Goal: Information Seeking & Learning: Learn about a topic

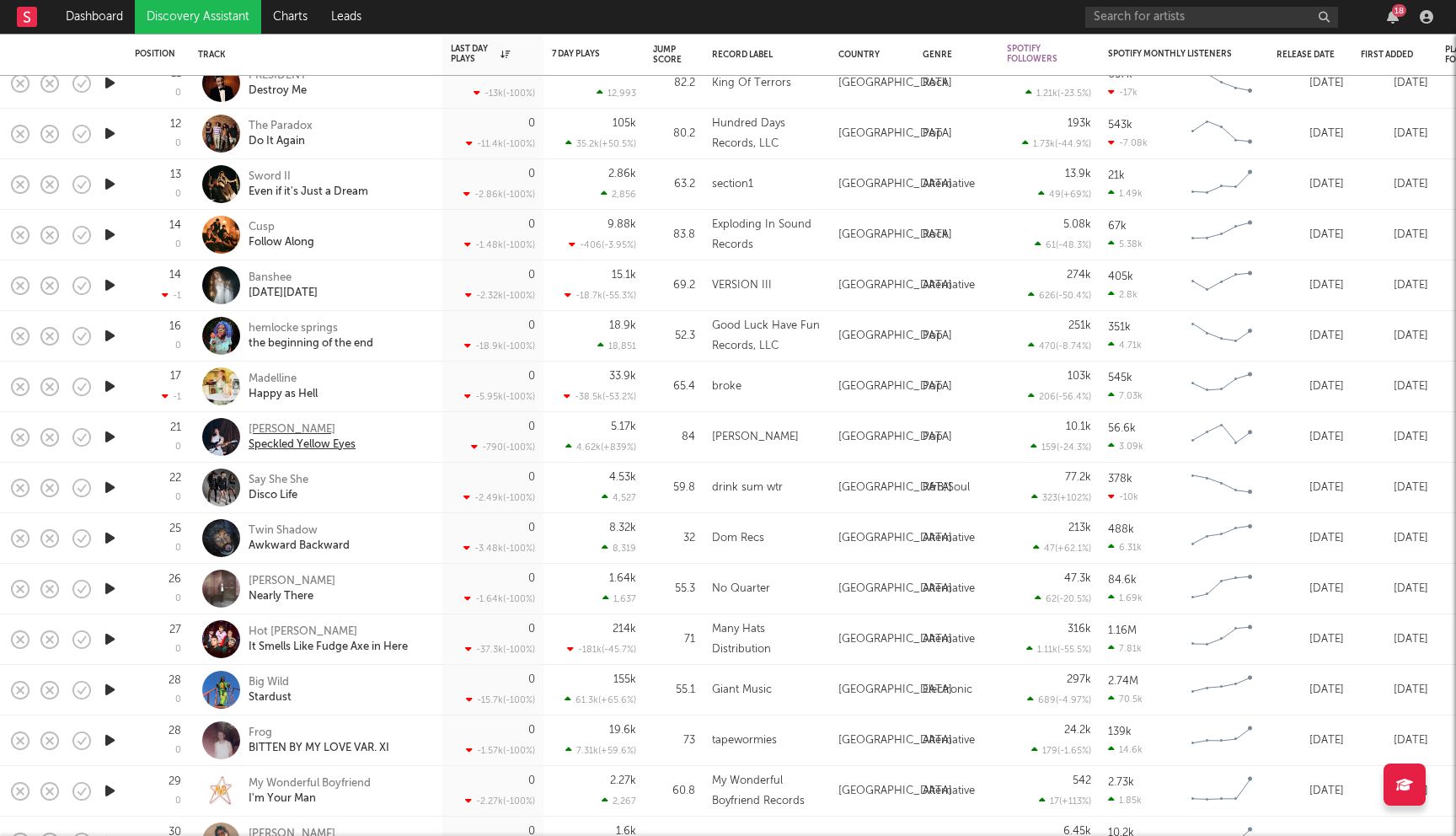
click at [281, 429] on div "Jazzie Young" at bounding box center [302, 430] width 107 height 15
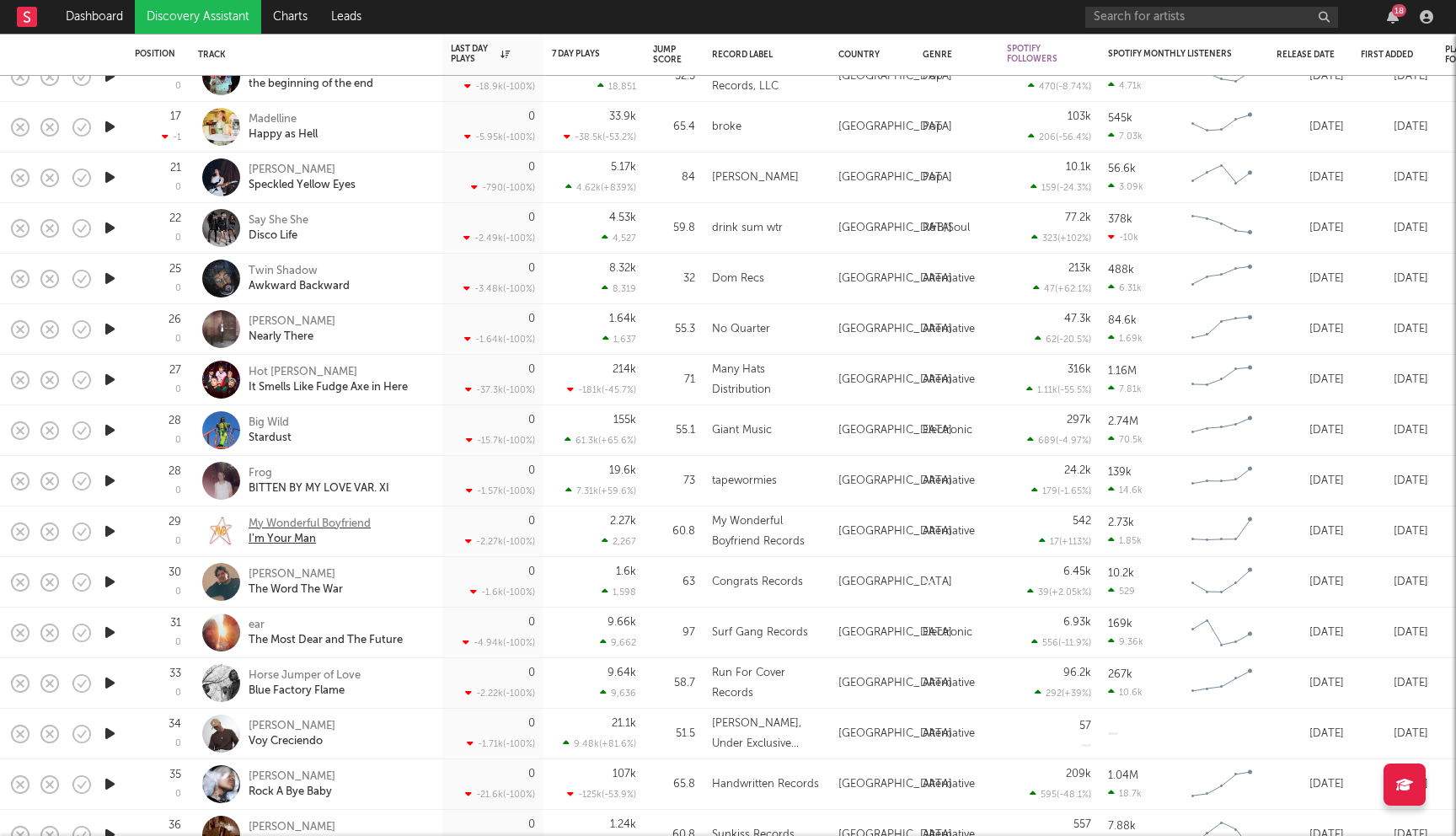
click at [338, 522] on div "My Wonderful Boyfriend" at bounding box center [309, 524] width 122 height 15
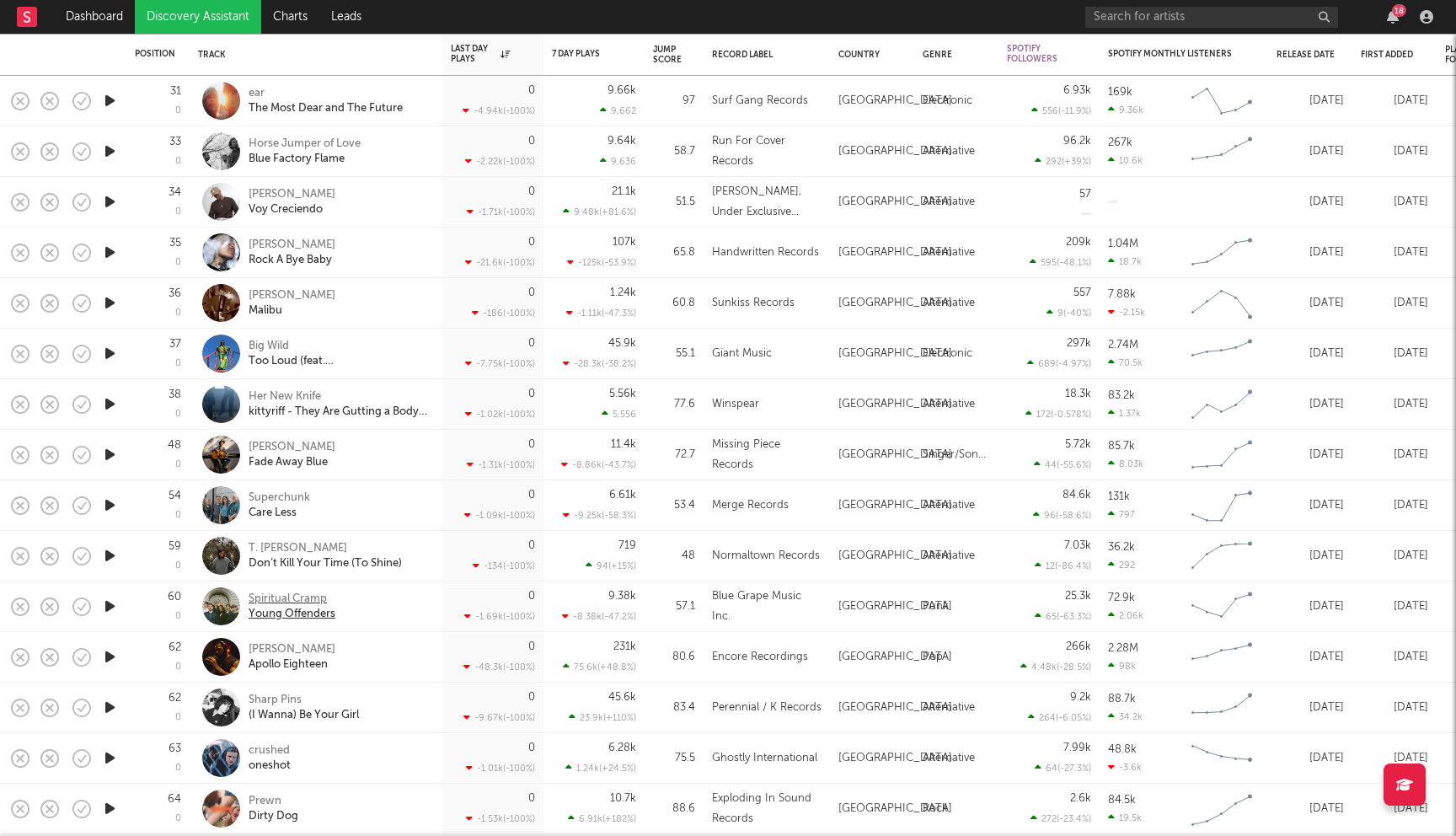
click at [305, 595] on div "Spiritual Cramp" at bounding box center [291, 599] width 86 height 15
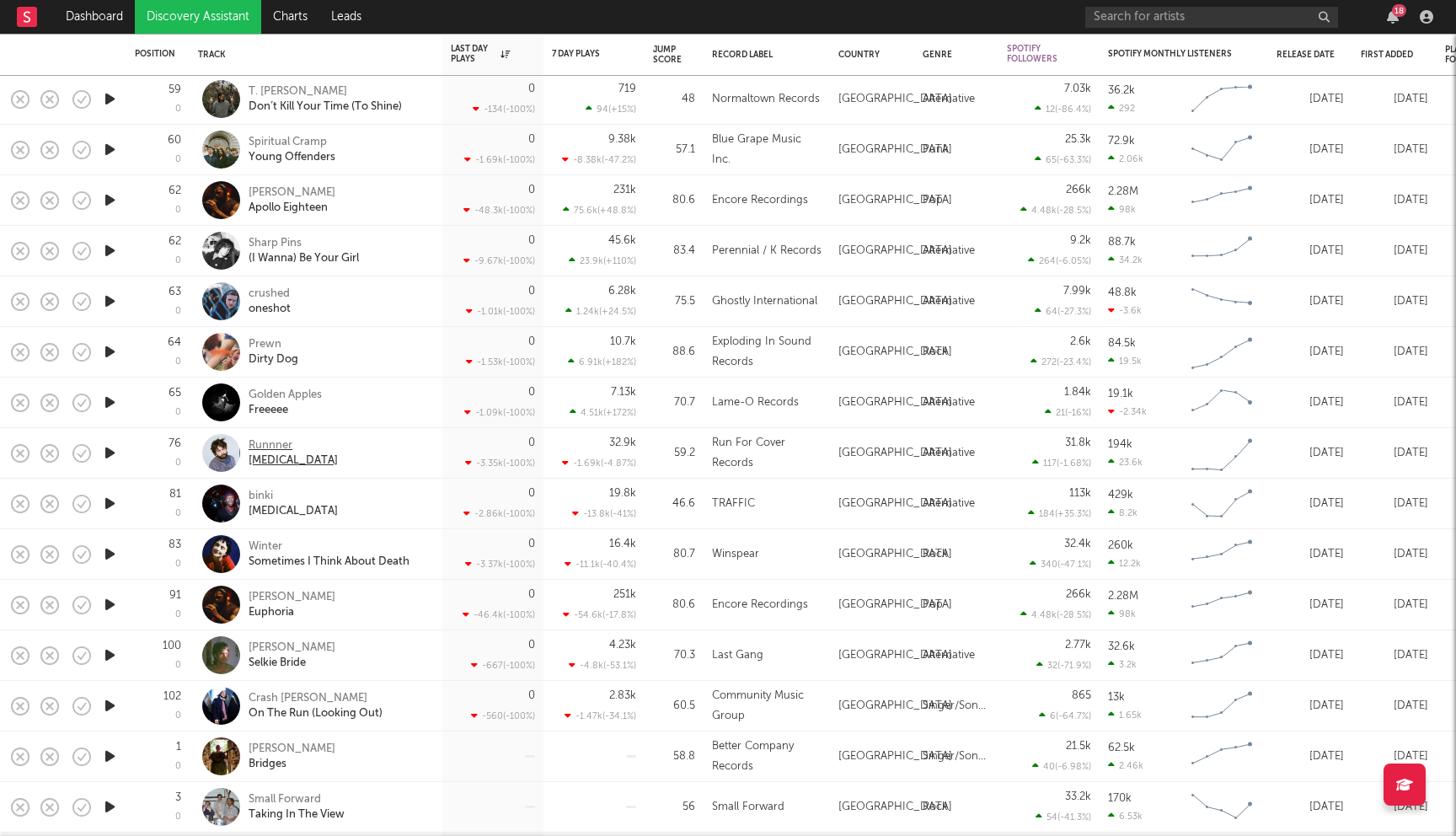
click at [281, 444] on div "Runnner" at bounding box center [292, 446] width 89 height 15
click at [552, 142] on div "9.38k -8.38k ( -47.2 % )" at bounding box center [594, 150] width 85 height 50
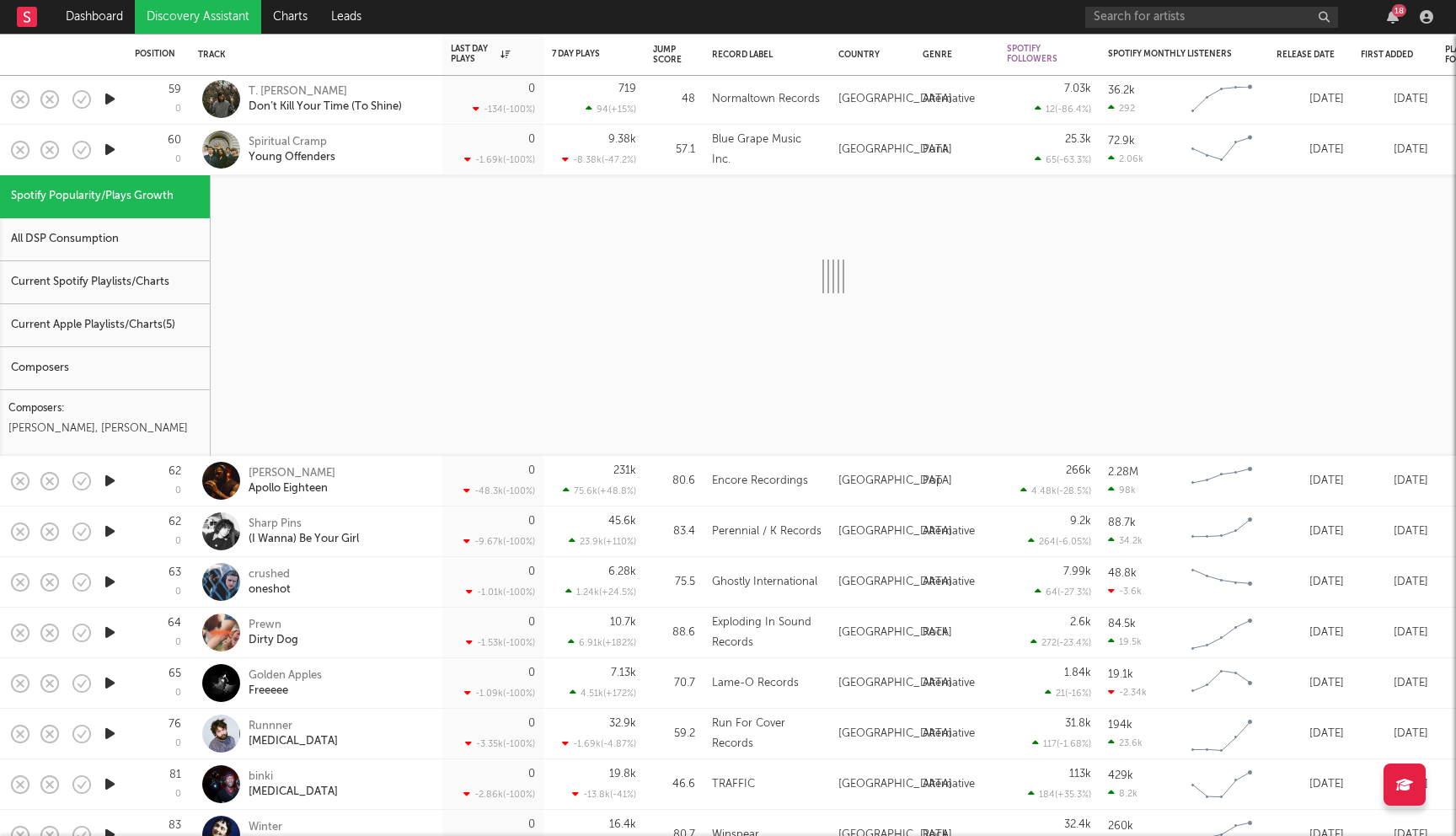
select select "1w"
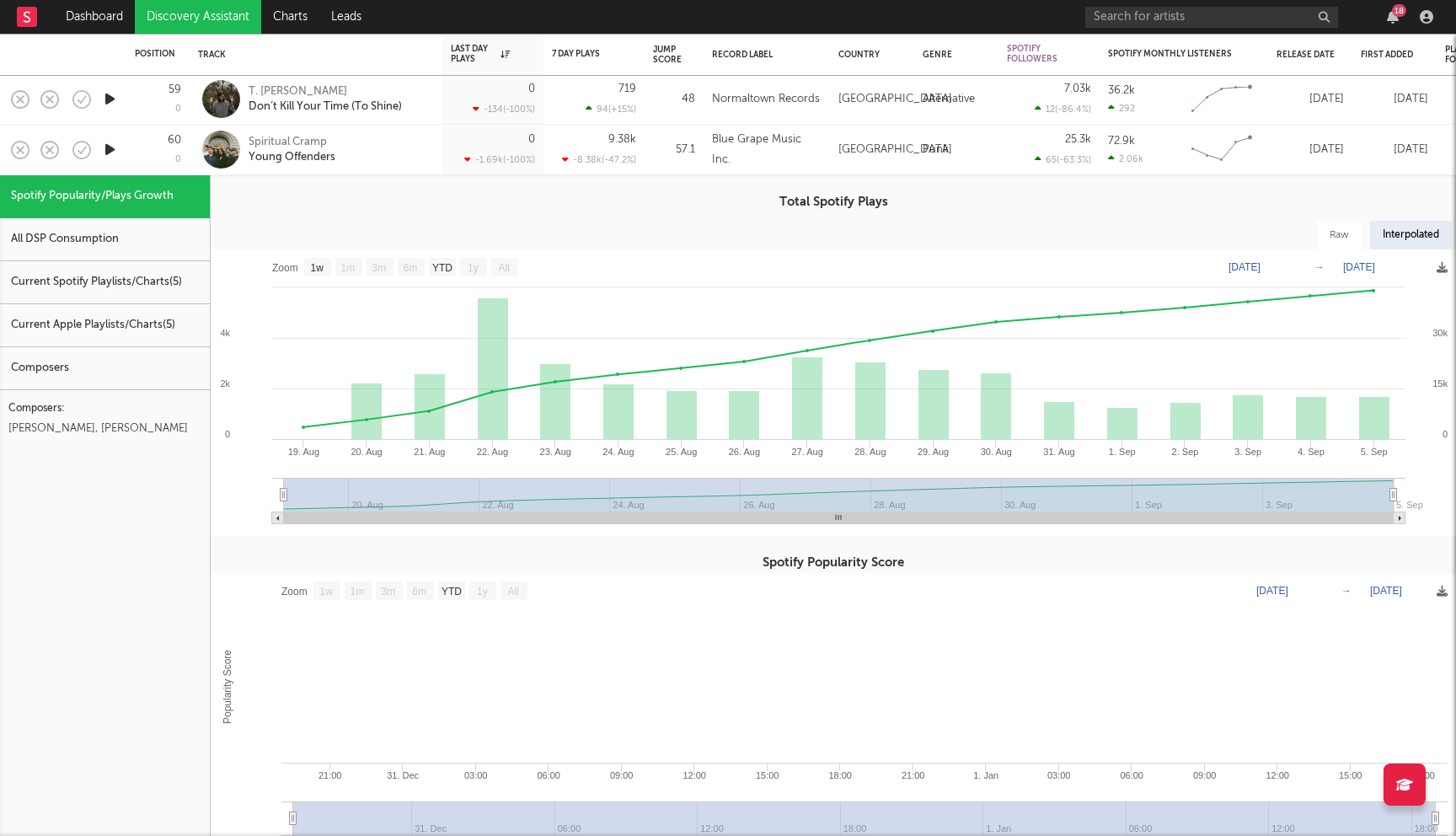
click at [380, 150] on div "Spiritual Cramp Young Offenders" at bounding box center [338, 150] width 181 height 30
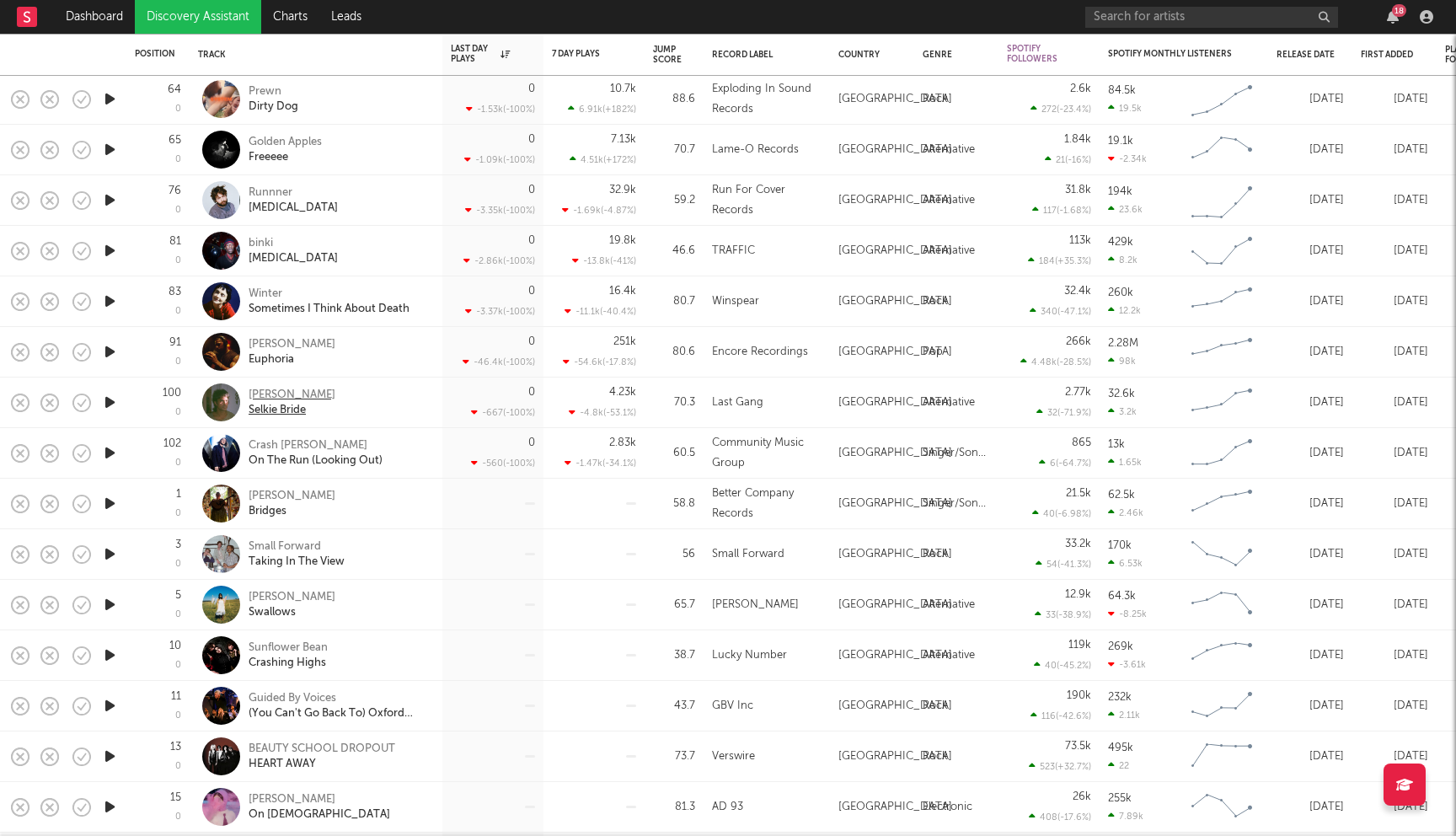
click at [292, 400] on div "Anand Wilder" at bounding box center [291, 395] width 86 height 15
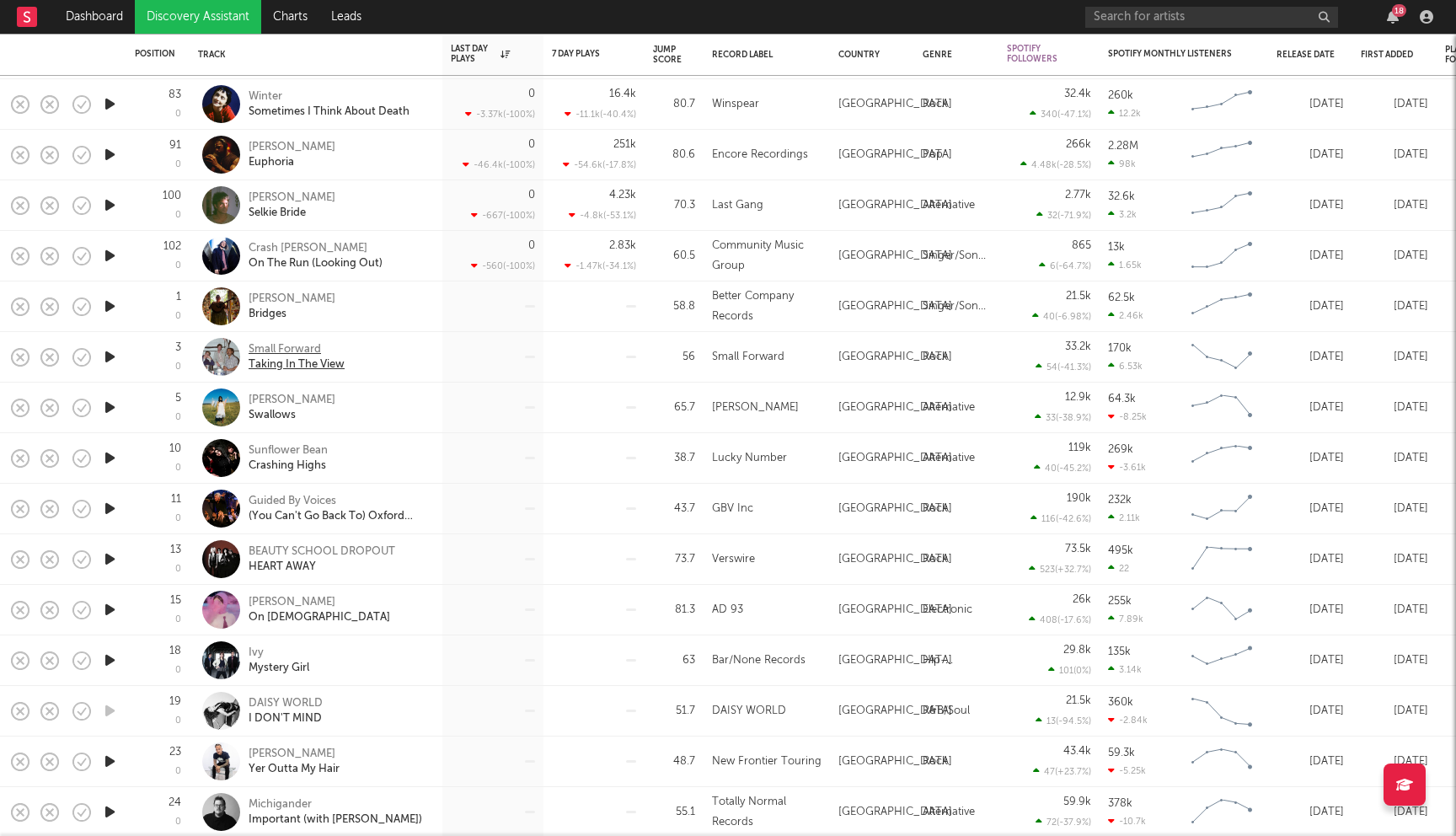
click at [298, 347] on div "Small Forward" at bounding box center [296, 350] width 96 height 15
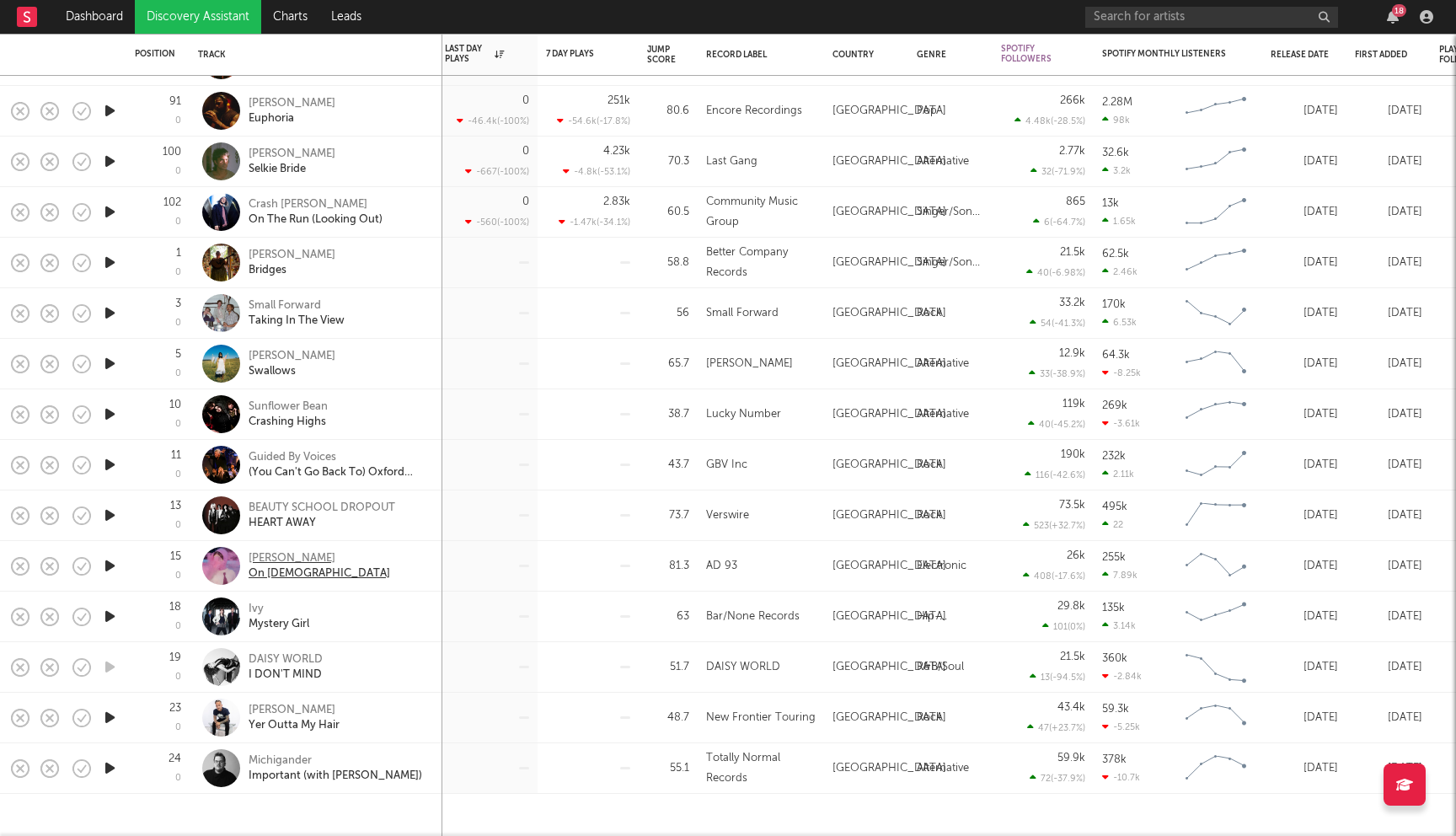
click at [261, 556] on div "james K" at bounding box center [319, 559] width 142 height 15
click at [285, 458] on div "Guided By Voices" at bounding box center [338, 458] width 181 height 15
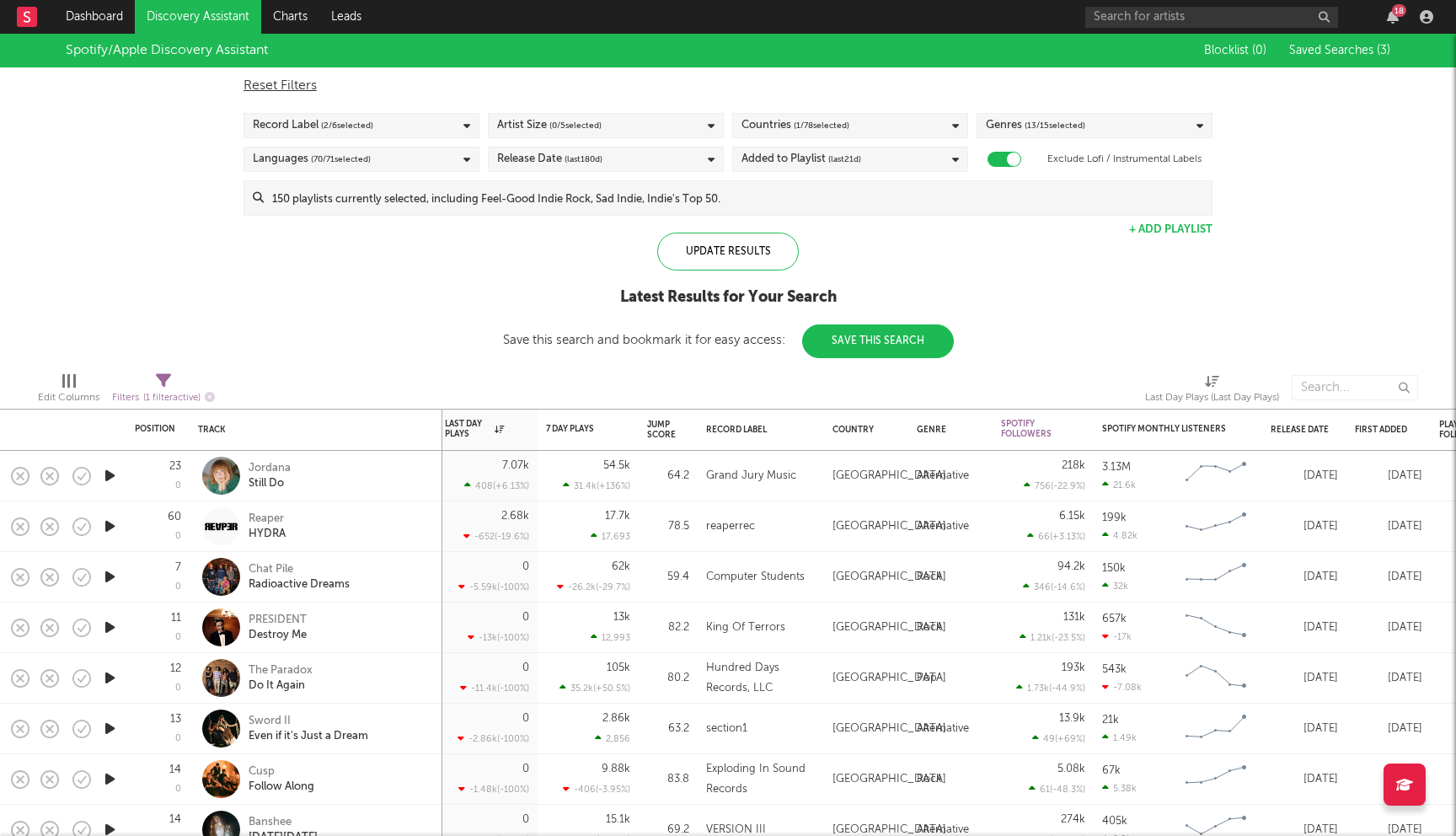
click at [869, 154] on div "Added to Playlist (last 21 d)" at bounding box center [850, 159] width 236 height 25
click at [791, 192] on div "Last 14 Days" at bounding box center [861, 191] width 196 height 21
click at [742, 192] on input "Last 14 Days" at bounding box center [742, 191] width 0 height 21
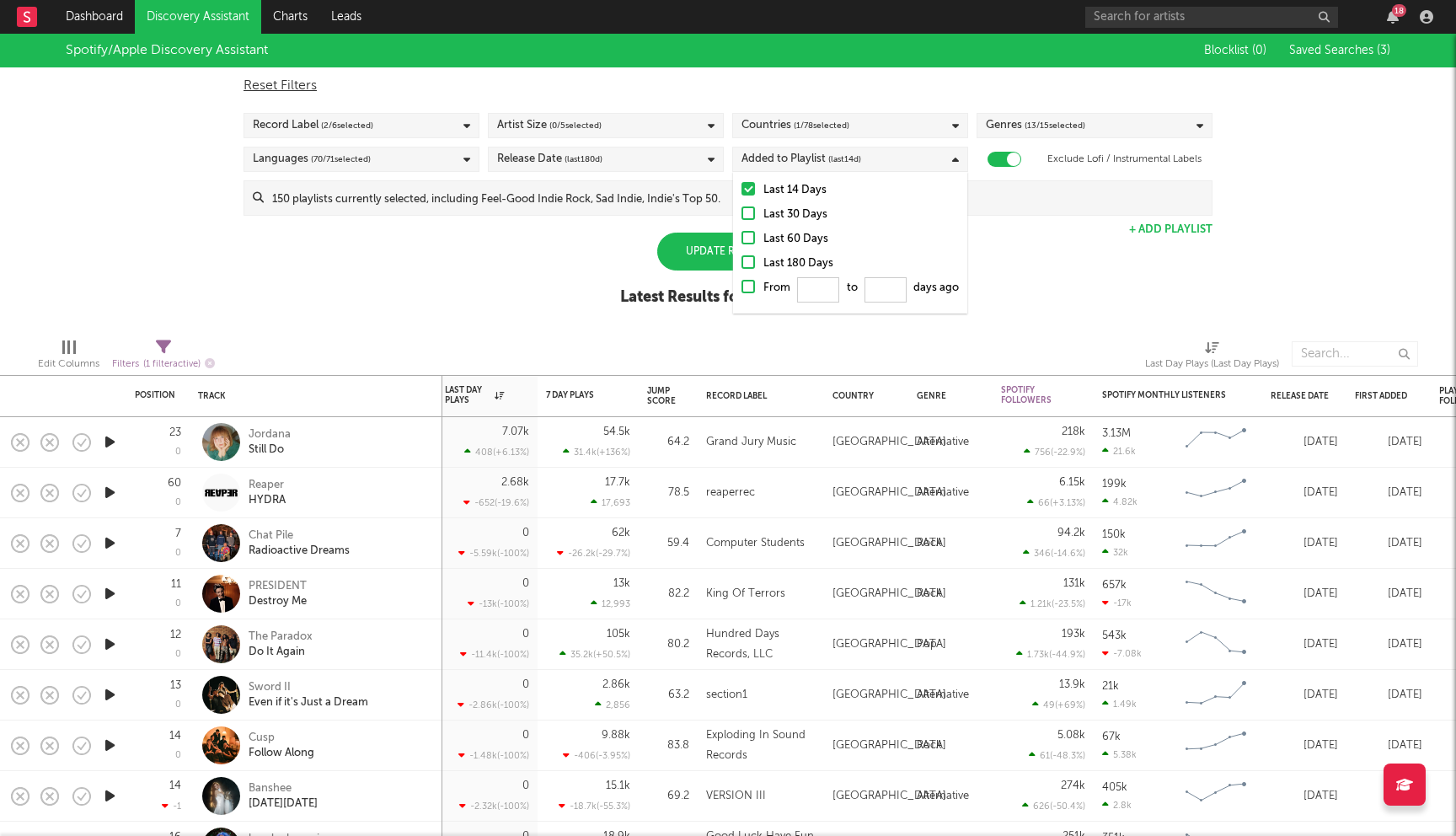
click at [560, 275] on div "Spotify/Apple Discovery Assistant Blocklist ( 0 ) Saved Searches ( 3 ) Reset Fi…" at bounding box center [728, 179] width 1456 height 291
click at [720, 260] on div "Update Results" at bounding box center [728, 251] width 142 height 38
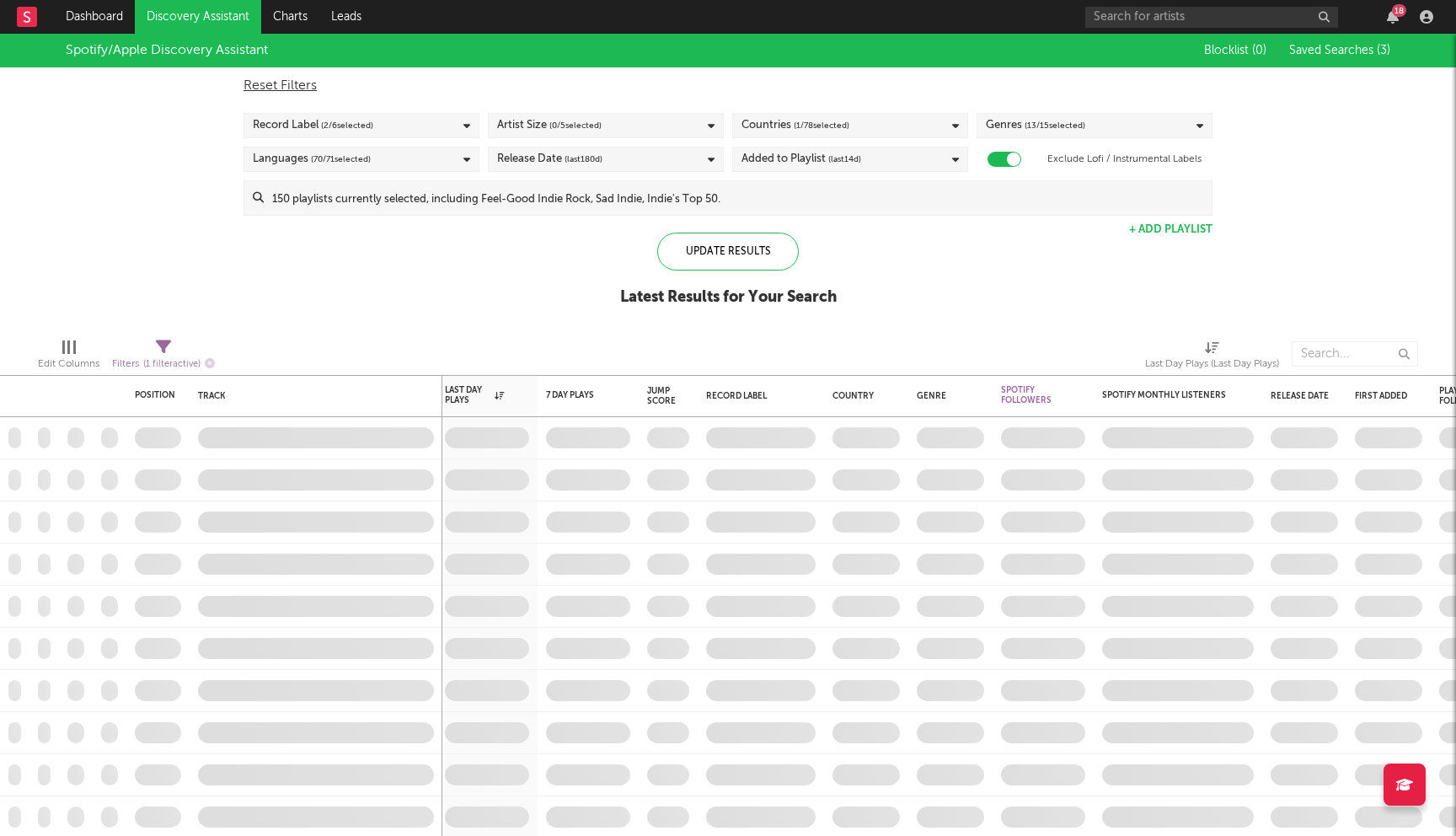
click at [928, 116] on div "Countries ( 1 / 78 selected)" at bounding box center [850, 125] width 236 height 25
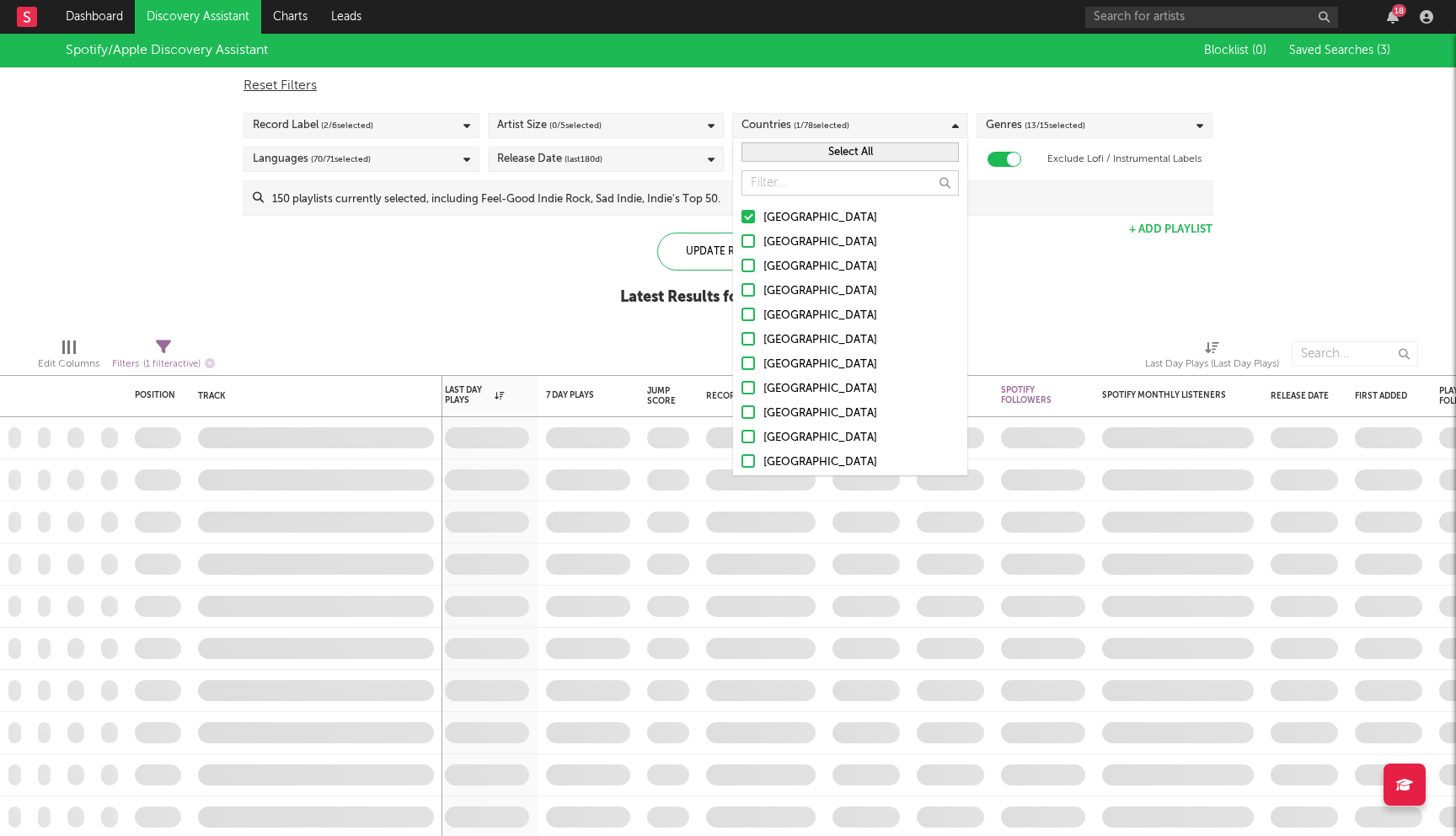
click at [798, 243] on div "[GEOGRAPHIC_DATA]" at bounding box center [861, 243] width 196 height 21
click at [742, 243] on input "[GEOGRAPHIC_DATA]" at bounding box center [742, 243] width 0 height 21
click at [786, 276] on div "Canada" at bounding box center [861, 267] width 196 height 21
click at [742, 276] on input "Canada" at bounding box center [742, 267] width 0 height 21
click at [787, 292] on div "[GEOGRAPHIC_DATA]" at bounding box center [861, 292] width 196 height 21
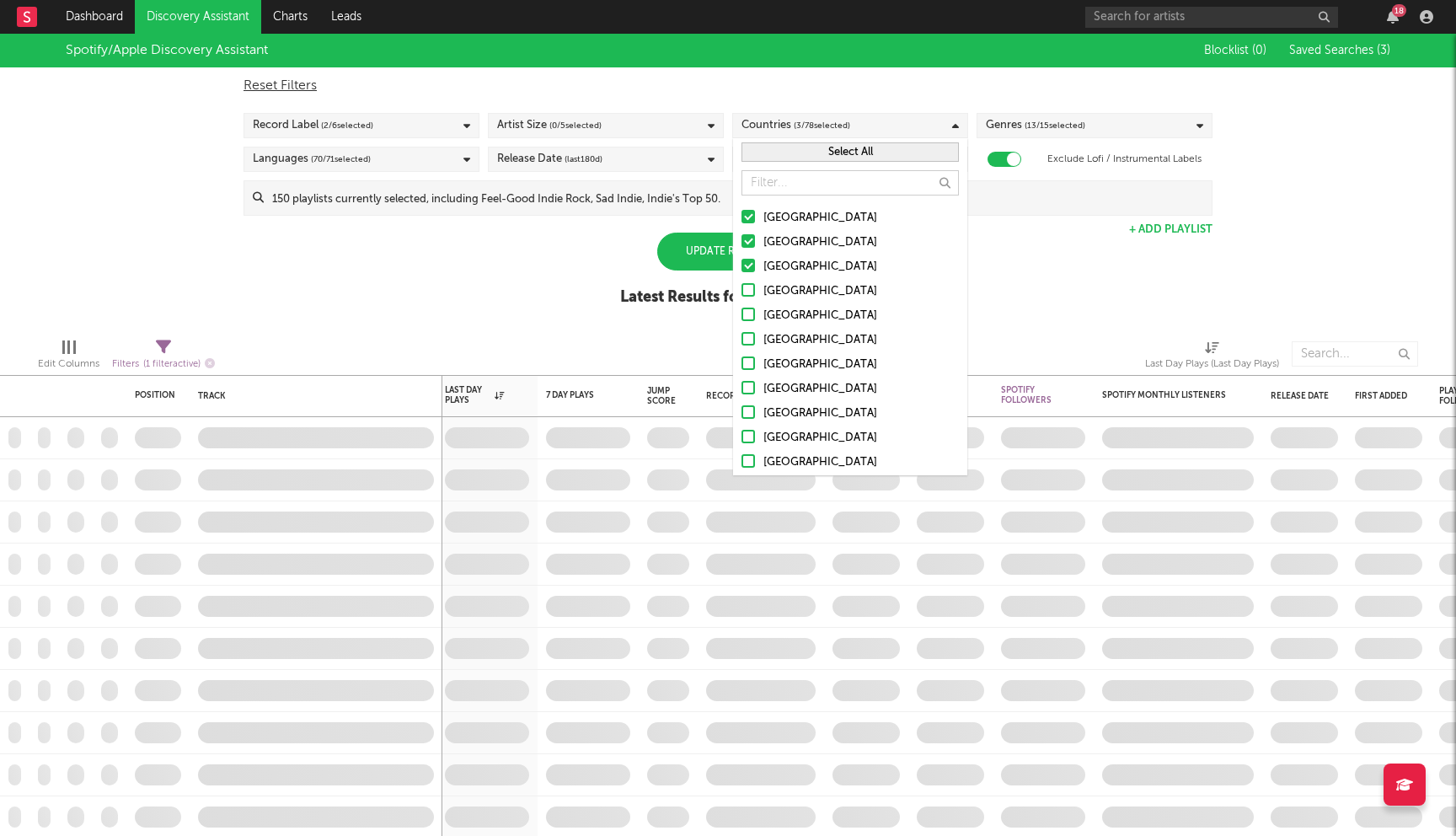
click at [742, 292] on input "United Kingdom" at bounding box center [742, 292] width 0 height 21
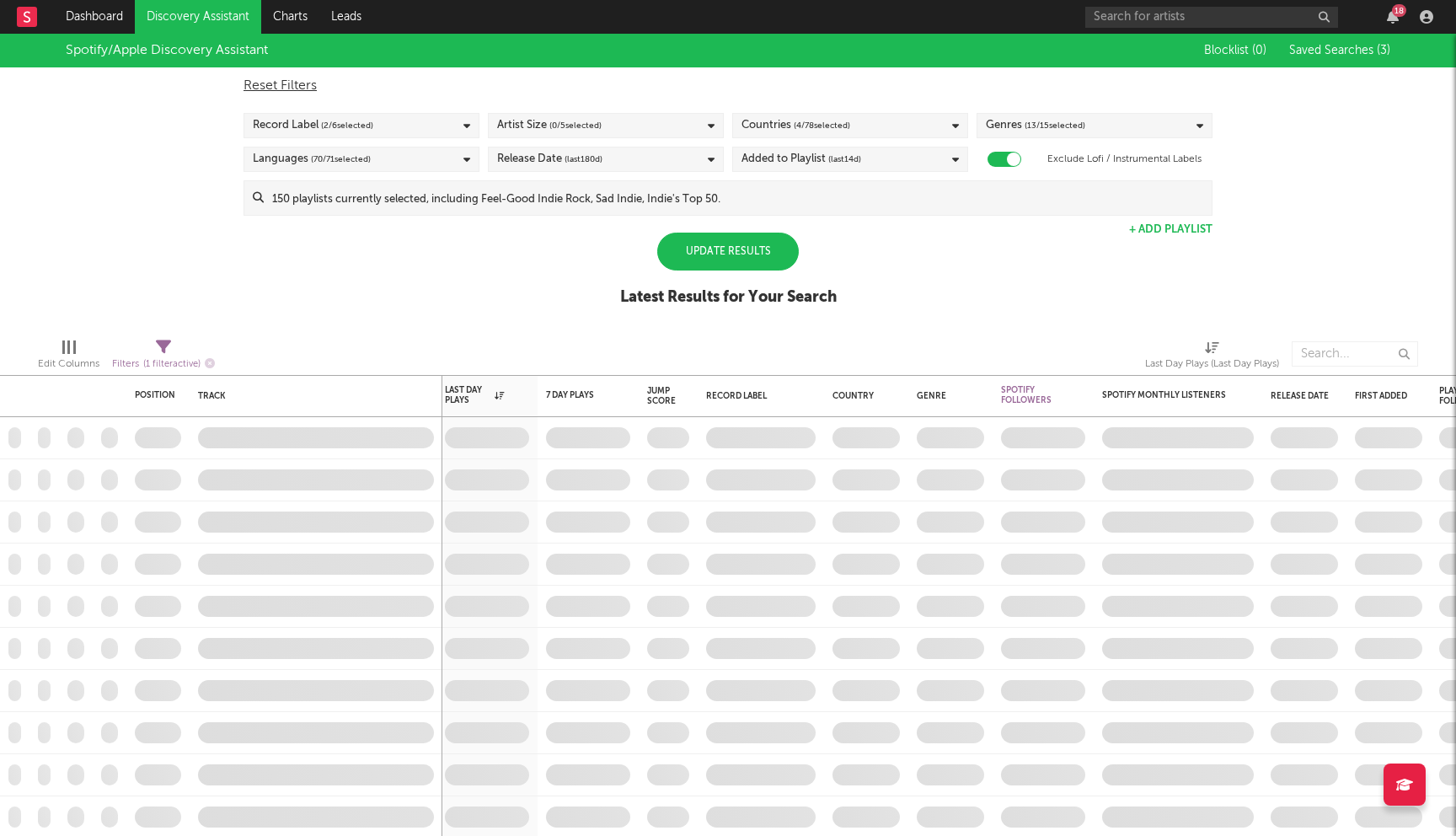
click at [694, 251] on div "Update Results" at bounding box center [728, 251] width 142 height 38
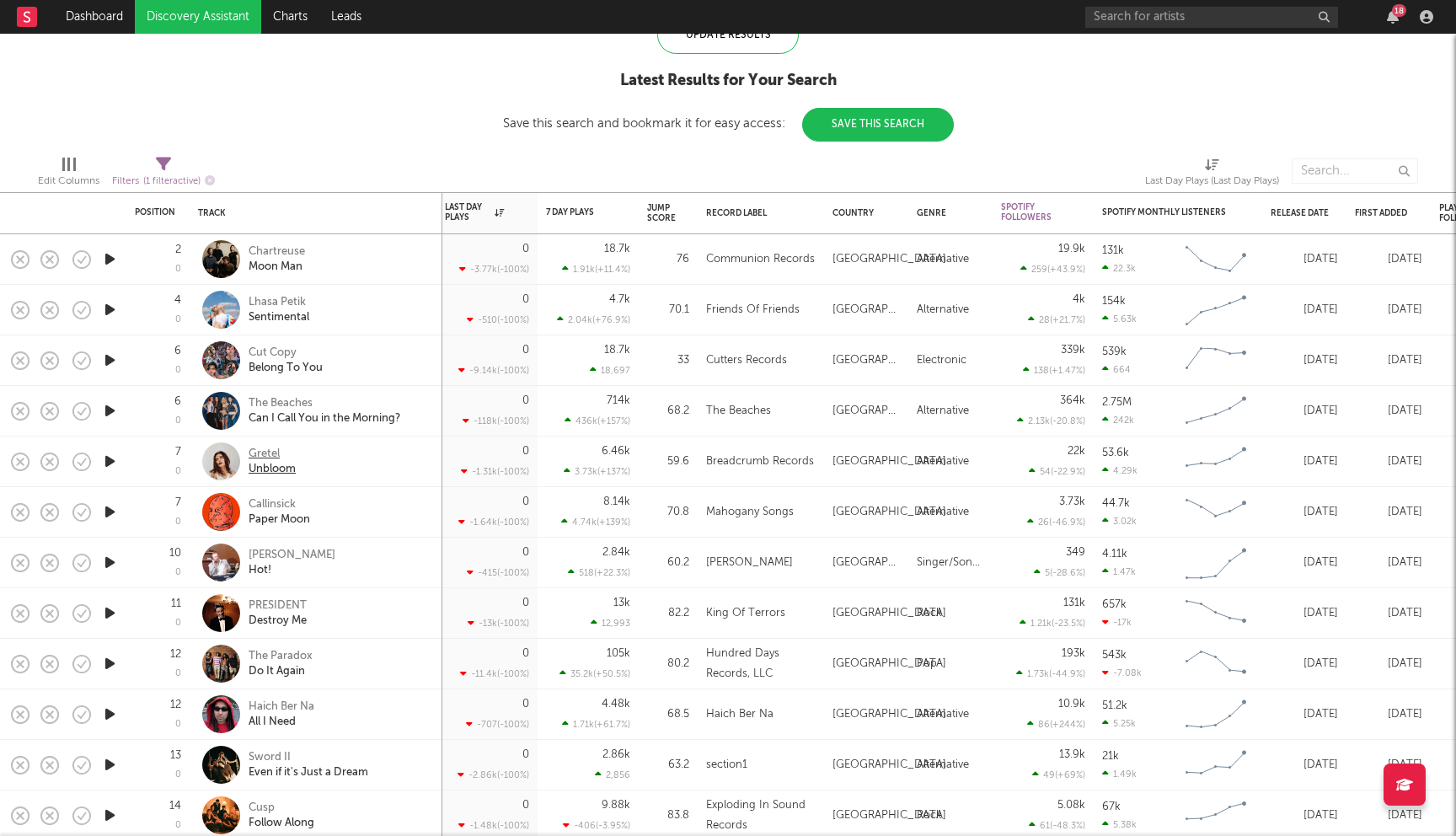
click at [272, 449] on div "Gretel" at bounding box center [272, 454] width 47 height 15
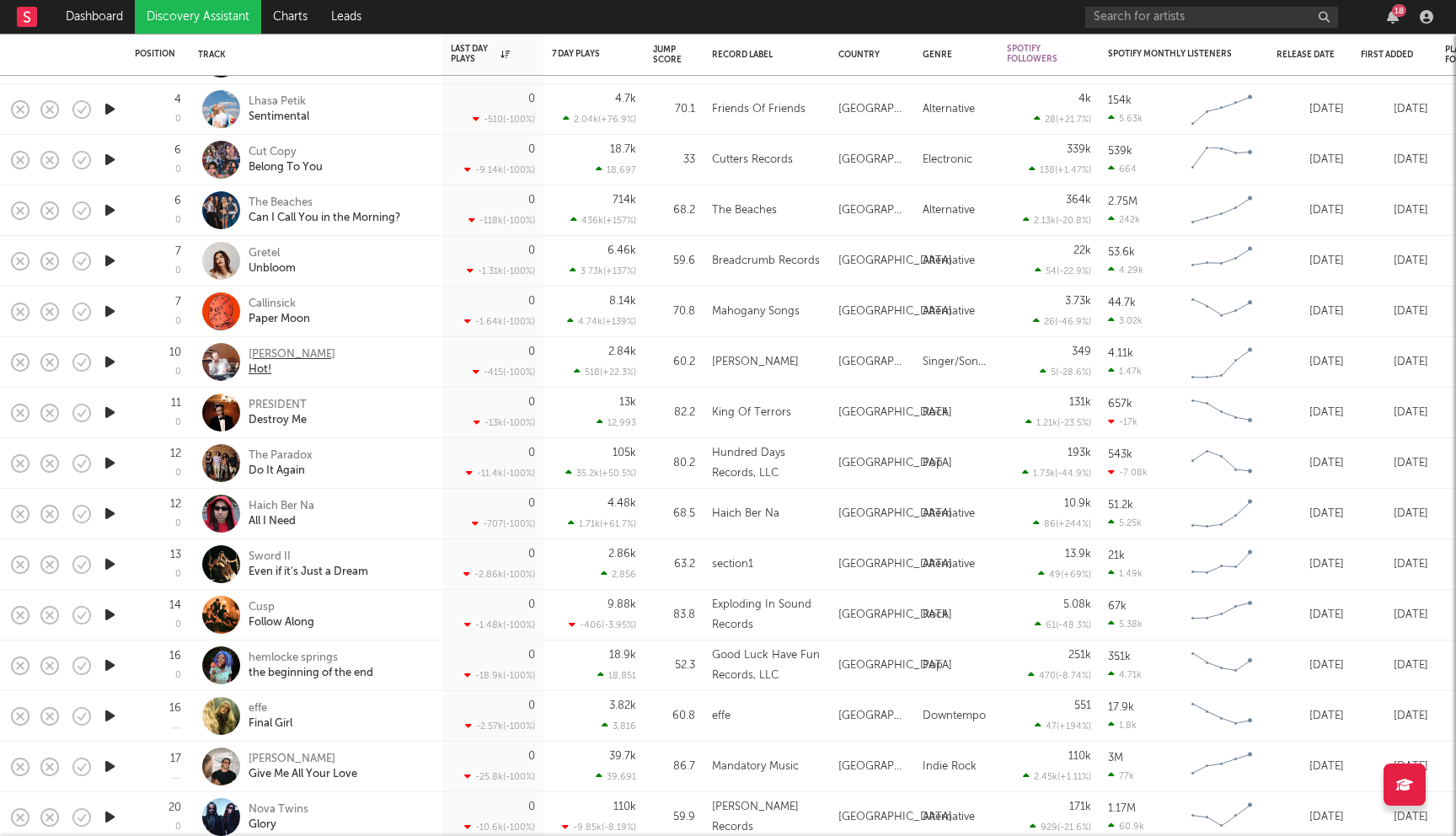
click at [308, 361] on div "Jeremy Lachance" at bounding box center [291, 355] width 86 height 15
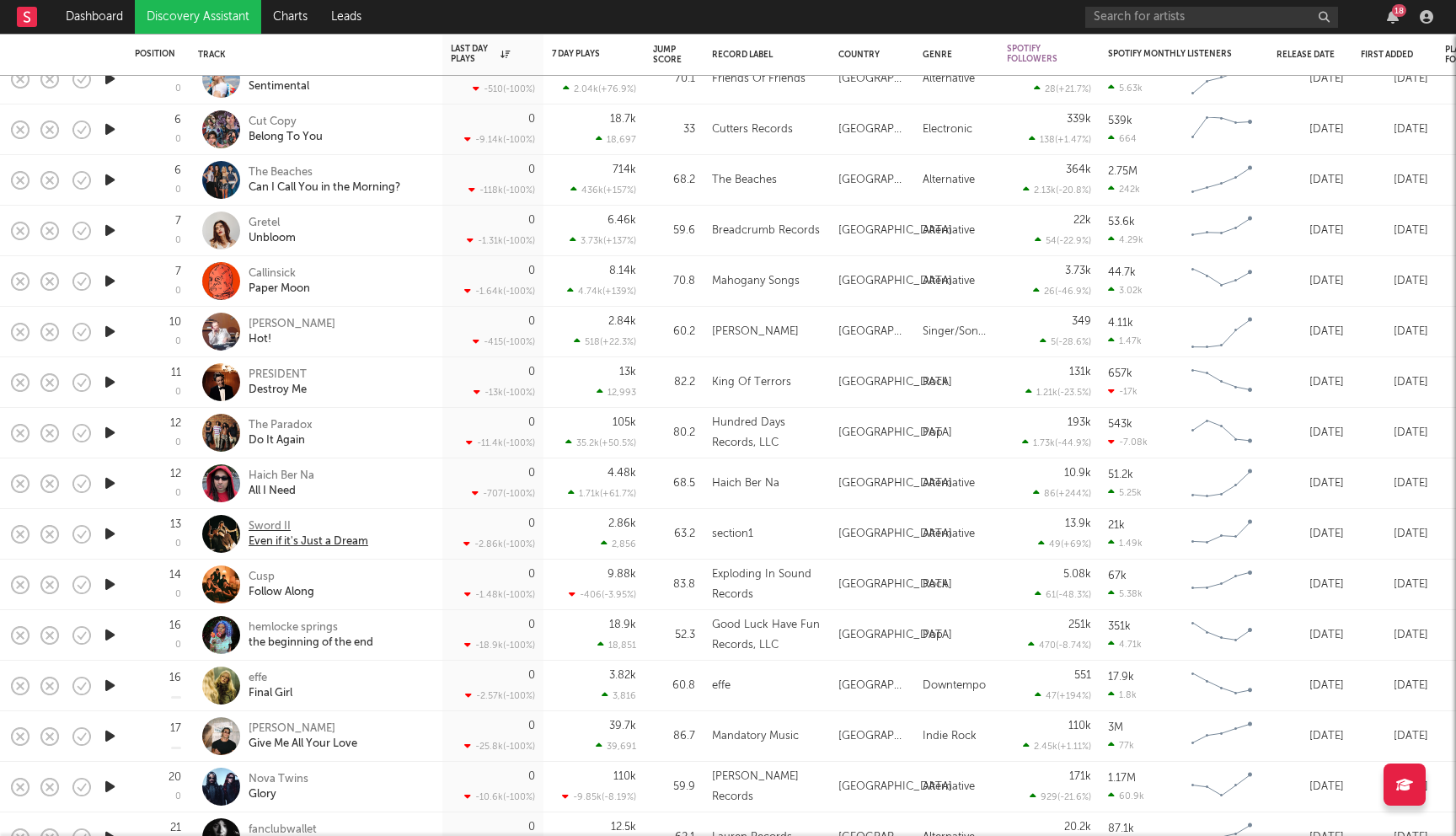
click at [264, 527] on div "Sword II" at bounding box center [307, 527] width 119 height 15
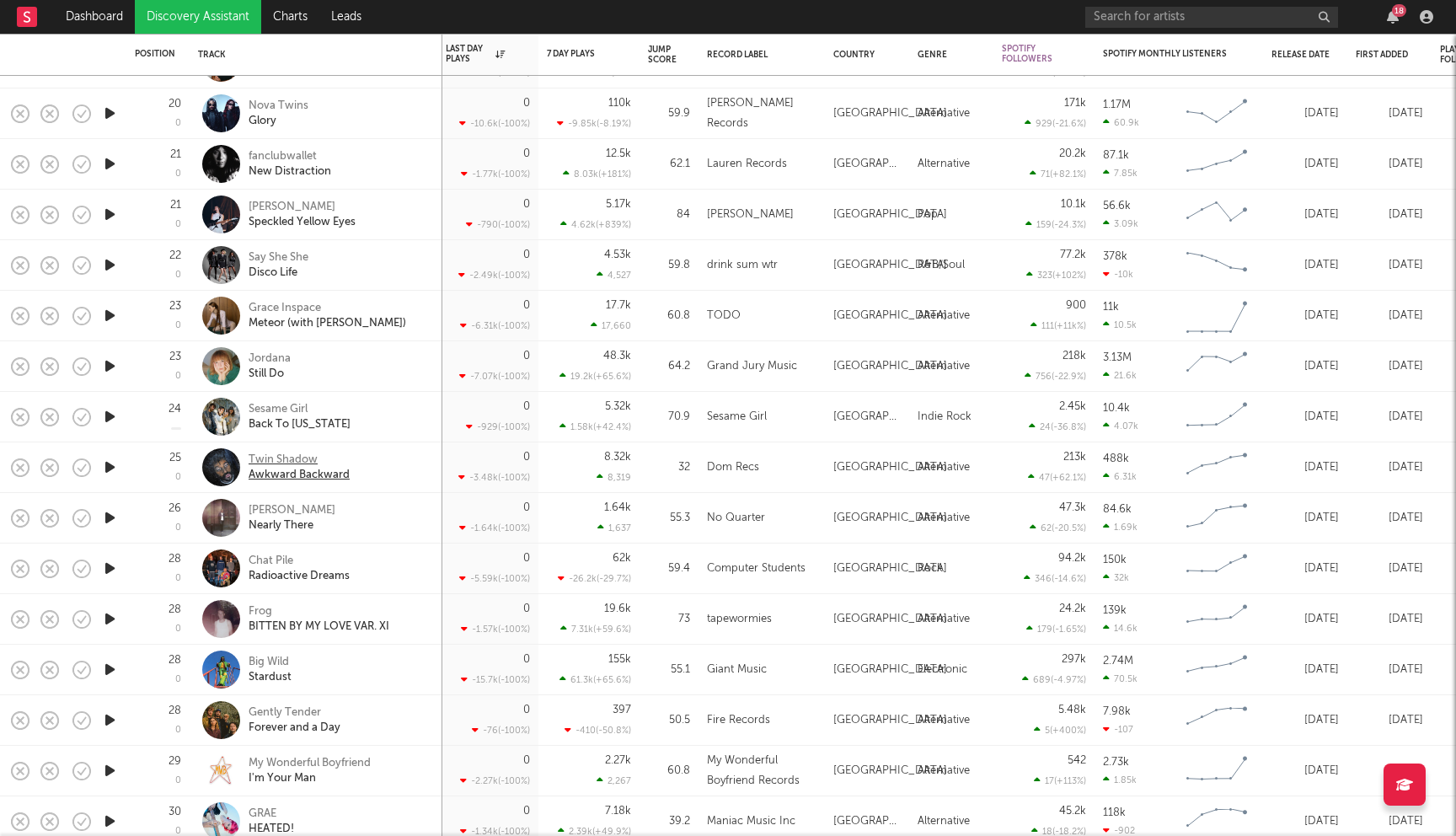
click at [297, 460] on div "Twin Shadow" at bounding box center [299, 460] width 102 height 15
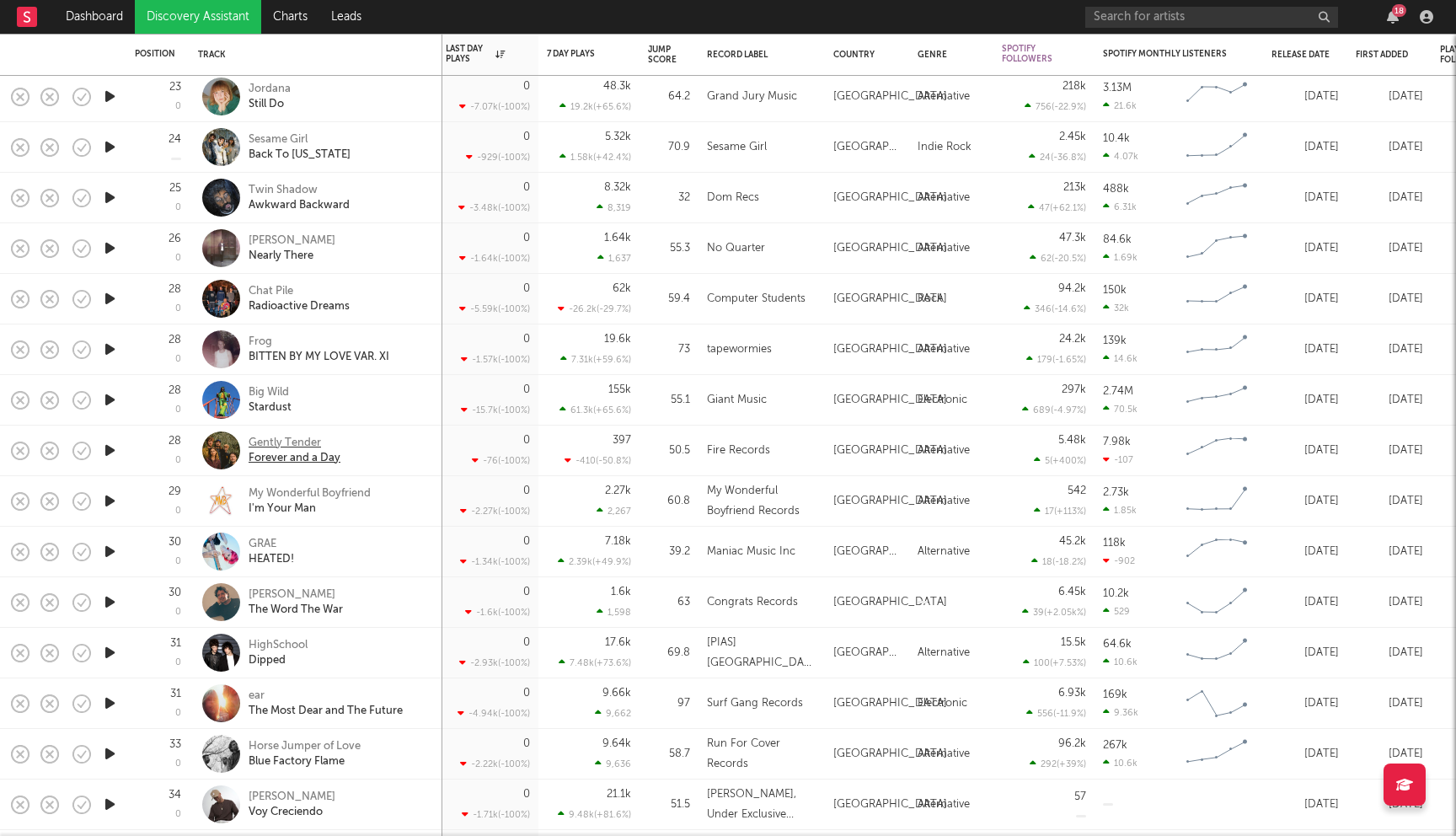
click at [294, 438] on div "Gently Tender" at bounding box center [294, 443] width 92 height 15
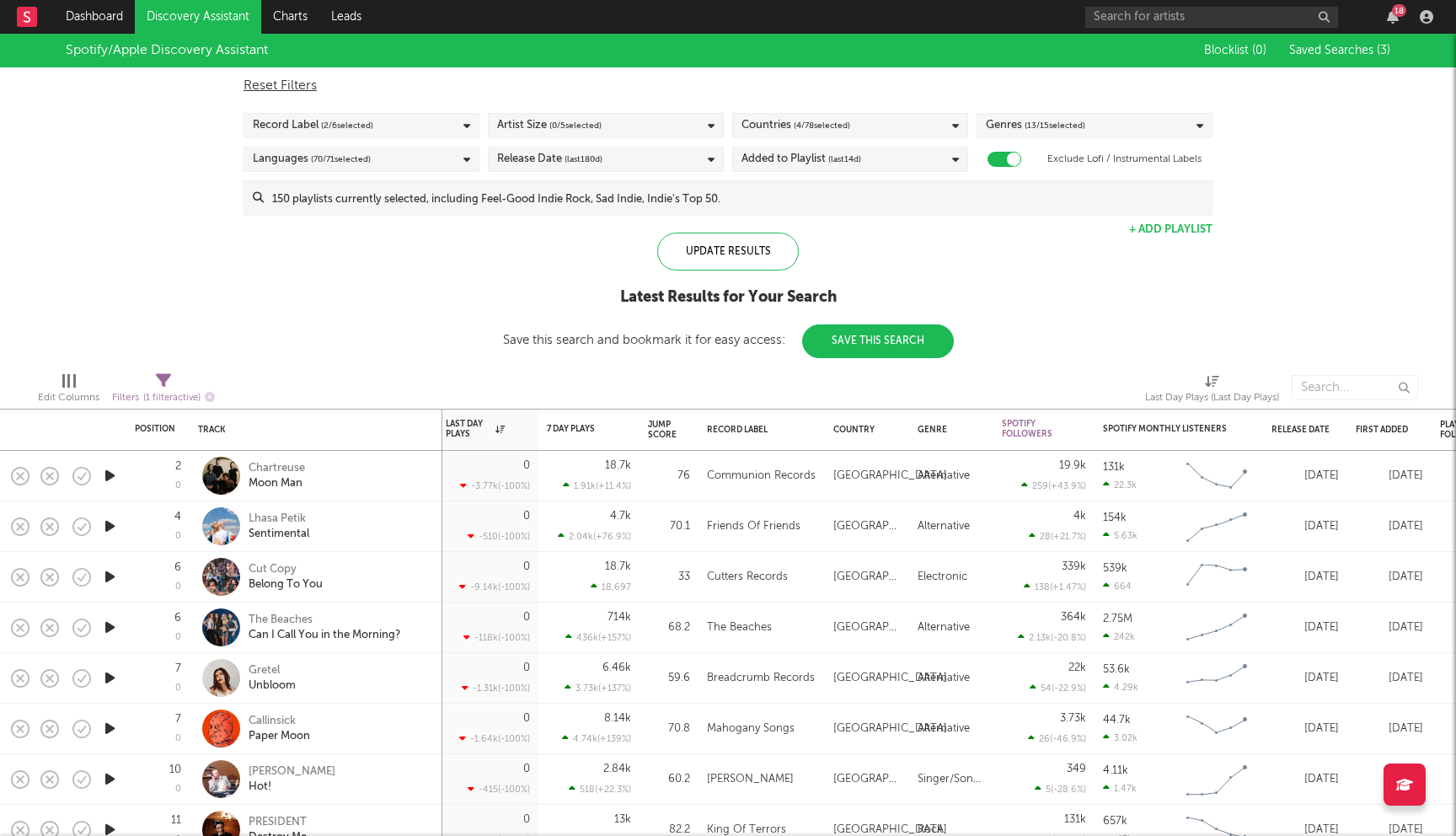
click at [394, 198] on input at bounding box center [737, 198] width 947 height 34
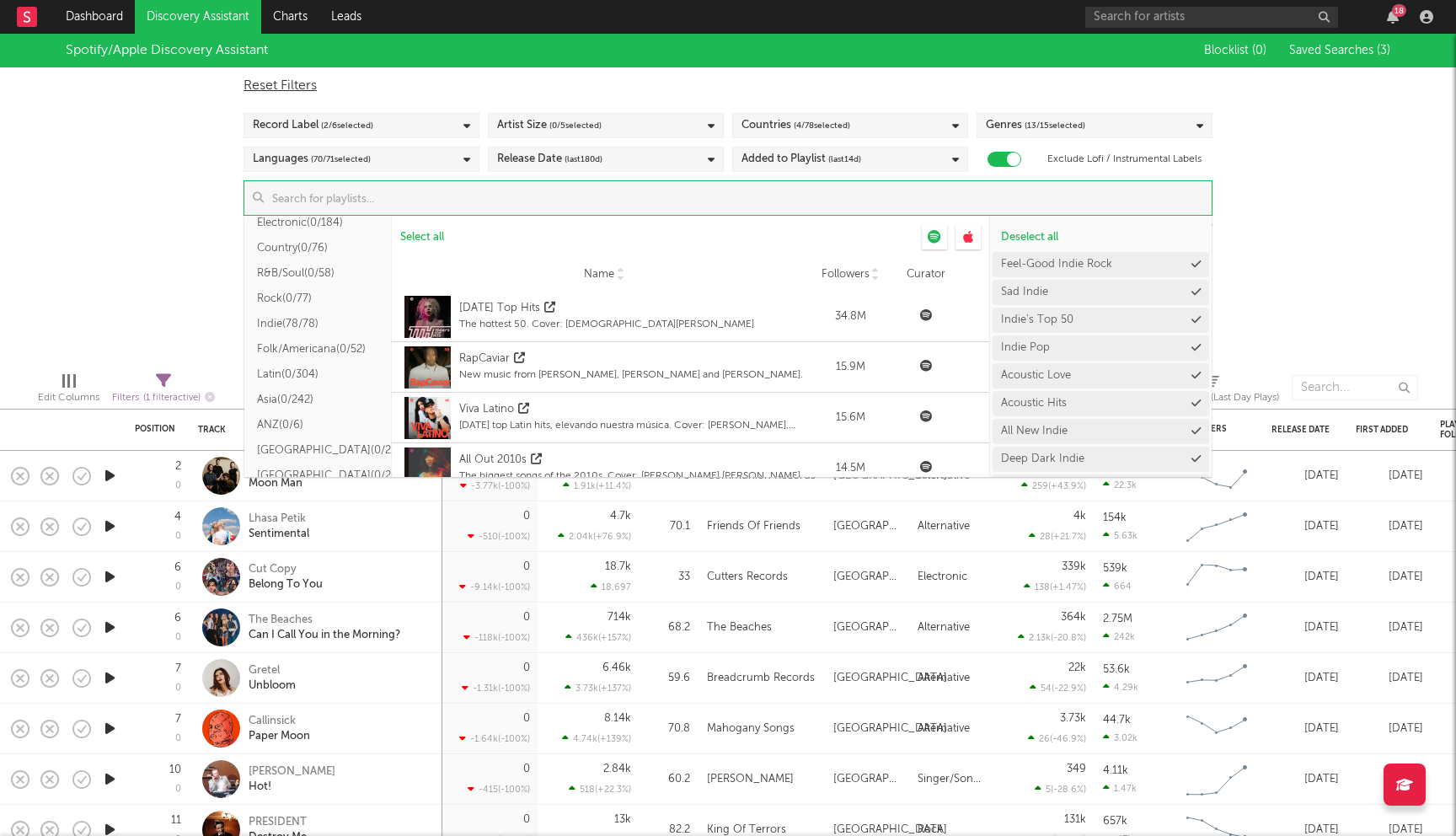
scroll to position [209, 0]
click at [295, 334] on button "Indie ( 78/78 )" at bounding box center [318, 331] width 148 height 25
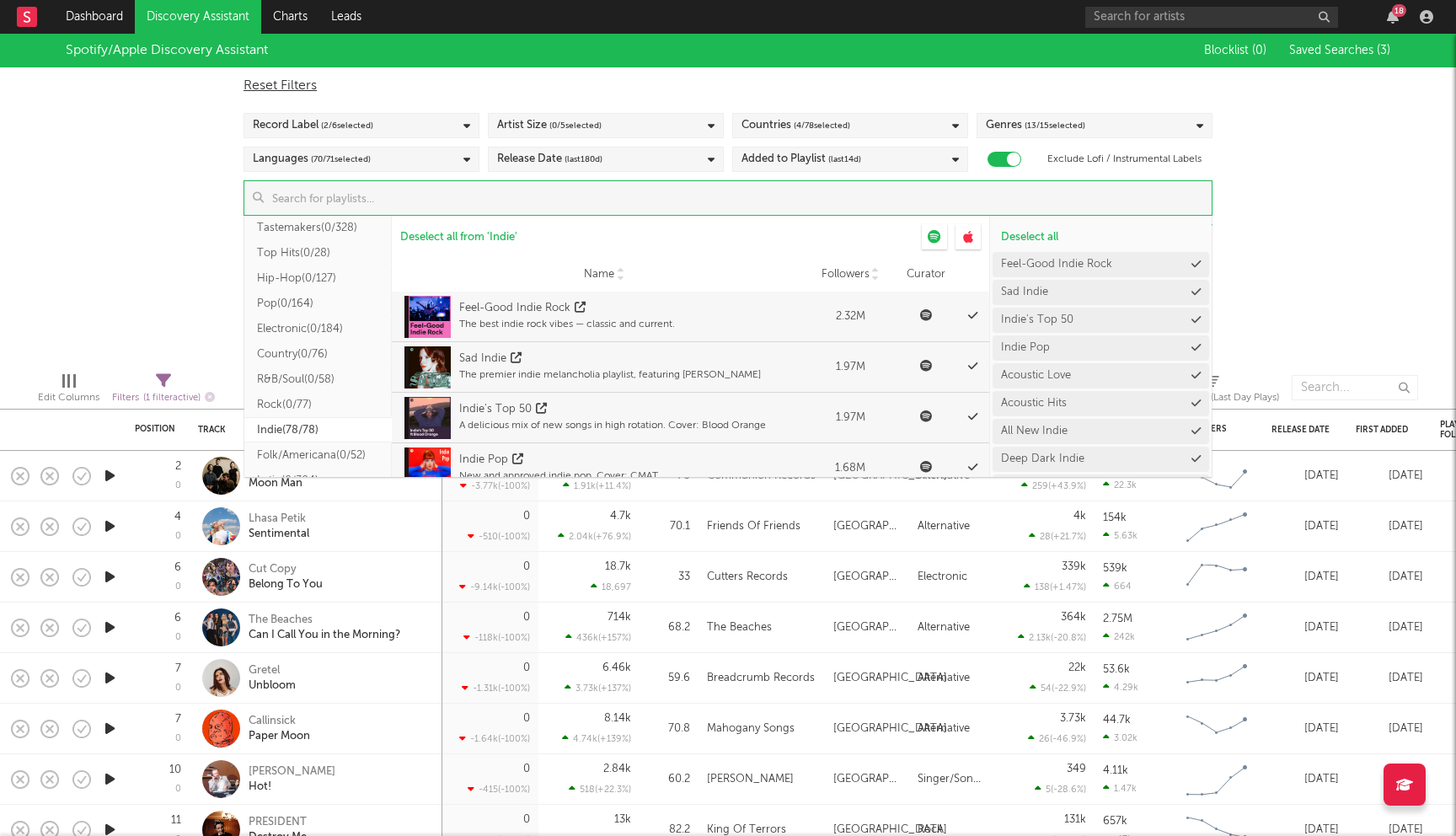
scroll to position [95, 0]
click at [300, 316] on button "Pop ( 0/164 )" at bounding box center [318, 318] width 148 height 25
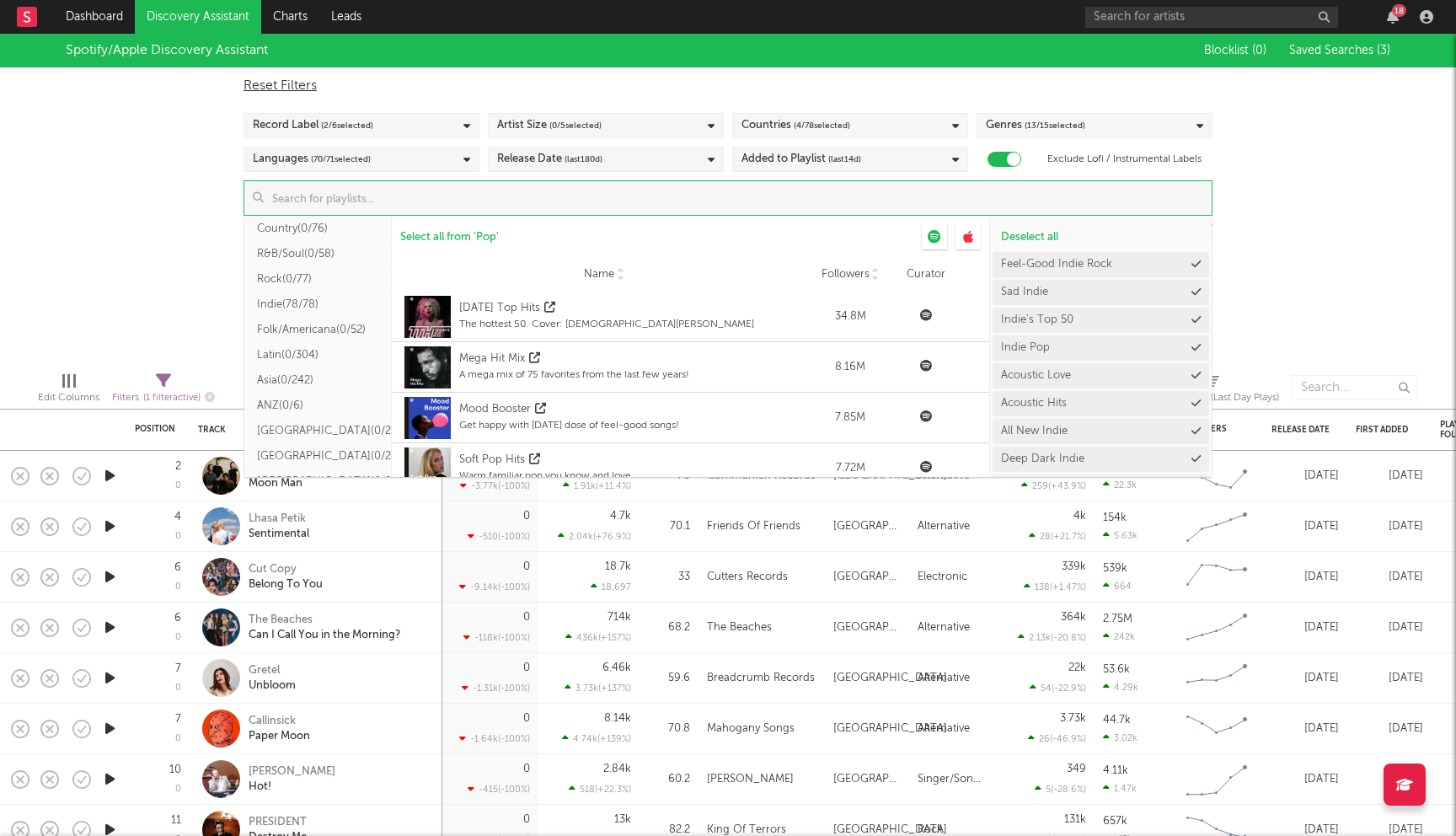
scroll to position [240, 0]
click at [305, 276] on button "Rock ( 0/77 )" at bounding box center [318, 275] width 148 height 25
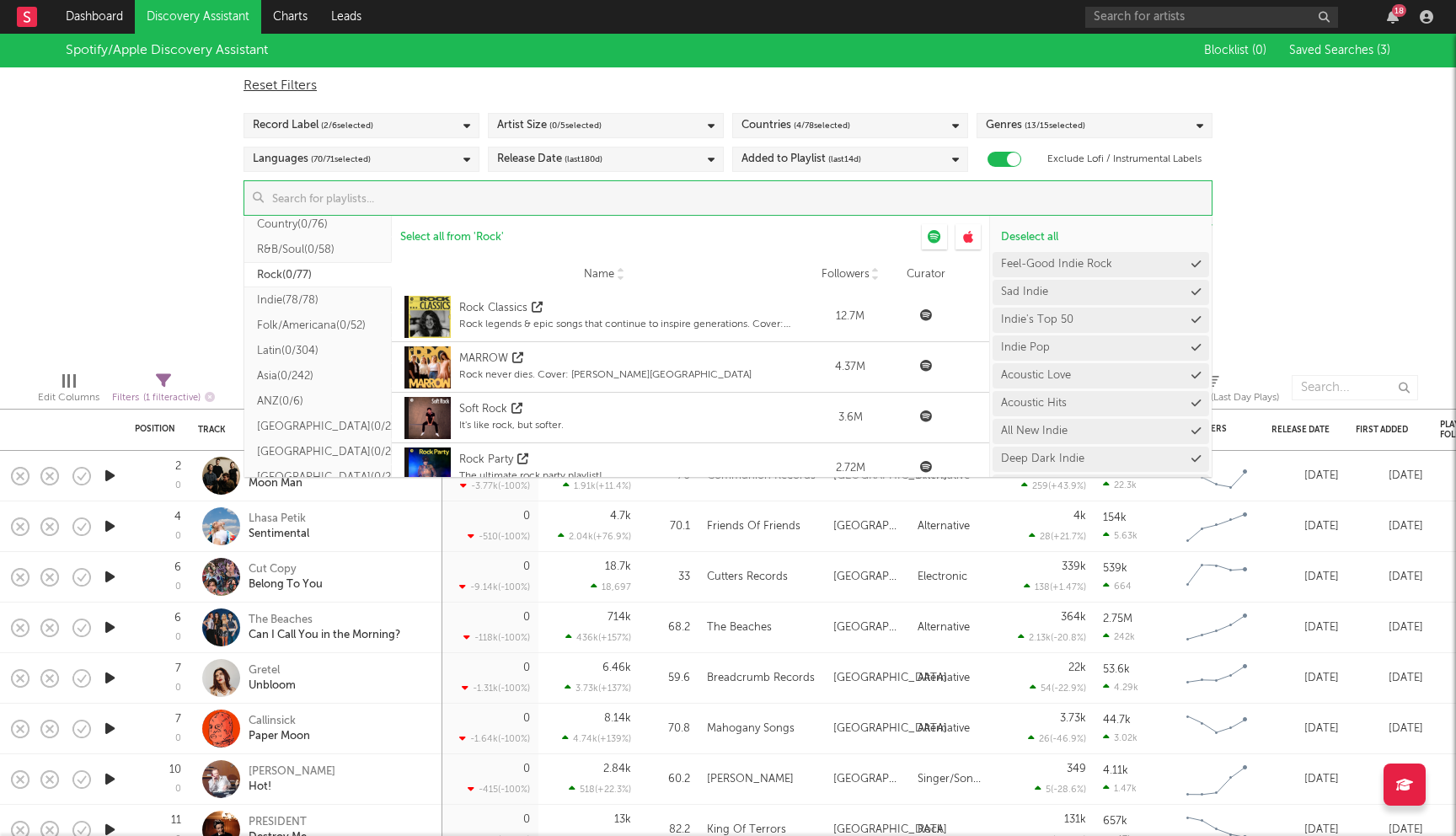
click at [321, 300] on button "Indie ( 78/78 )" at bounding box center [318, 300] width 148 height 25
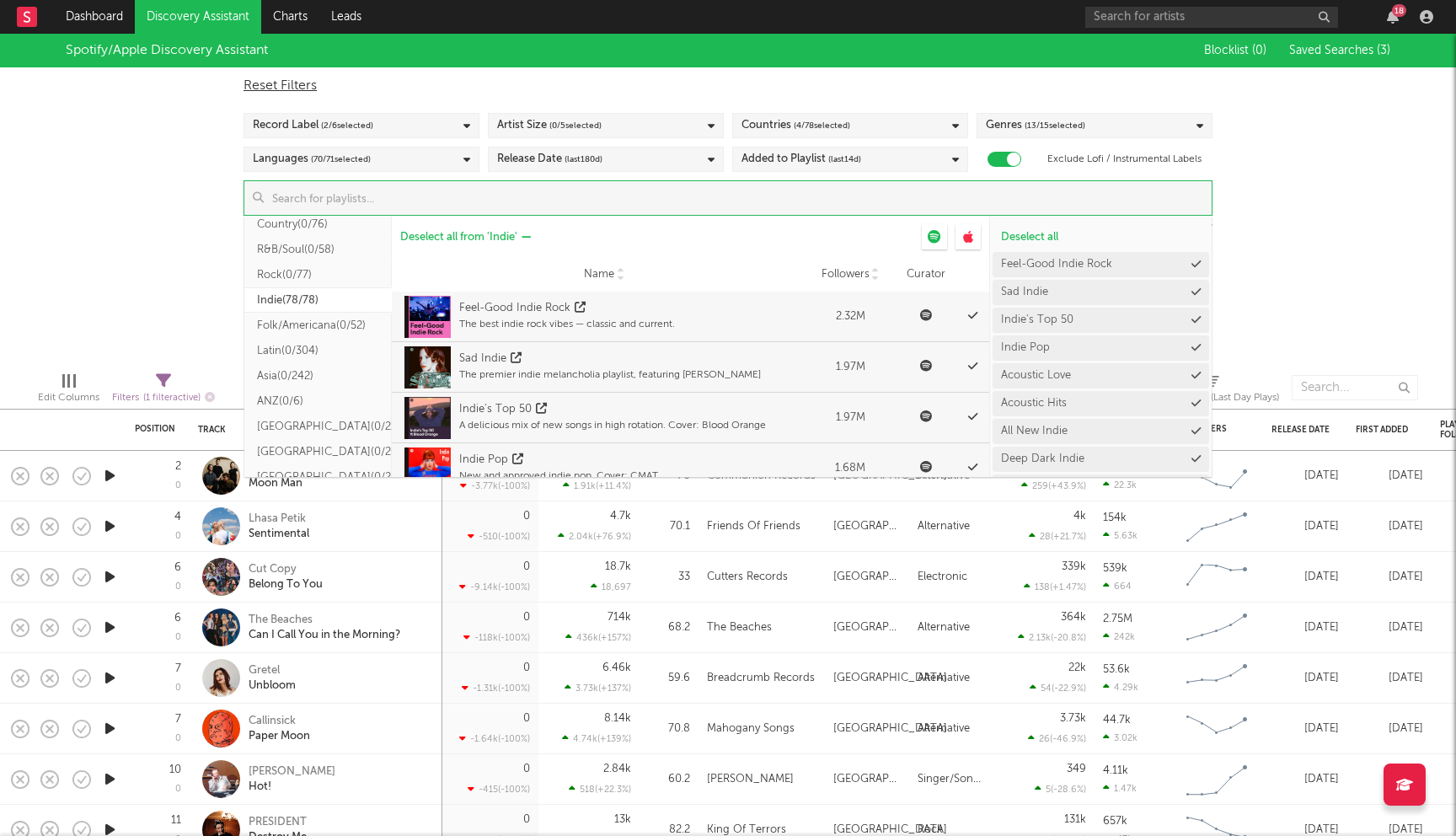
click at [515, 246] on button "Deselect all from ' Indie '" at bounding box center [465, 236] width 148 height 25
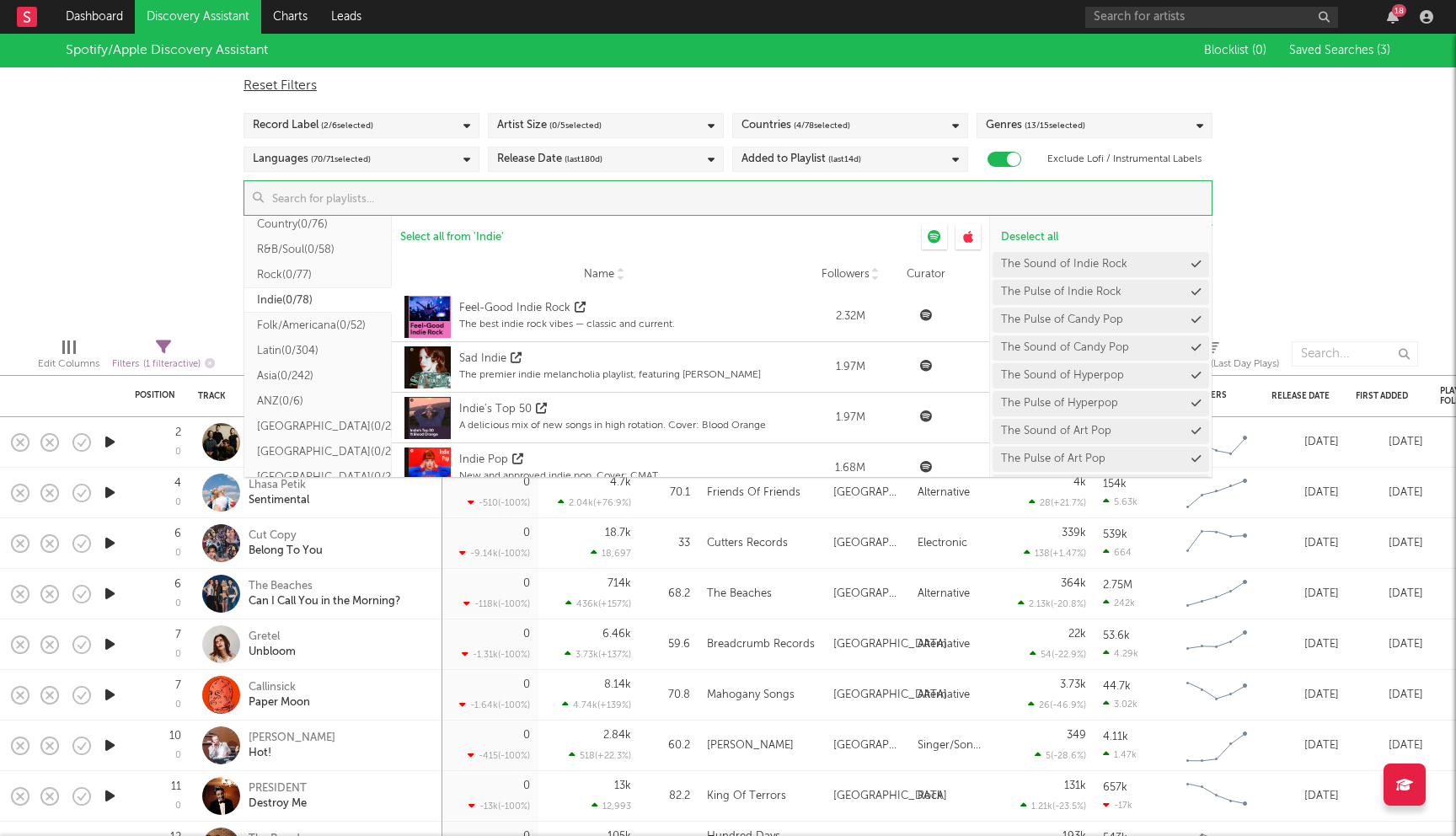
click at [291, 271] on button "Rock ( 0/77 )" at bounding box center [318, 275] width 148 height 25
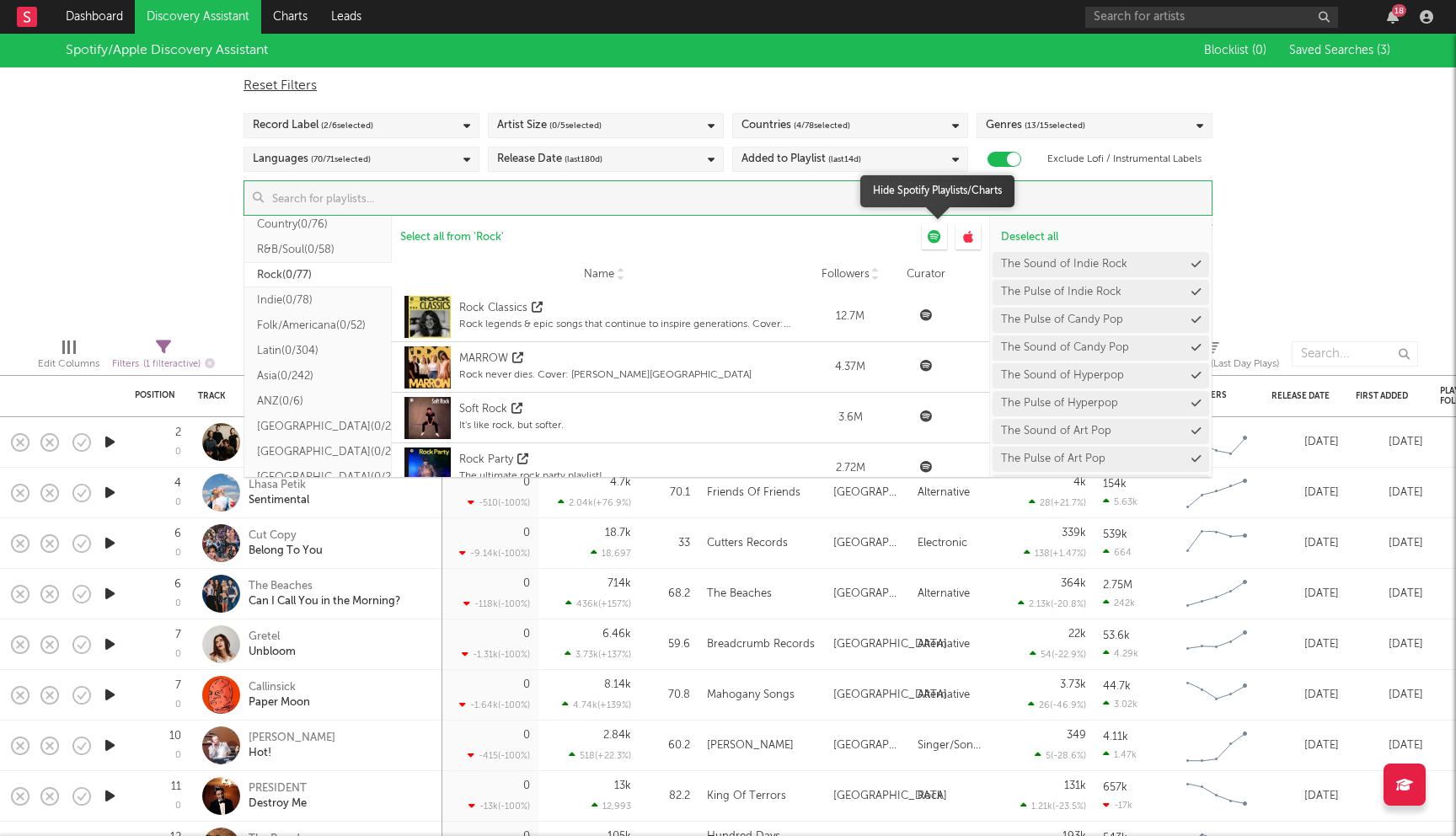
click at [933, 232] on icon at bounding box center [934, 237] width 13 height 13
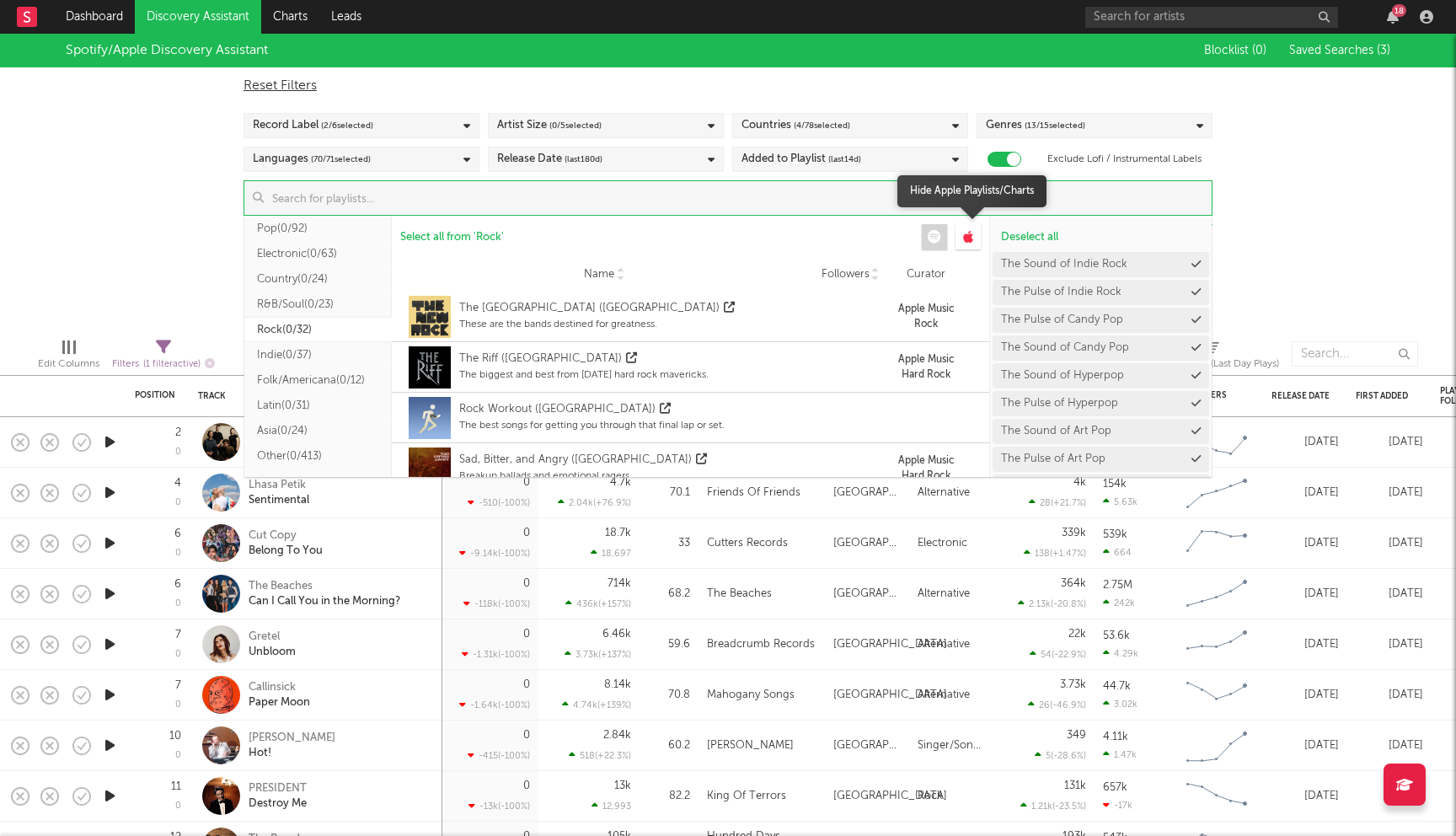
click at [967, 244] on div at bounding box center [967, 236] width 25 height 25
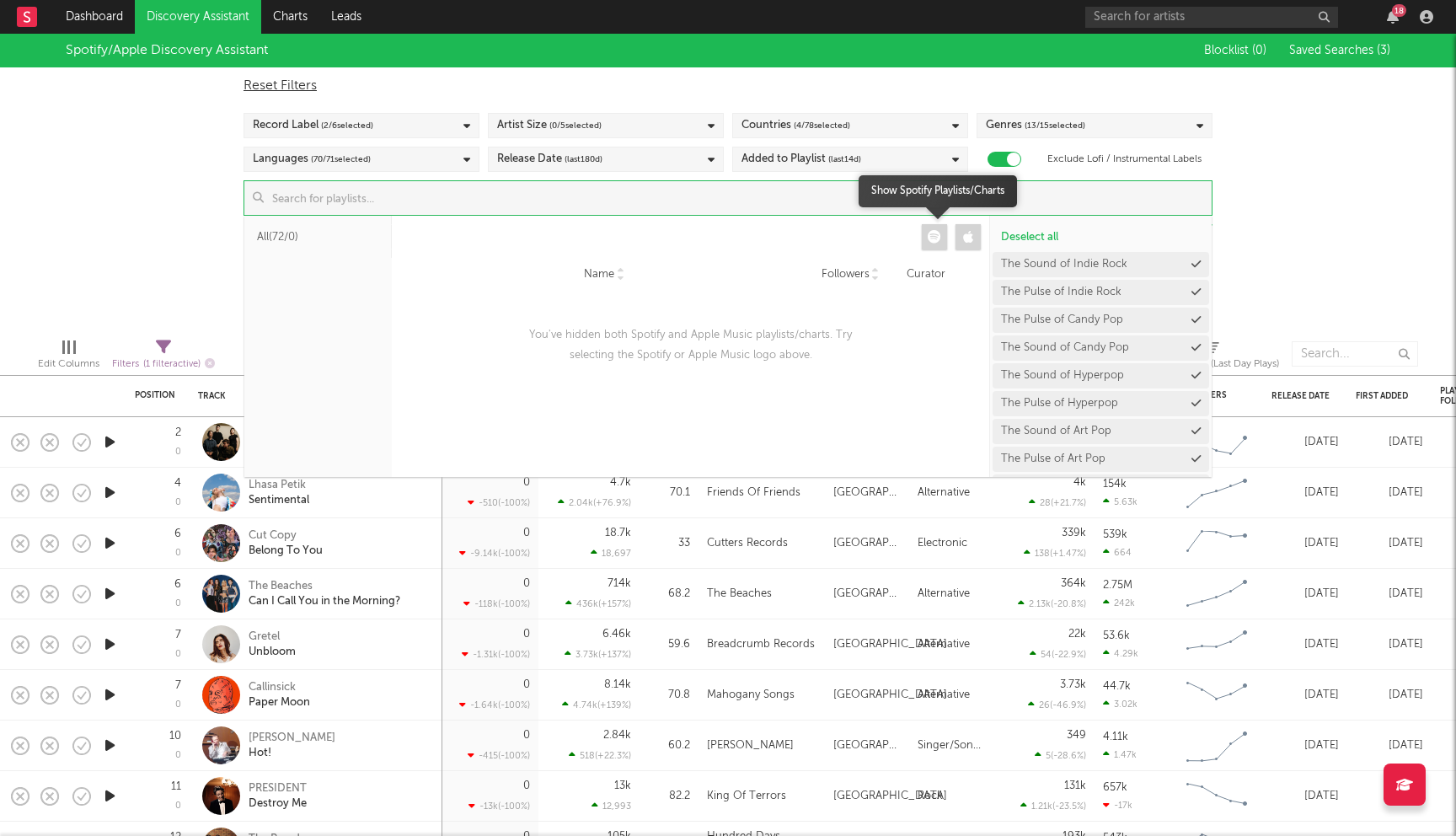
click at [932, 245] on div at bounding box center [933, 236] width 25 height 25
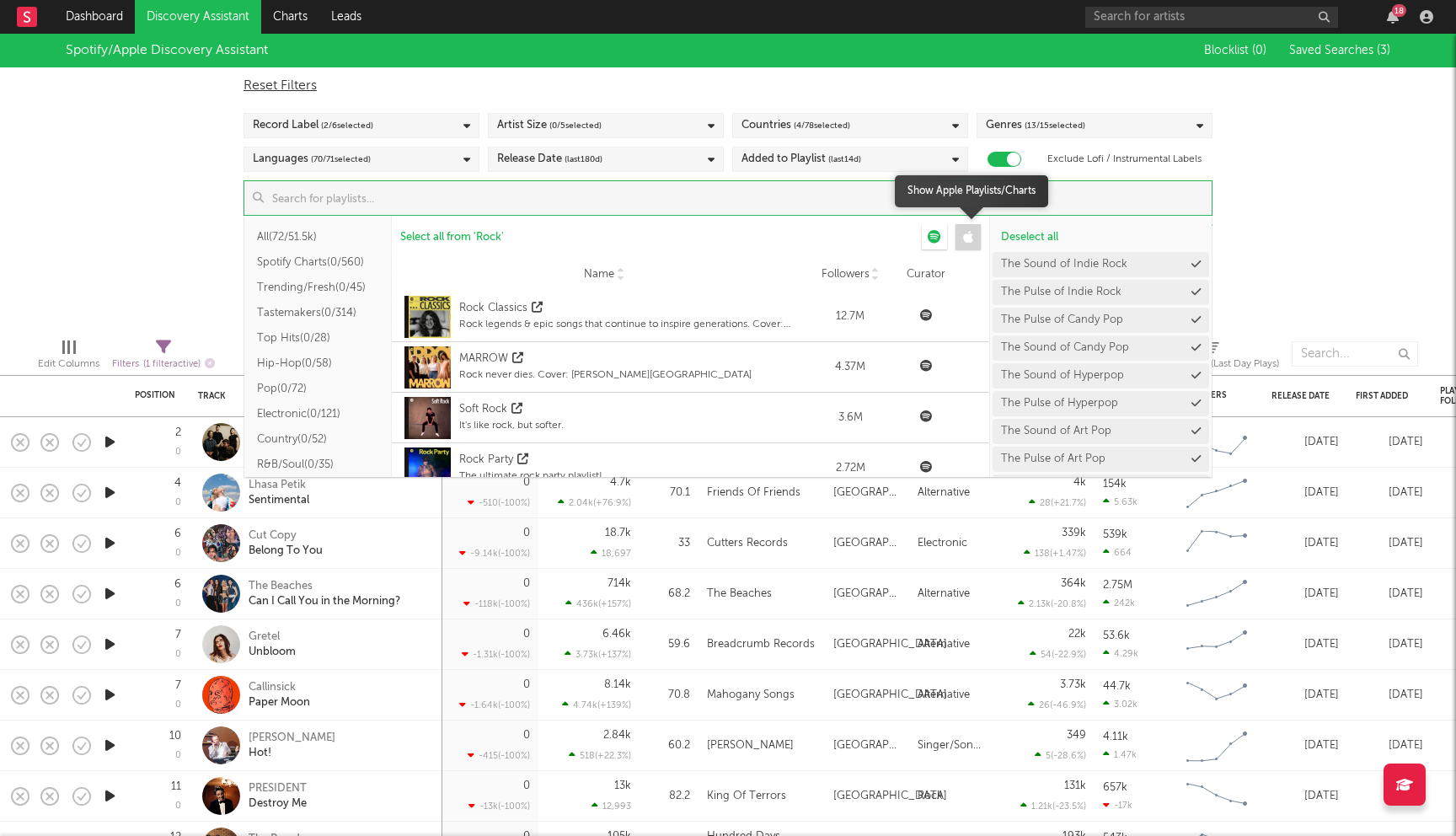
click at [977, 243] on div at bounding box center [967, 236] width 25 height 25
click at [481, 235] on span "Select all from ' Rock '" at bounding box center [452, 237] width 103 height 11
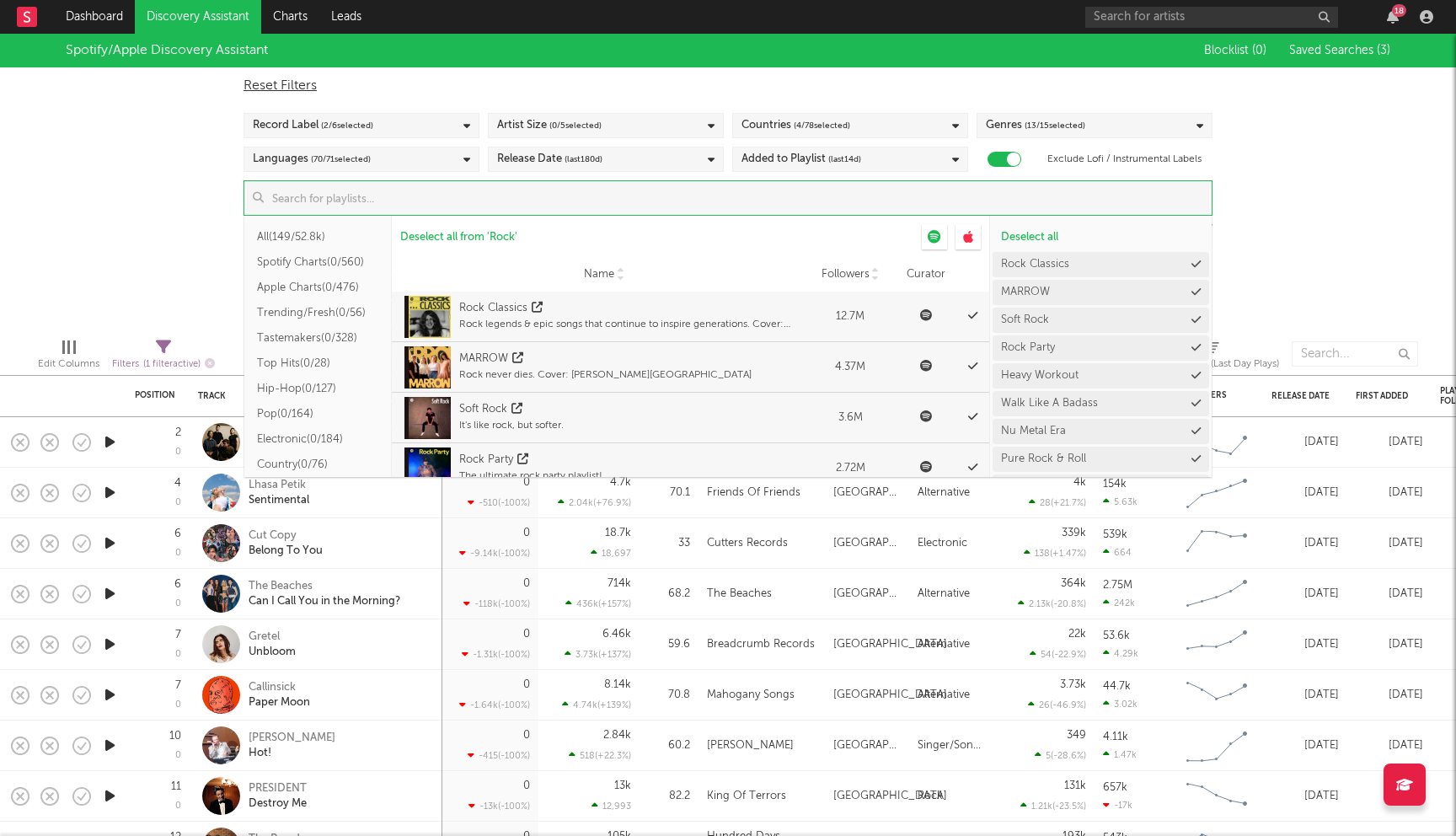
click at [1273, 234] on div "Spotify/Apple Discovery Assistant Blocklist ( 0 ) Saved Searches ( 3 ) Reset Fi…" at bounding box center [728, 179] width 1456 height 291
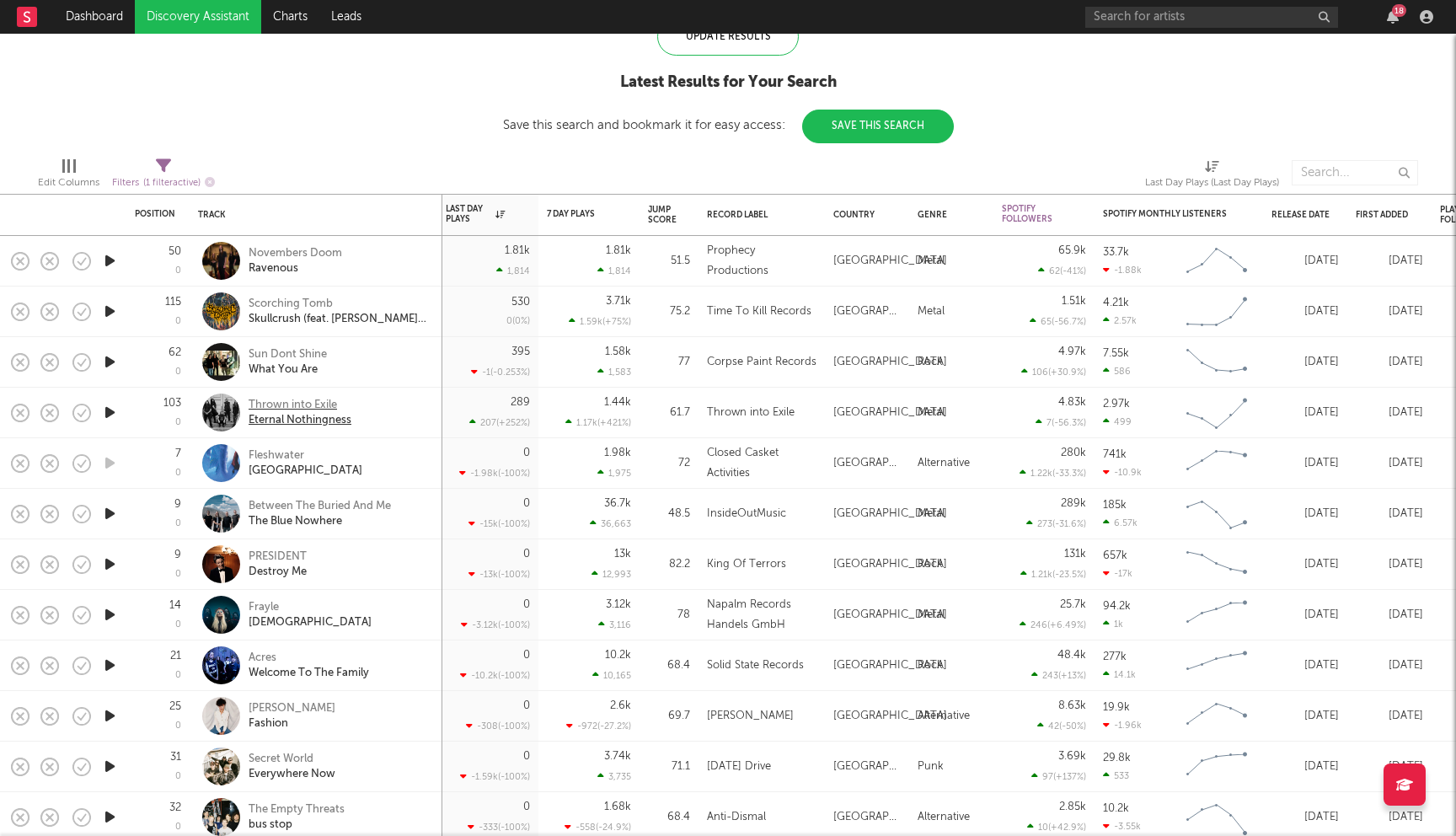
click at [299, 404] on div "Thrown into Exile" at bounding box center [299, 405] width 102 height 15
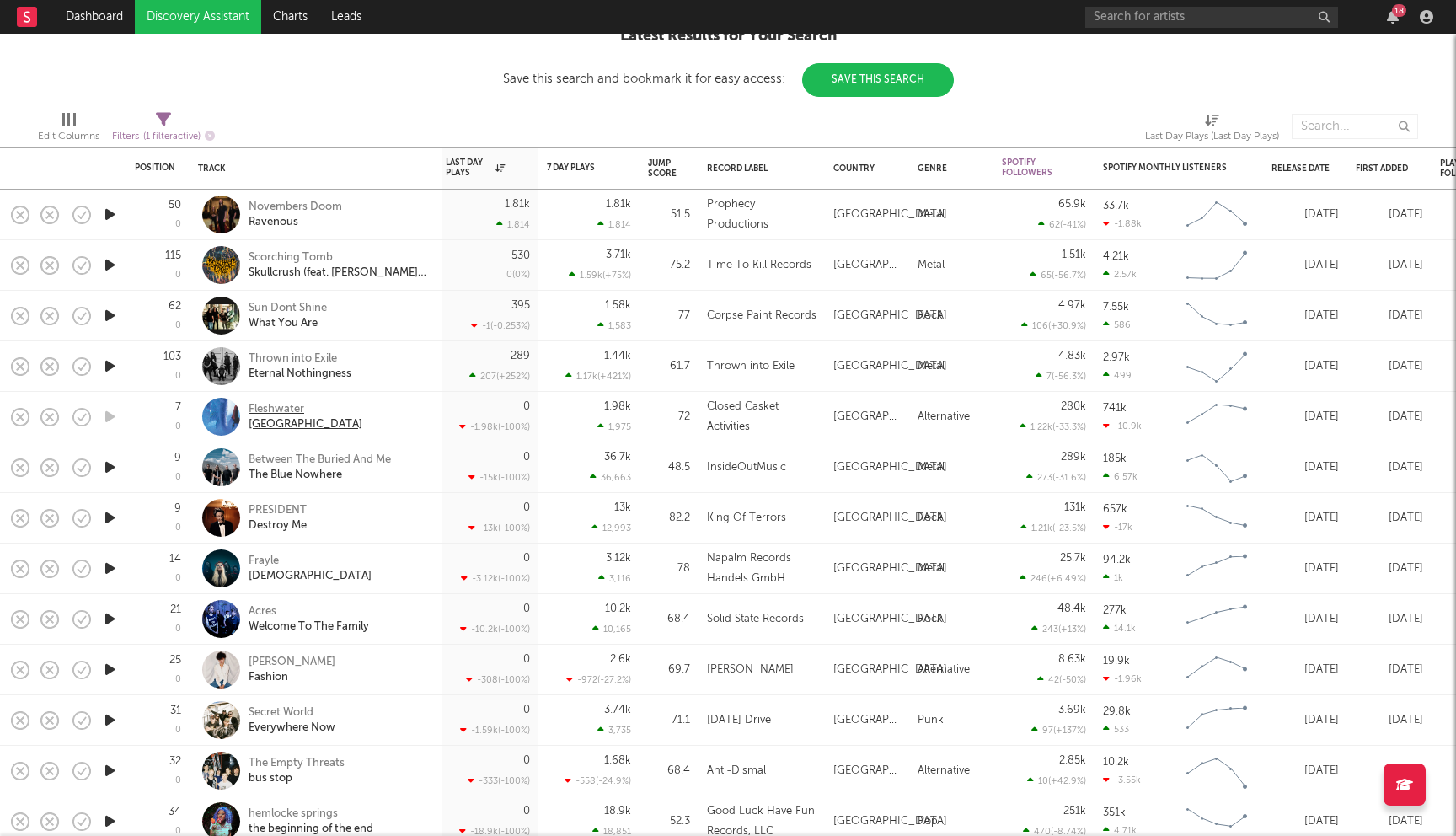
click at [259, 402] on div "Fleshwater" at bounding box center [305, 409] width 114 height 15
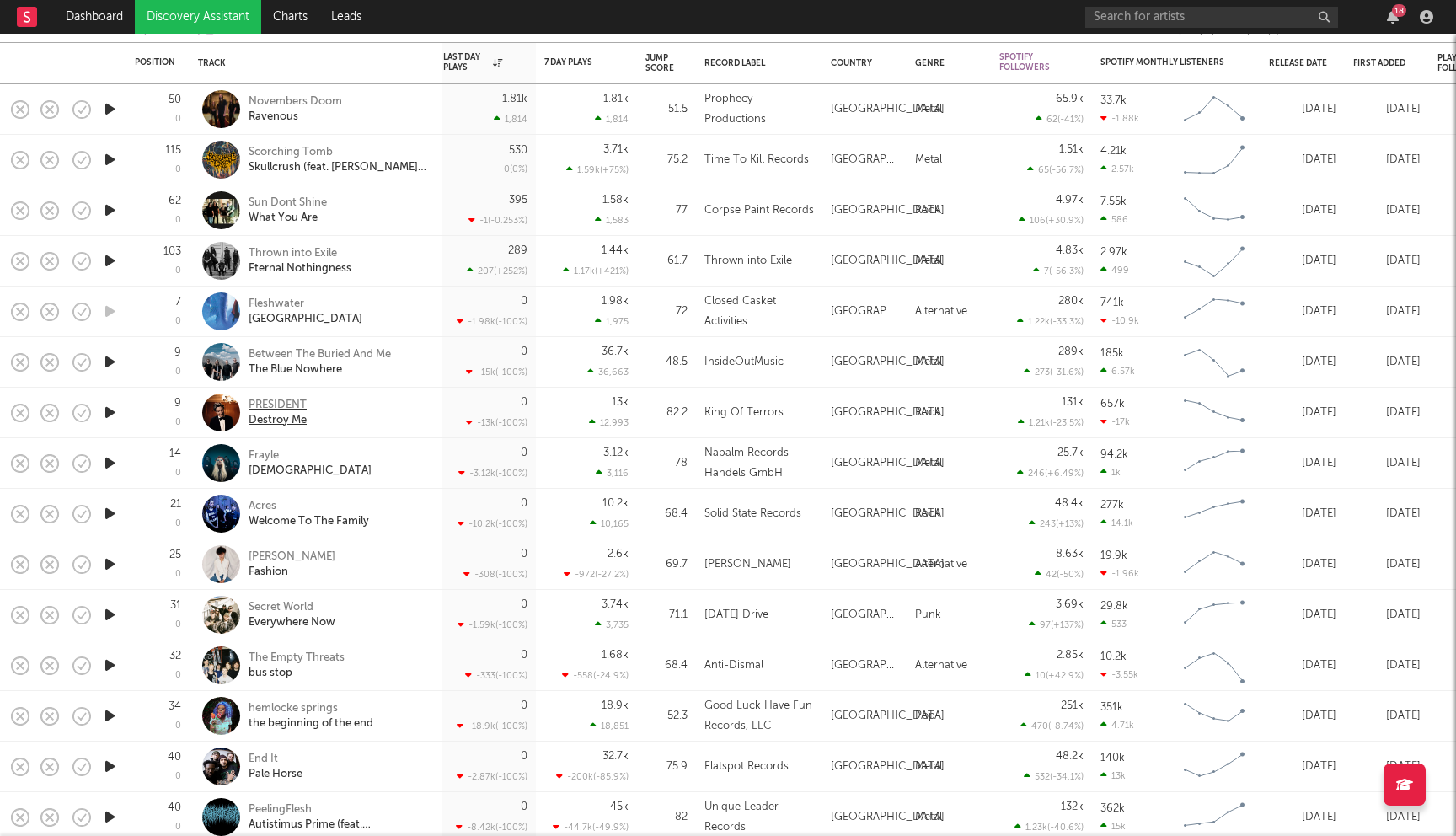
click at [269, 404] on div "PRESIDENT" at bounding box center [277, 405] width 58 height 15
click at [292, 613] on div "Secret World" at bounding box center [291, 607] width 86 height 15
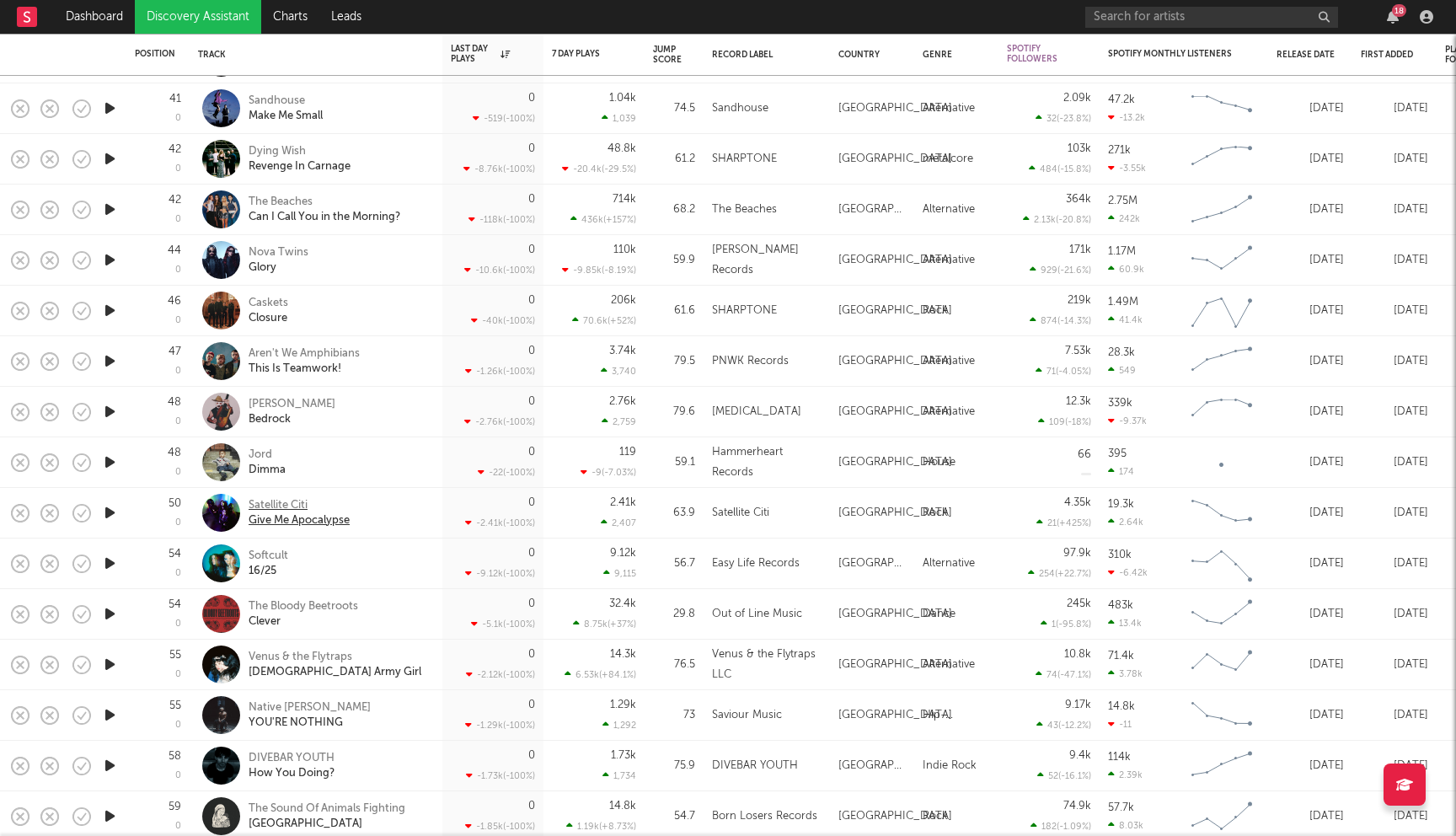
click at [295, 507] on div "Satellite Citi" at bounding box center [299, 506] width 102 height 15
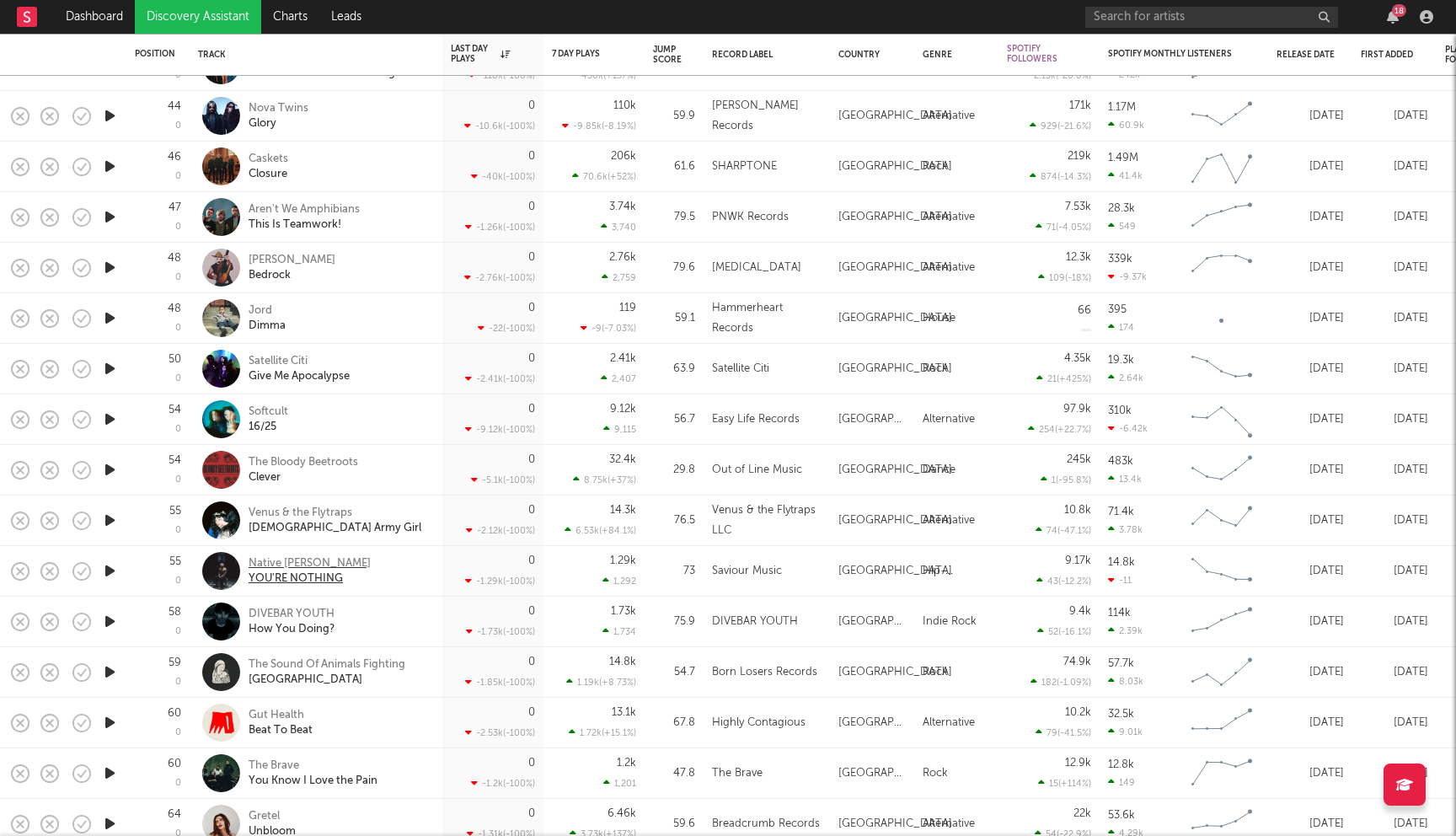
click at [296, 561] on div "Native James" at bounding box center [309, 563] width 122 height 15
click at [333, 462] on div "The Bloody Beetroots" at bounding box center [303, 463] width 110 height 15
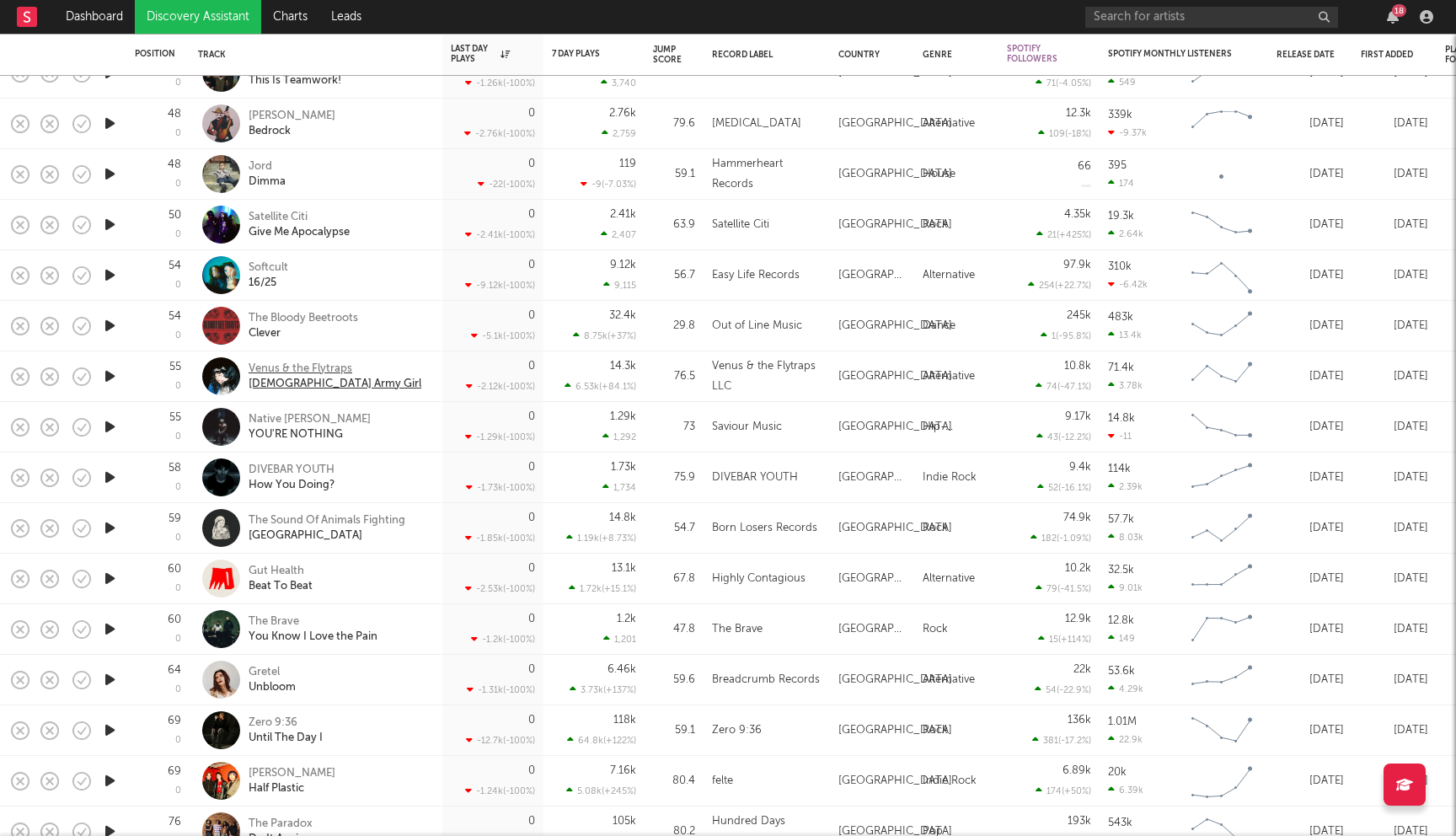
click at [310, 365] on div "Venus & the Flytraps" at bounding box center [335, 369] width 173 height 15
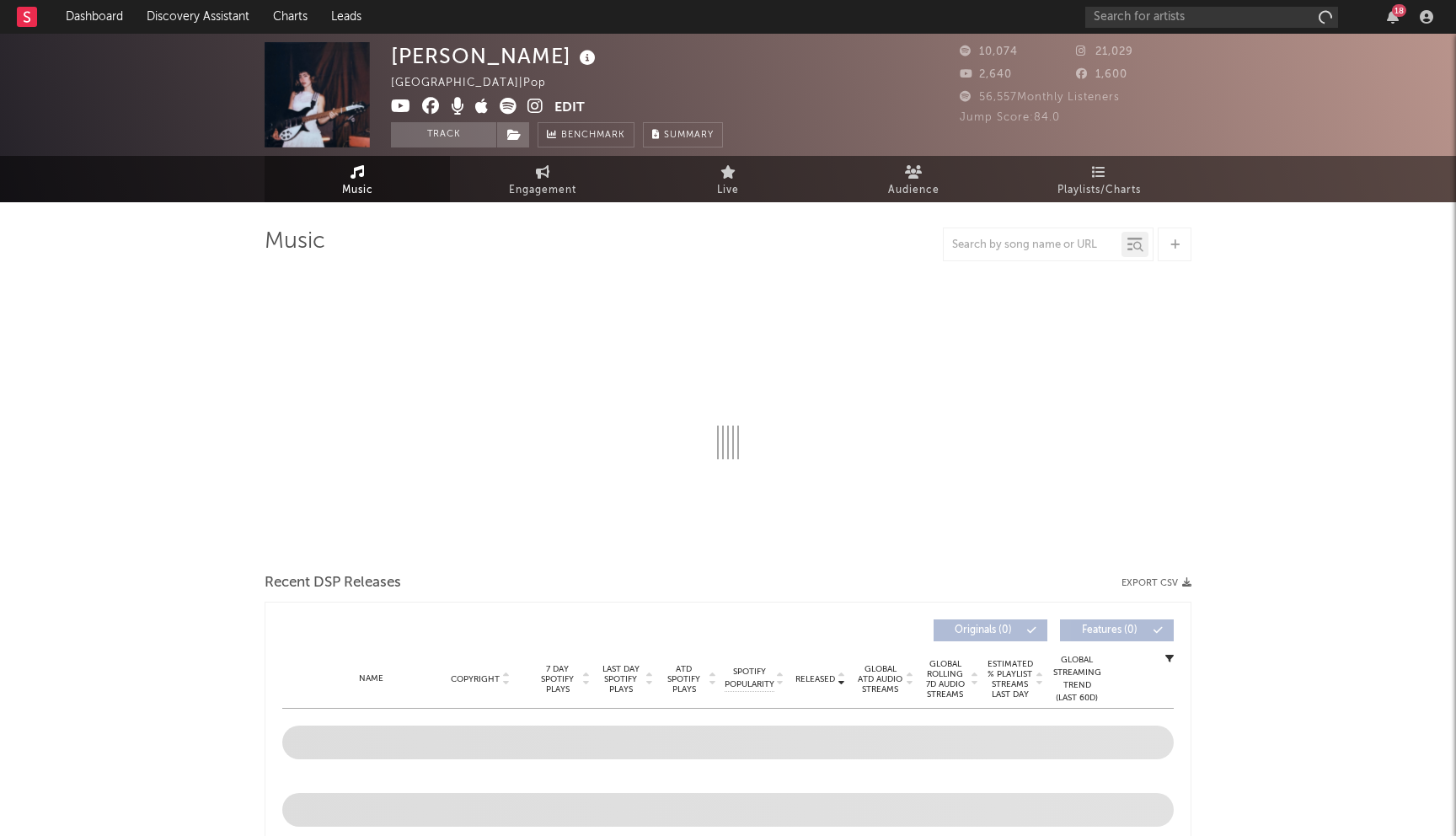
select select "1w"
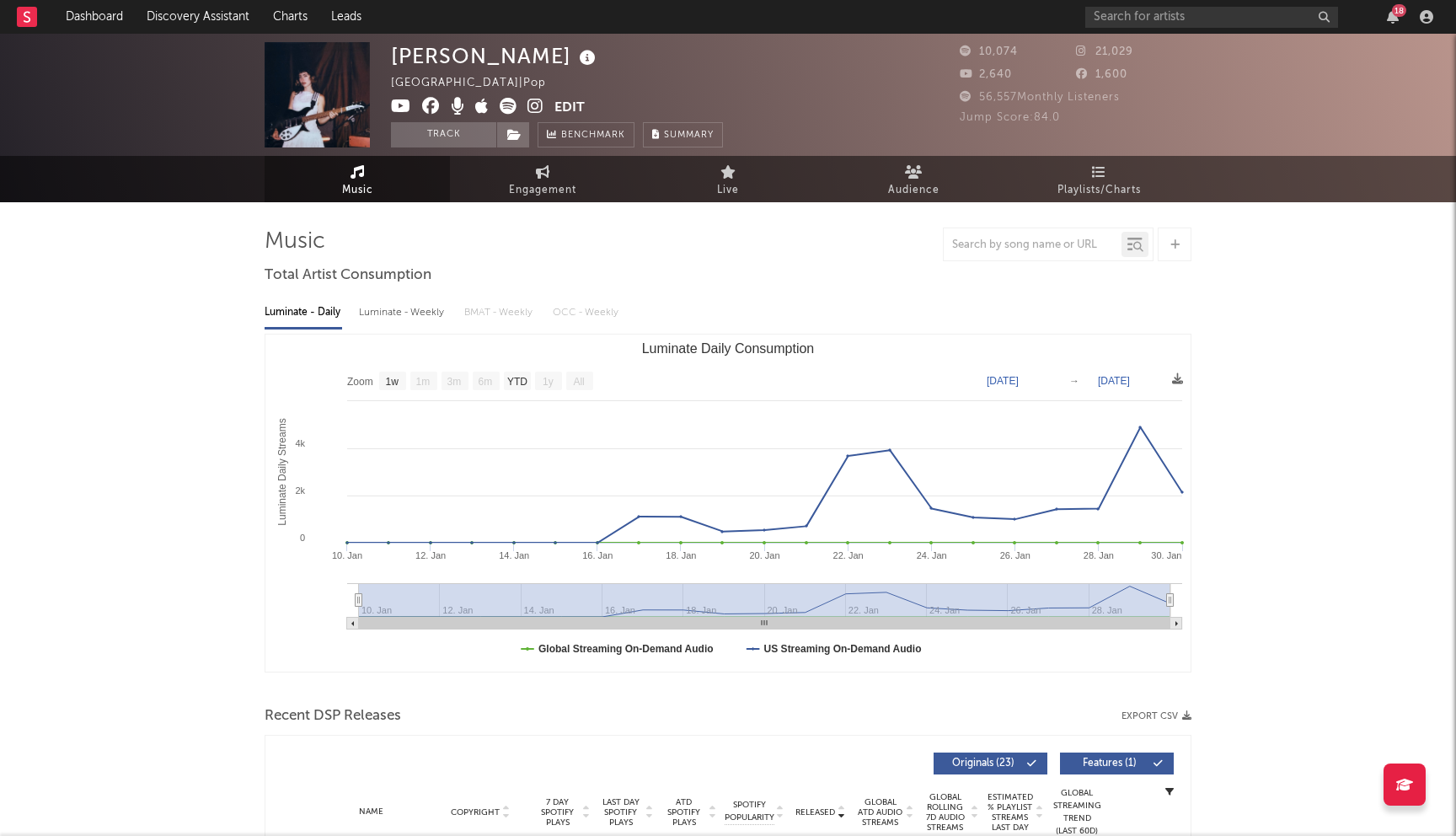
click at [432, 104] on icon at bounding box center [431, 106] width 18 height 17
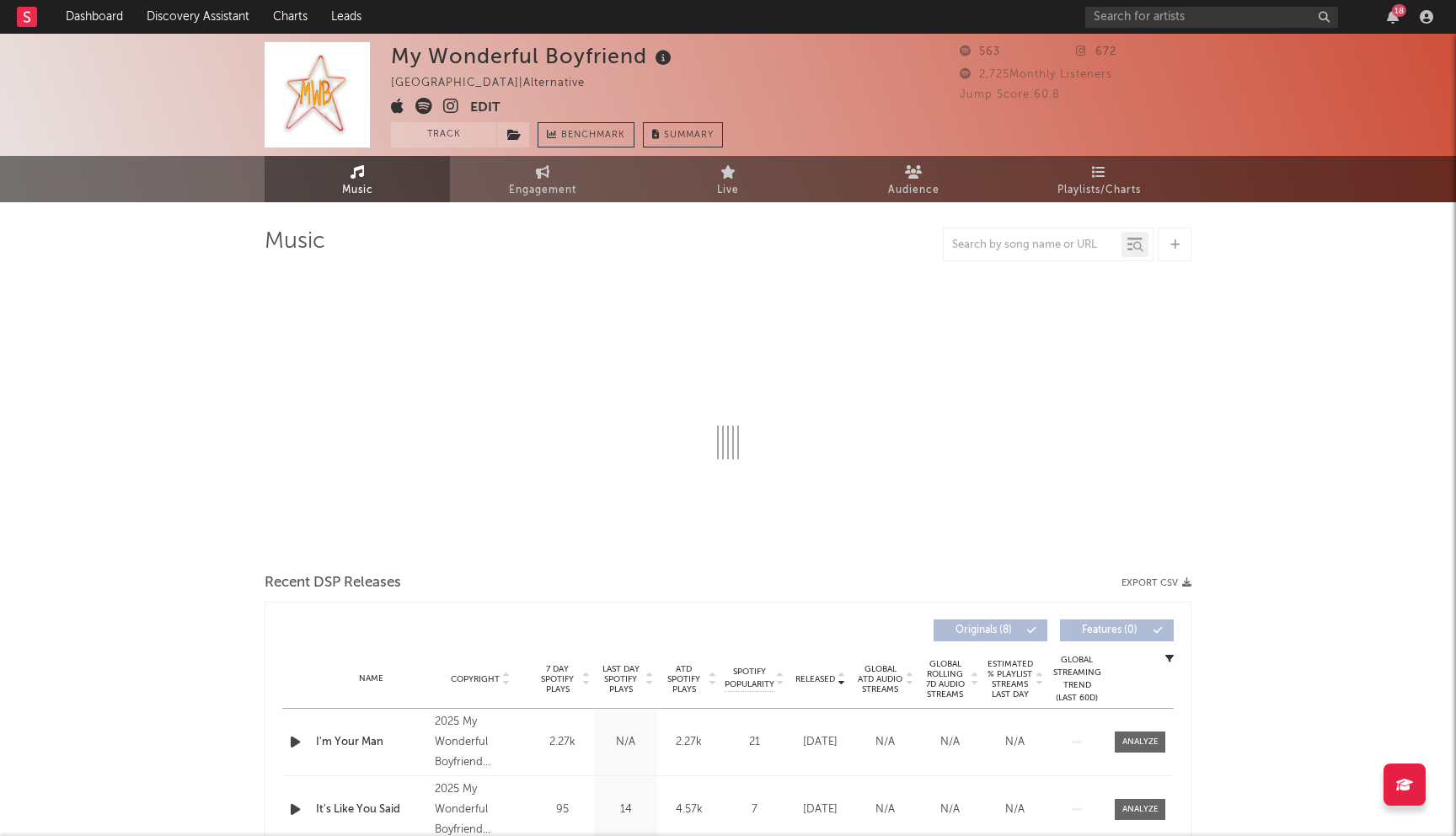
select select "1w"
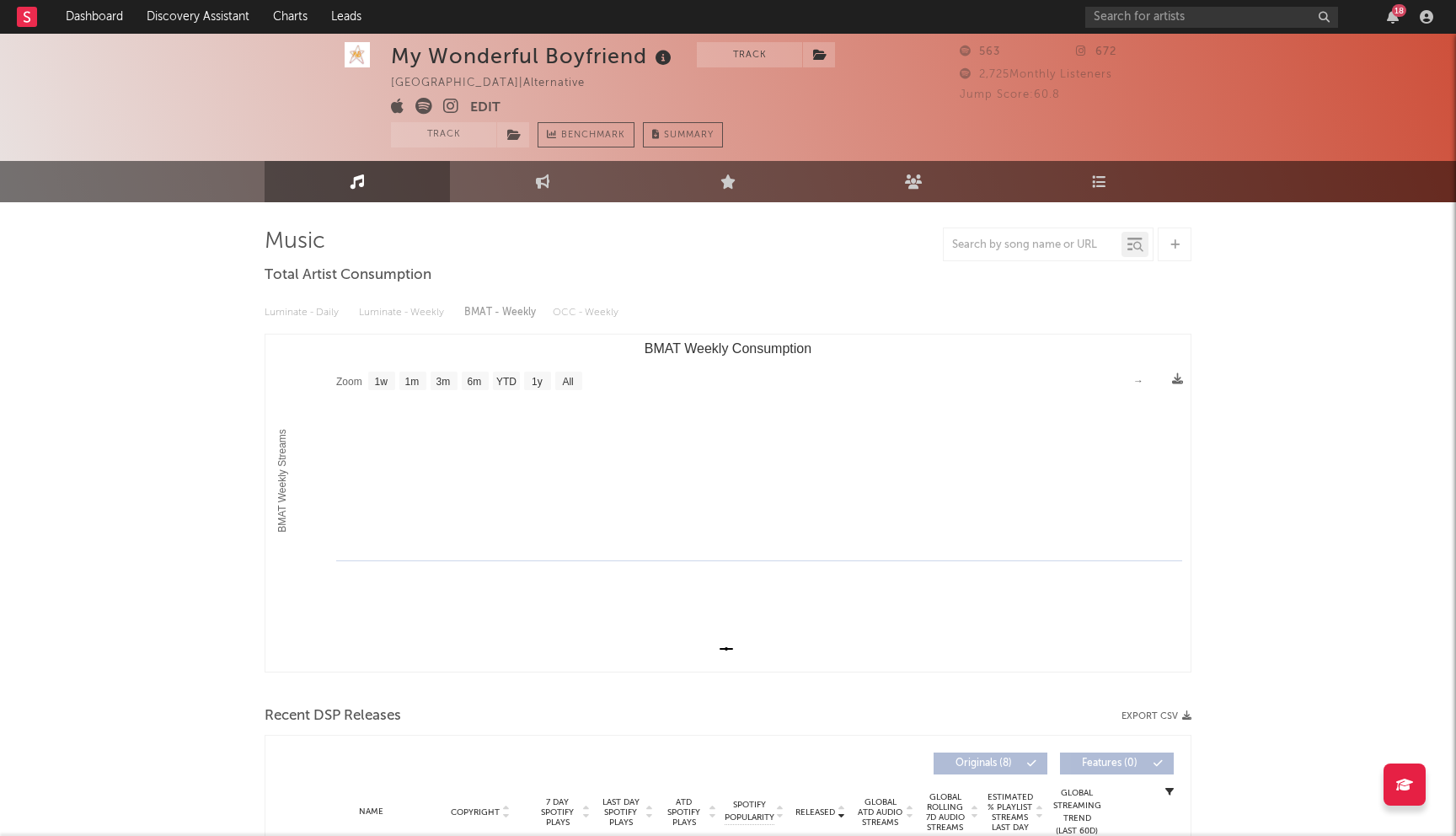
scroll to position [466, 0]
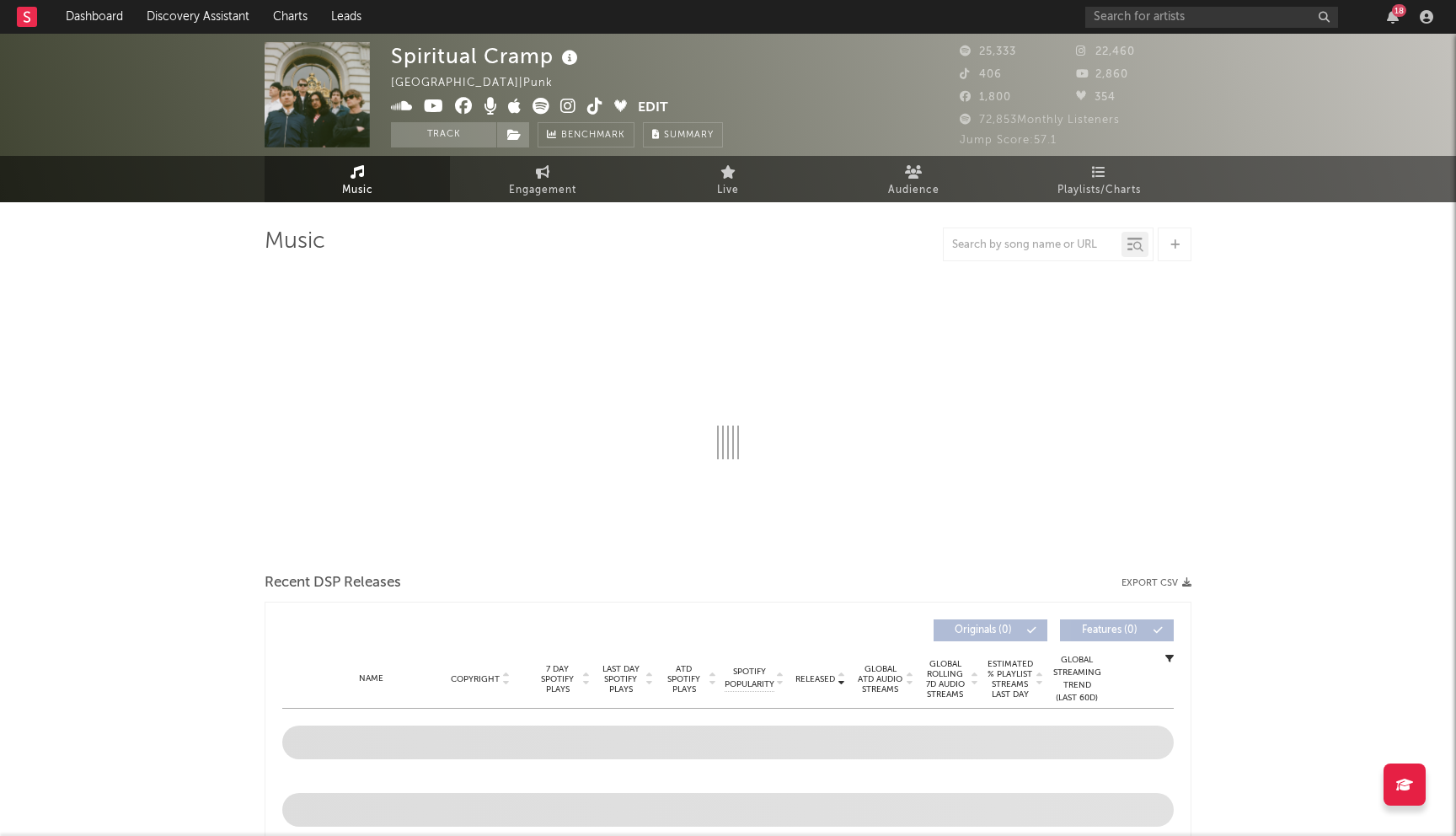
select select "6m"
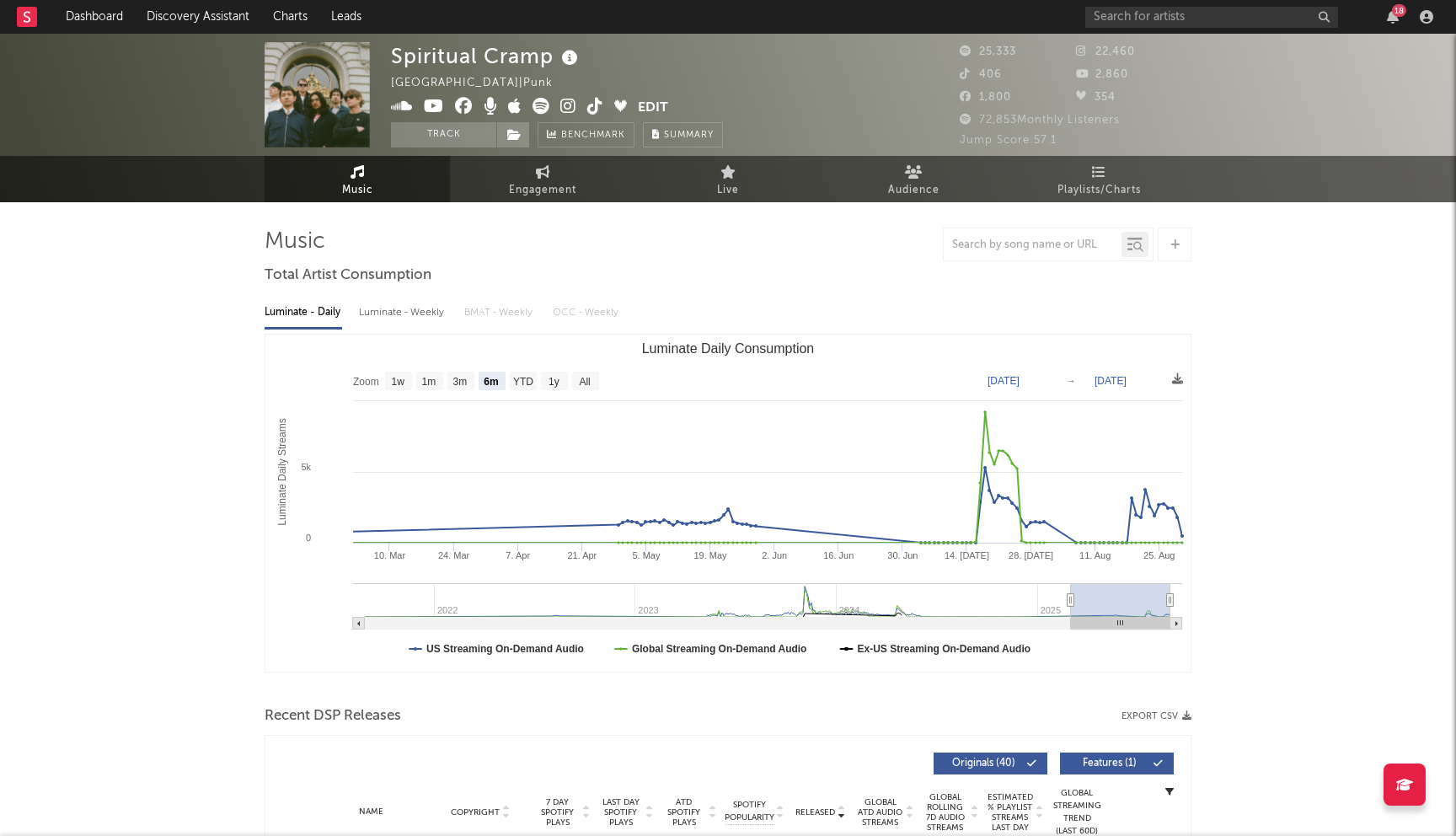
click at [468, 103] on icon at bounding box center [463, 106] width 18 height 17
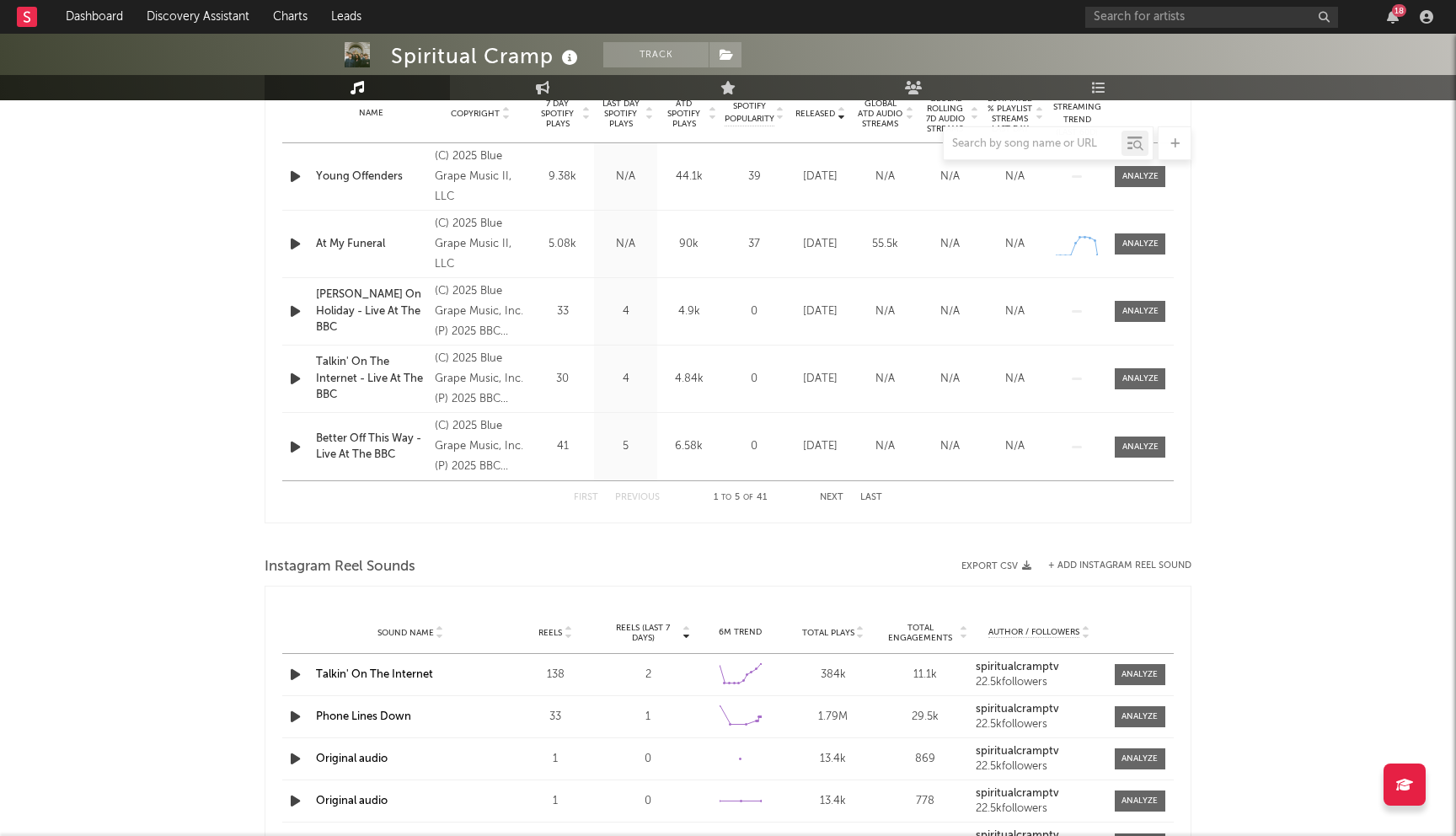
scroll to position [868, 0]
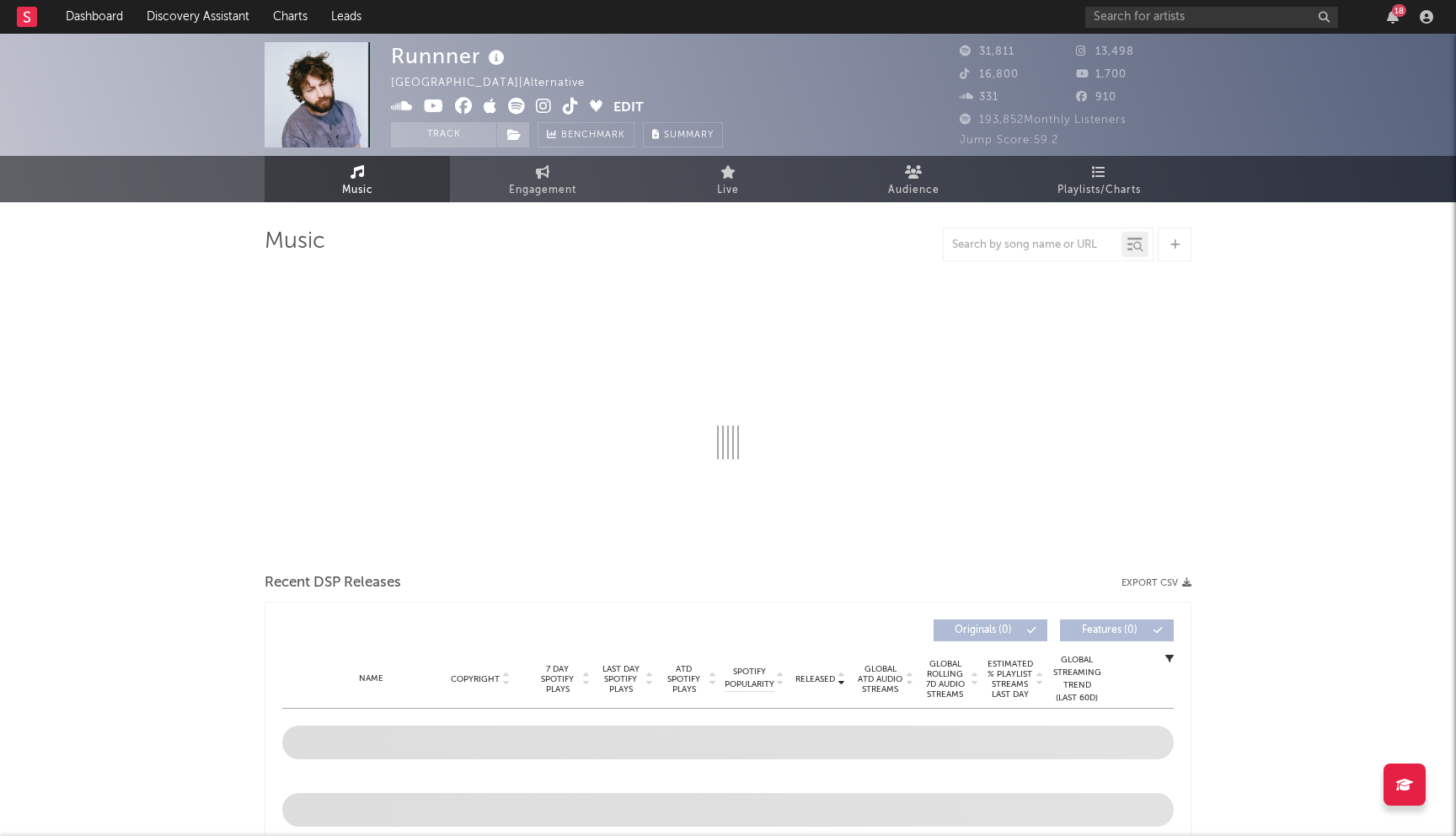
select select "6m"
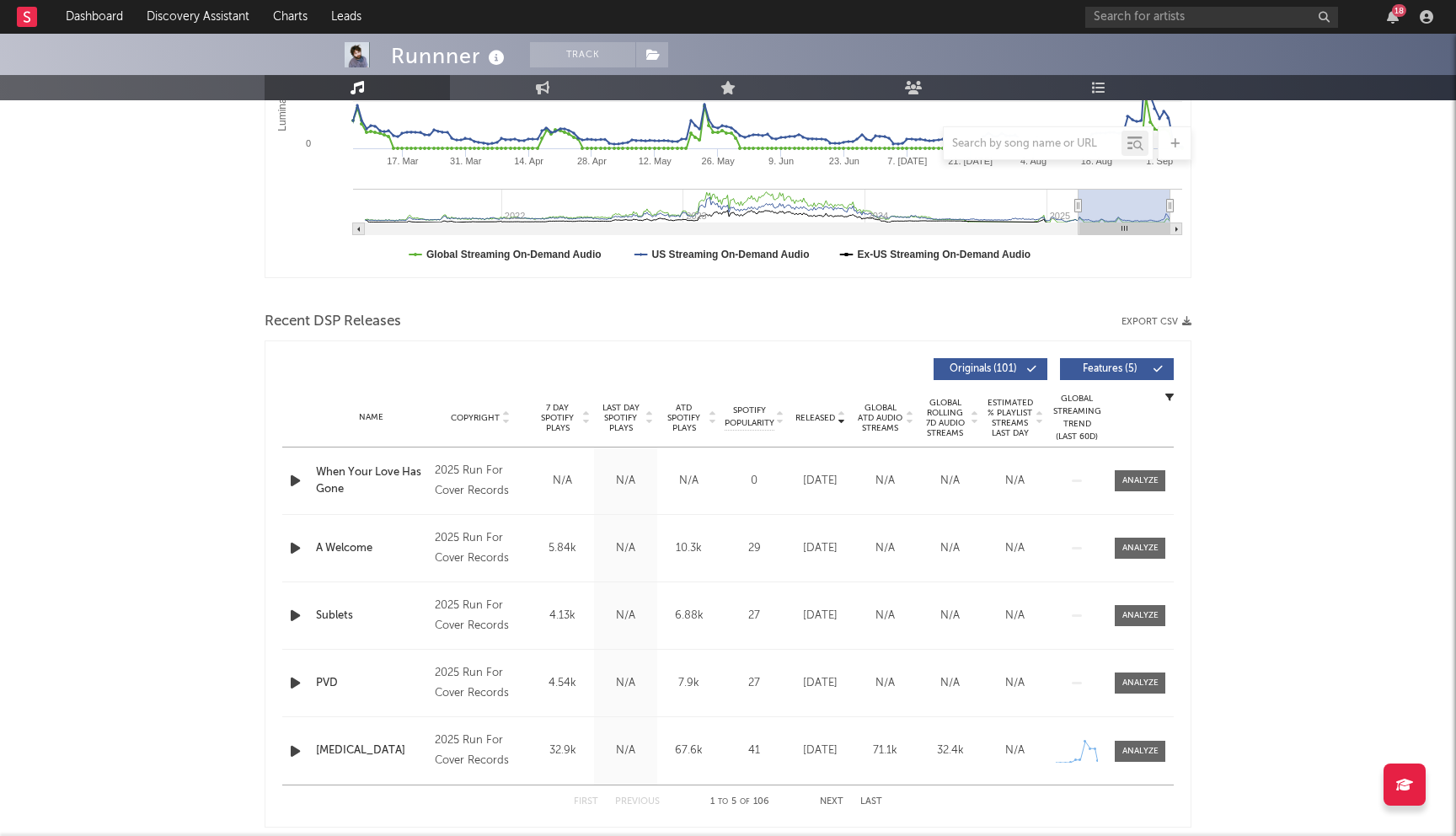
scroll to position [319, 0]
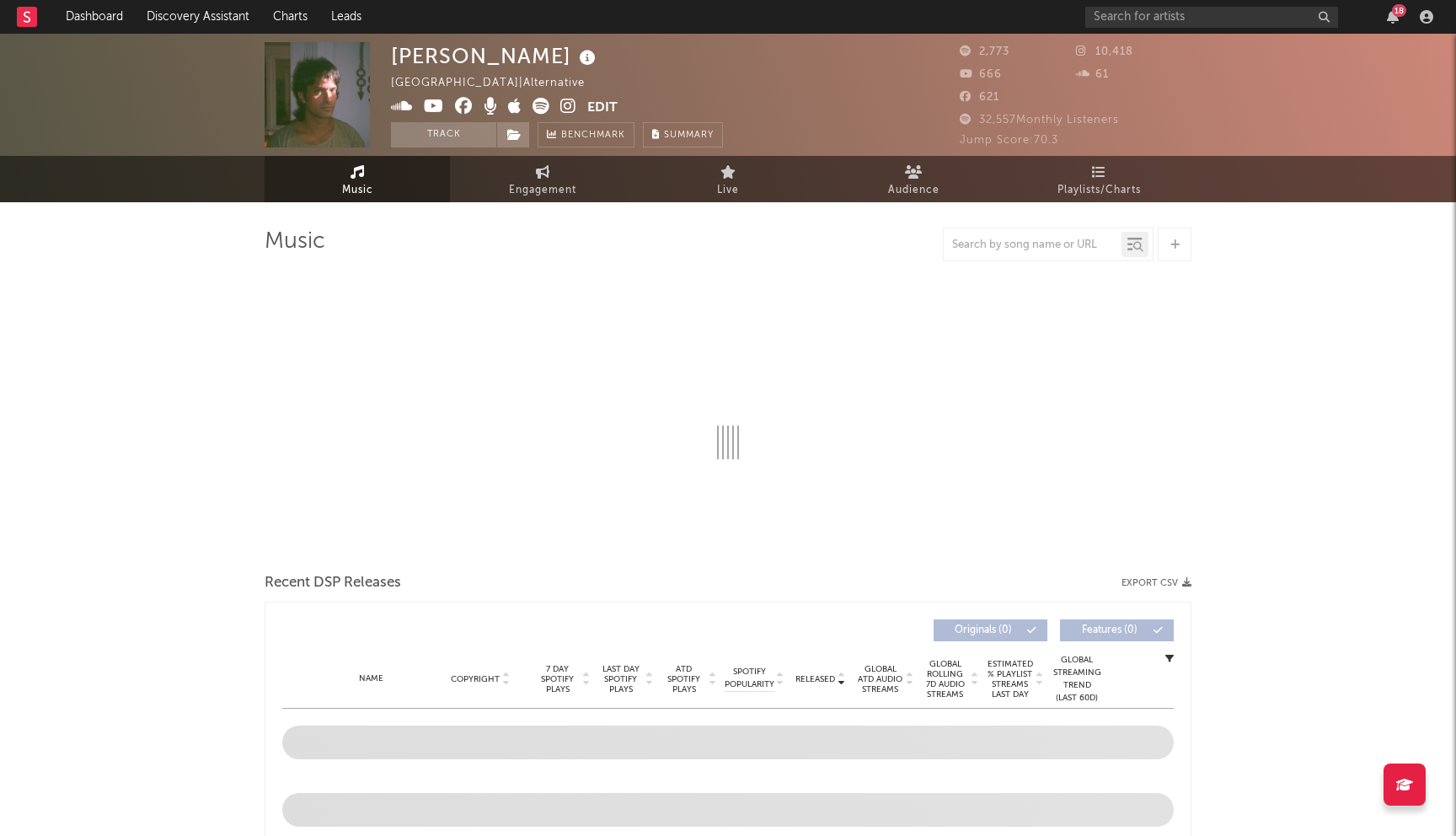
select select "1w"
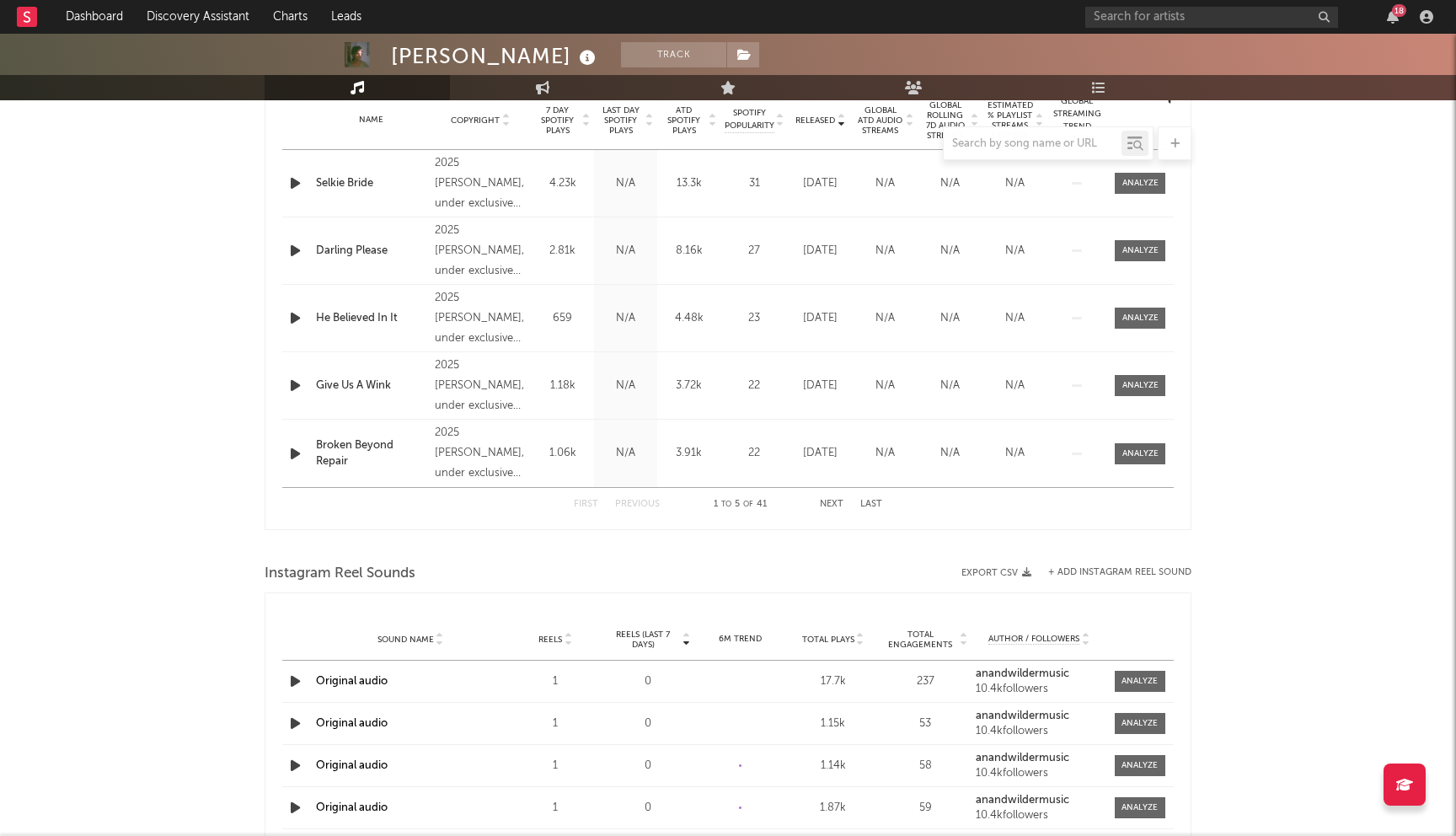
scroll to position [597, 0]
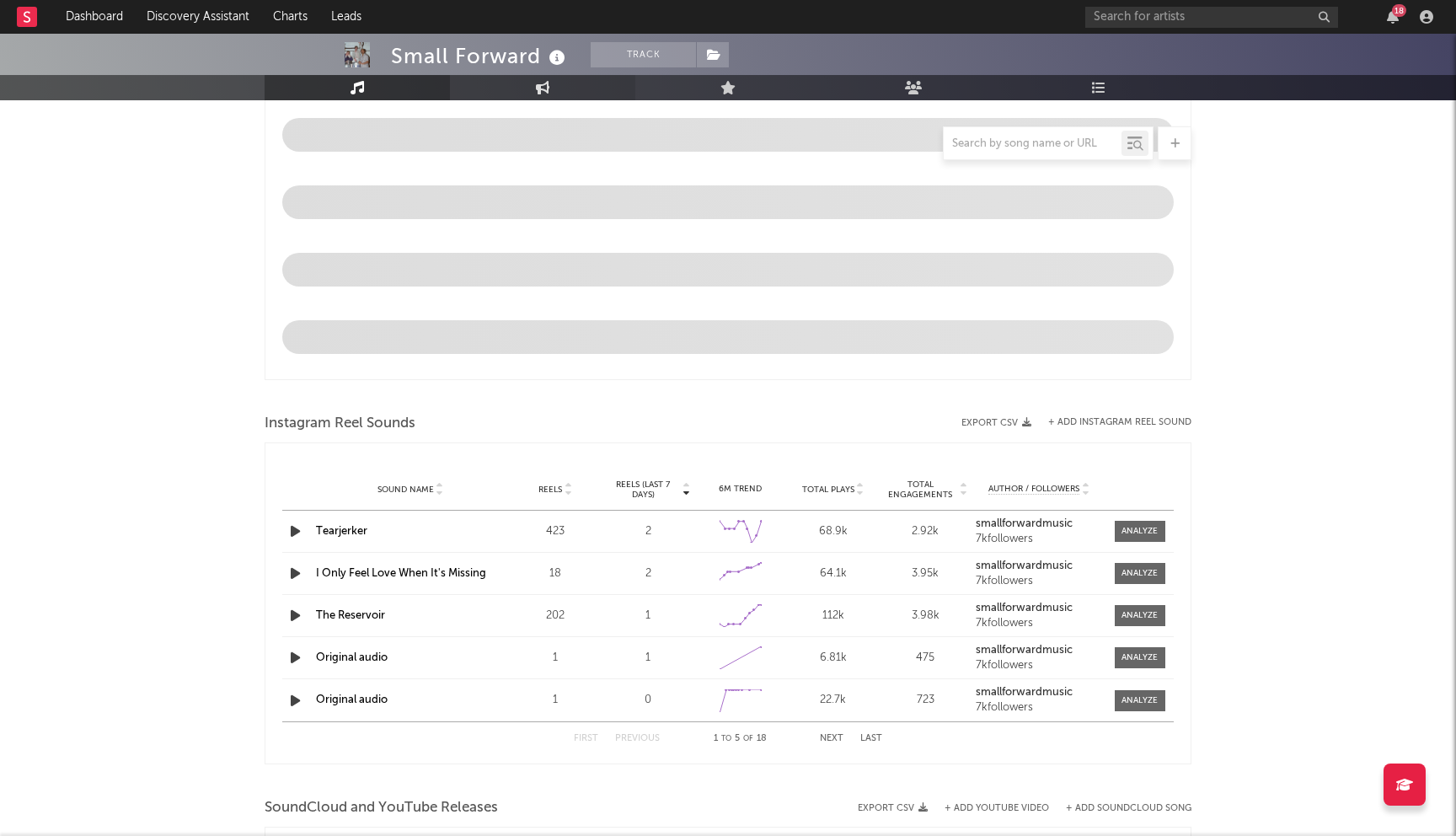
select select "6m"
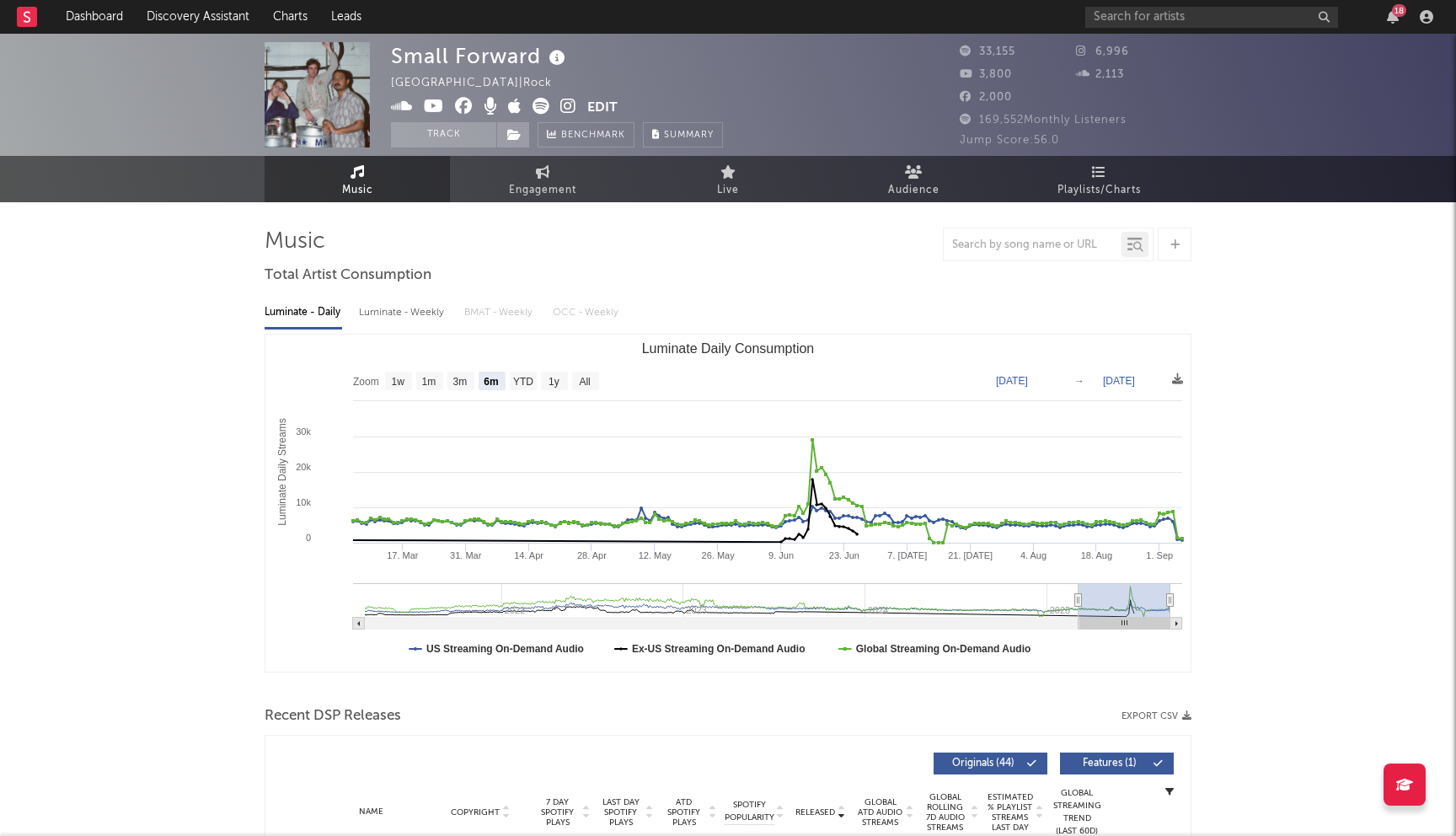
click at [463, 101] on icon at bounding box center [463, 106] width 18 height 17
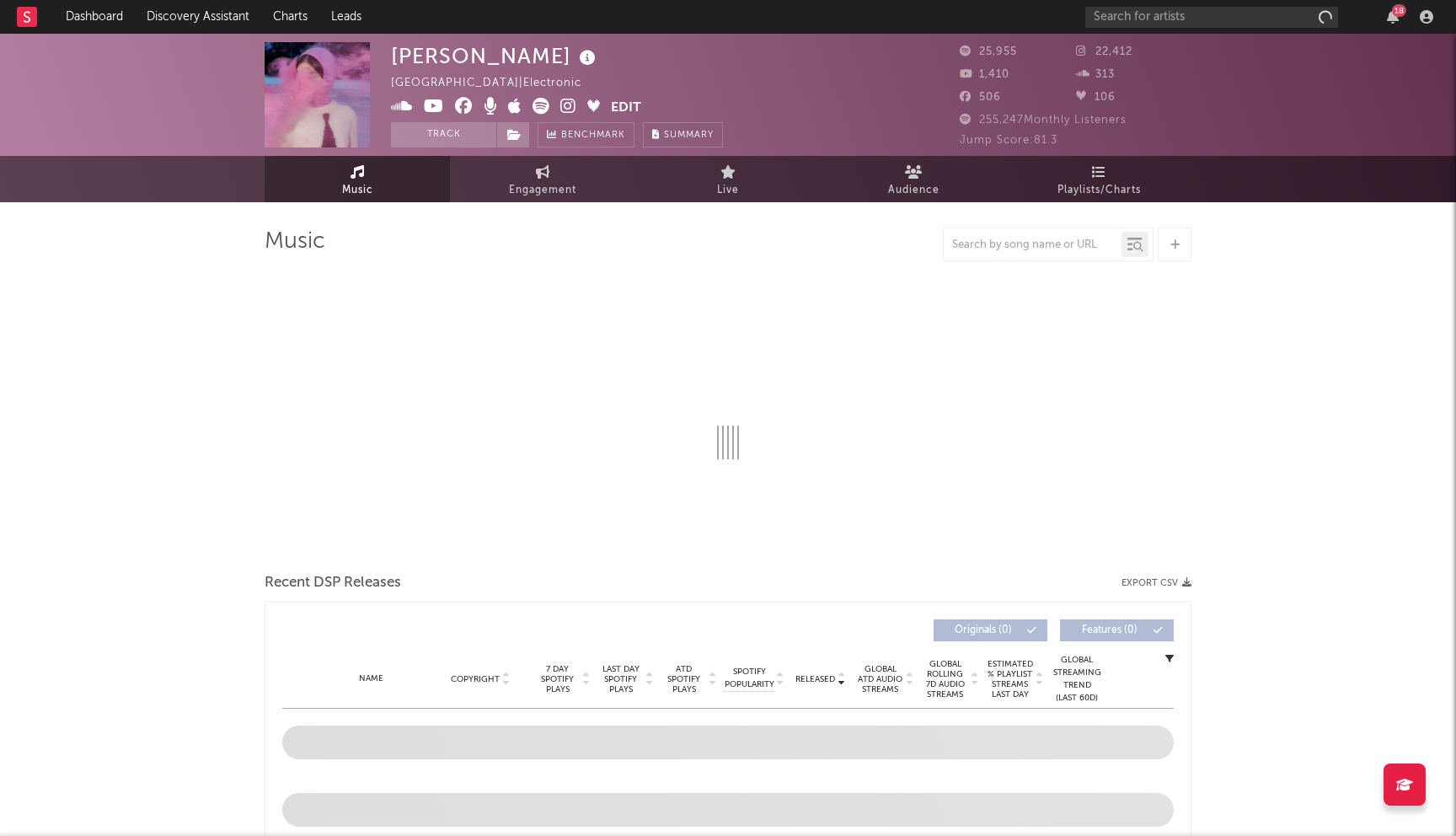
select select "6m"
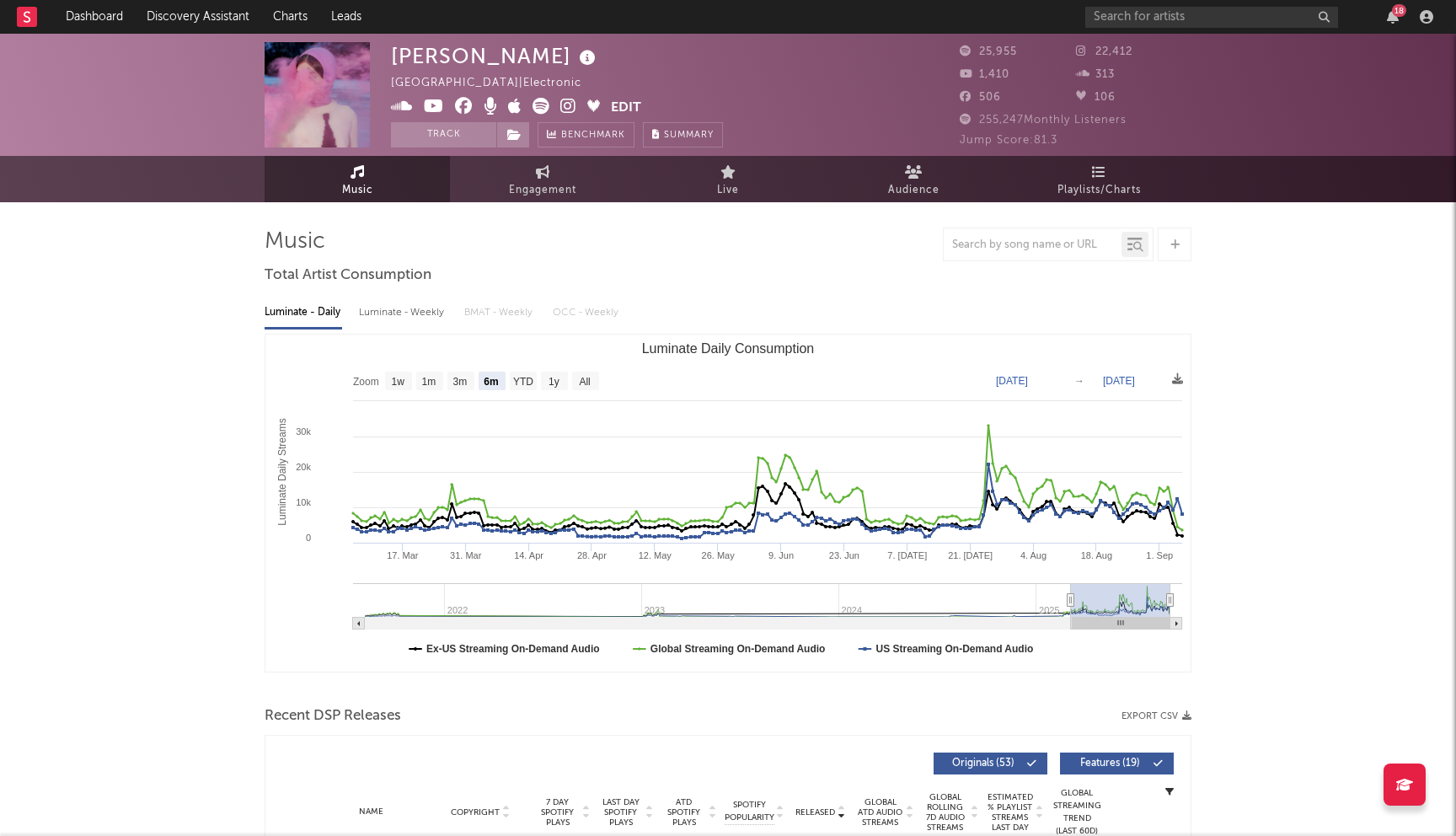
click at [471, 108] on icon at bounding box center [463, 106] width 18 height 17
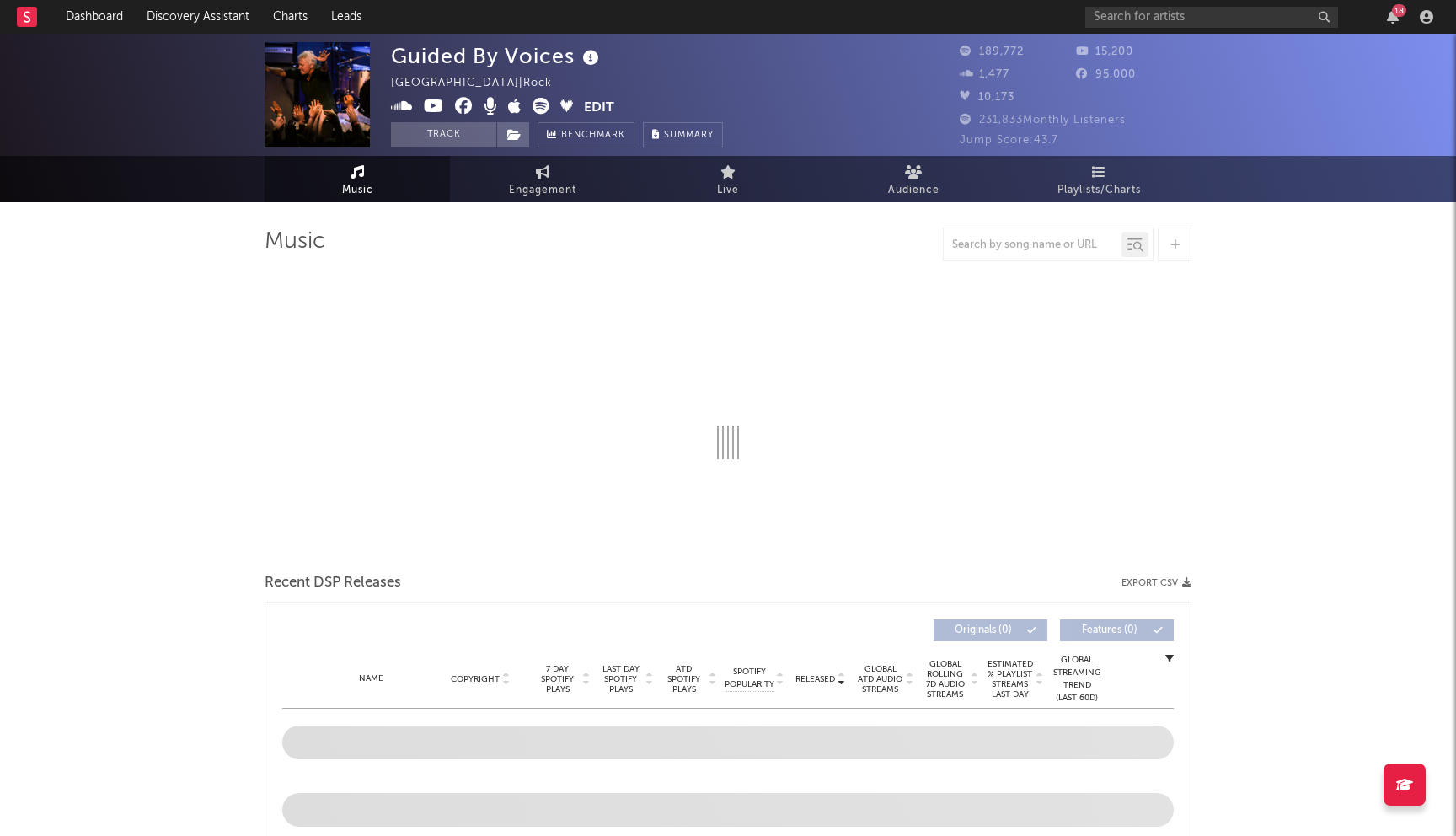
select select "6m"
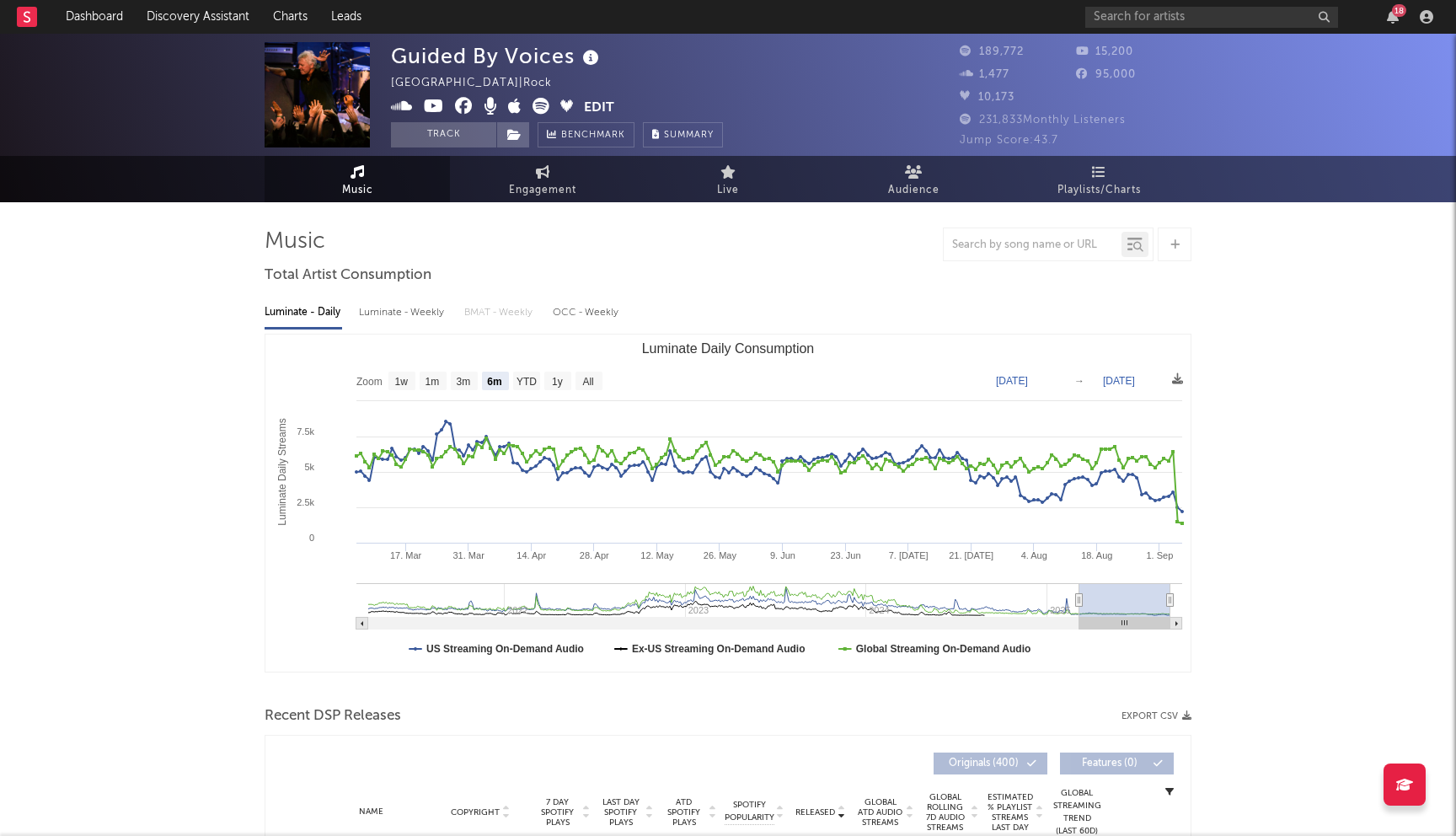
click at [464, 110] on icon at bounding box center [463, 106] width 18 height 17
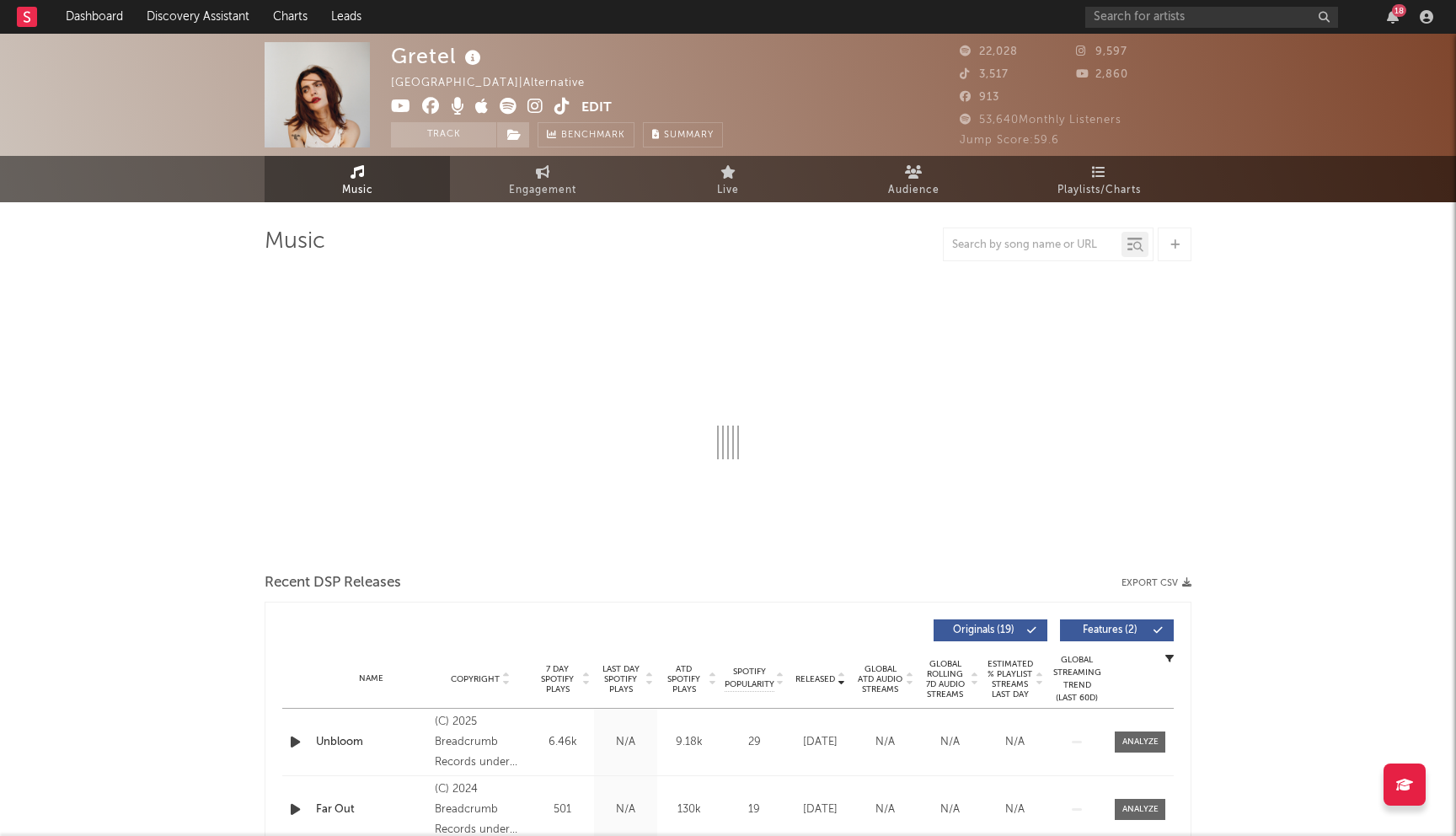
select select "6m"
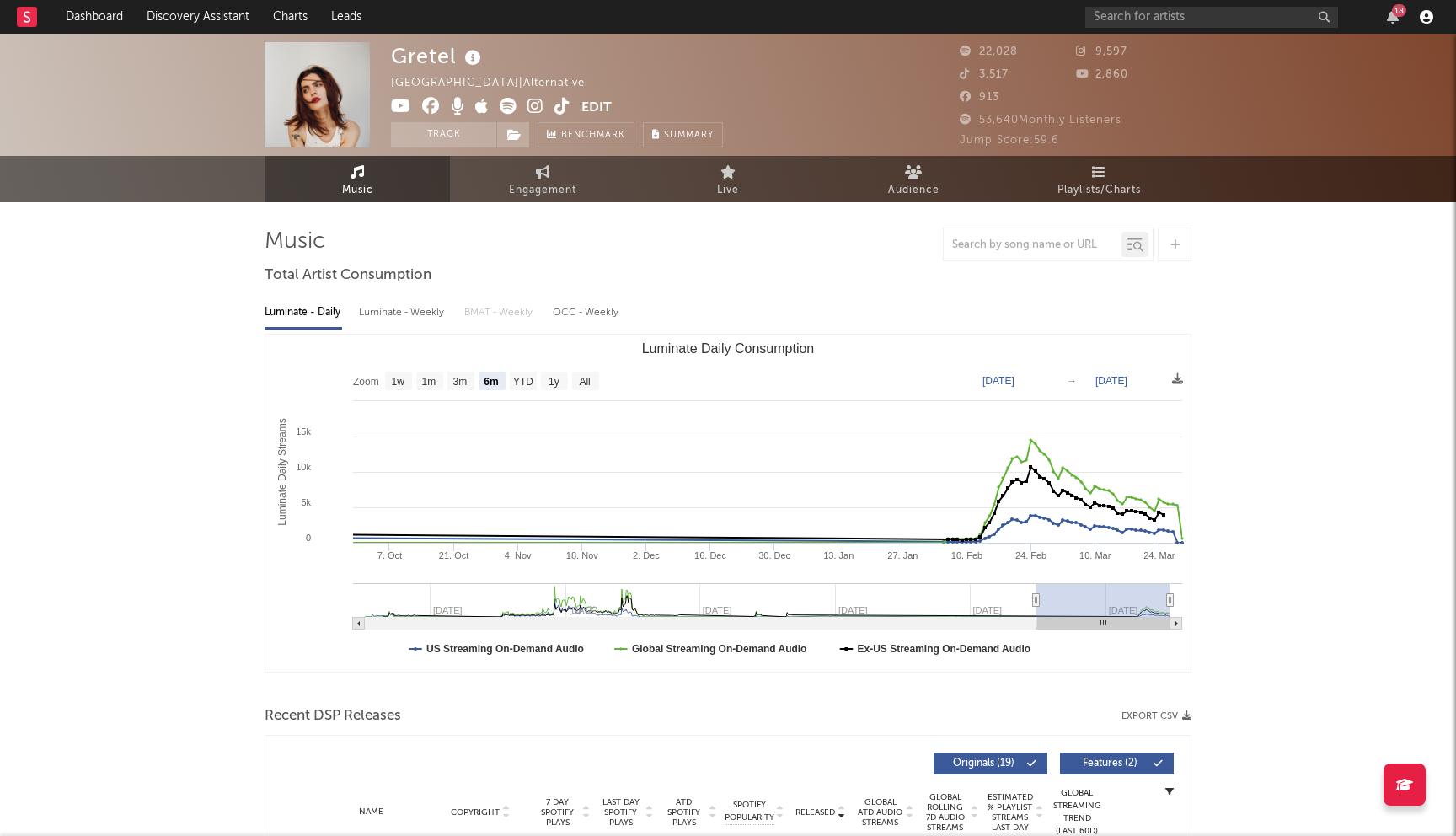
click at [1424, 18] on icon "button" at bounding box center [1426, 17] width 13 height 13
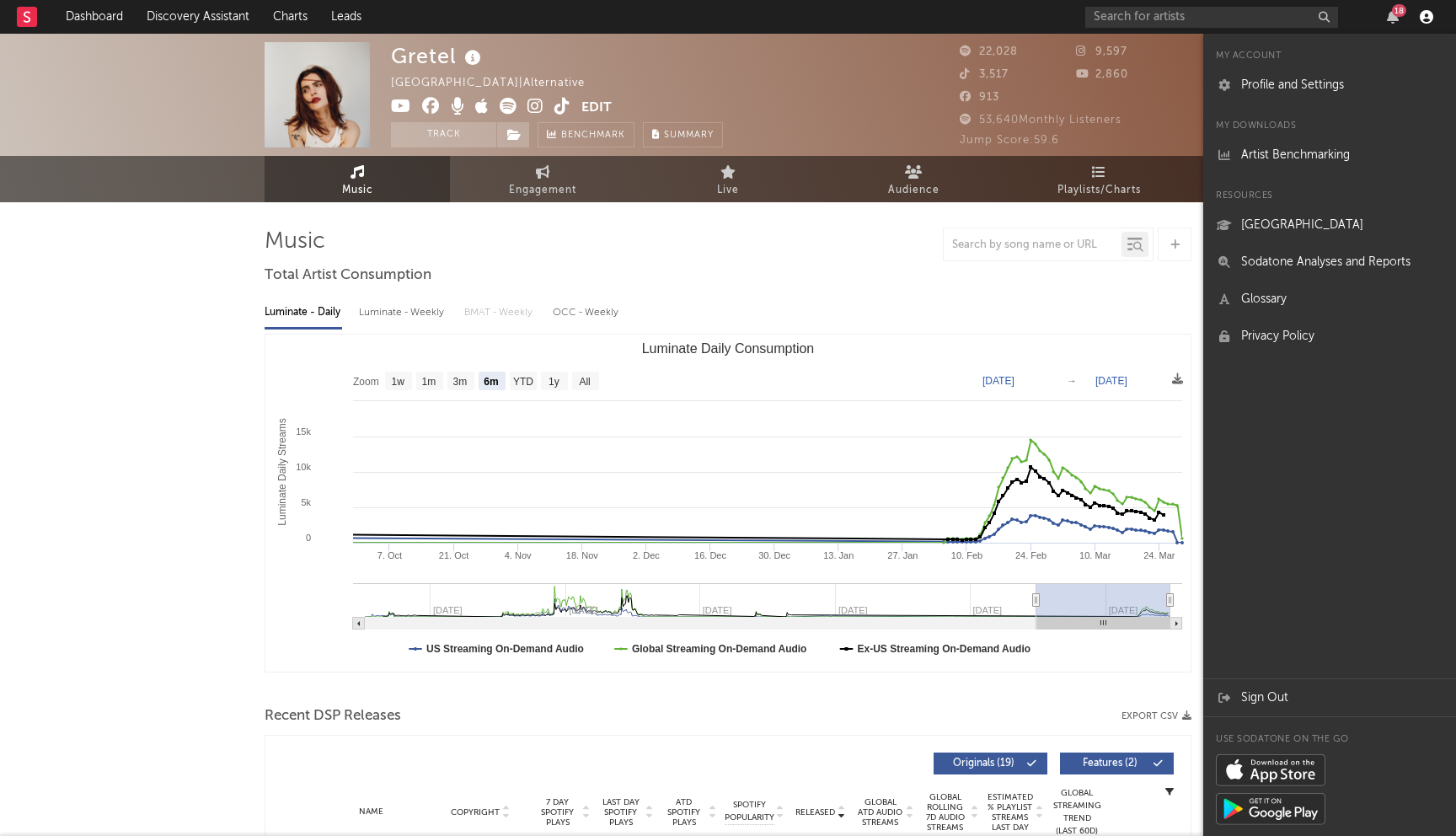
click at [1424, 17] on icon "button" at bounding box center [1426, 17] width 13 height 13
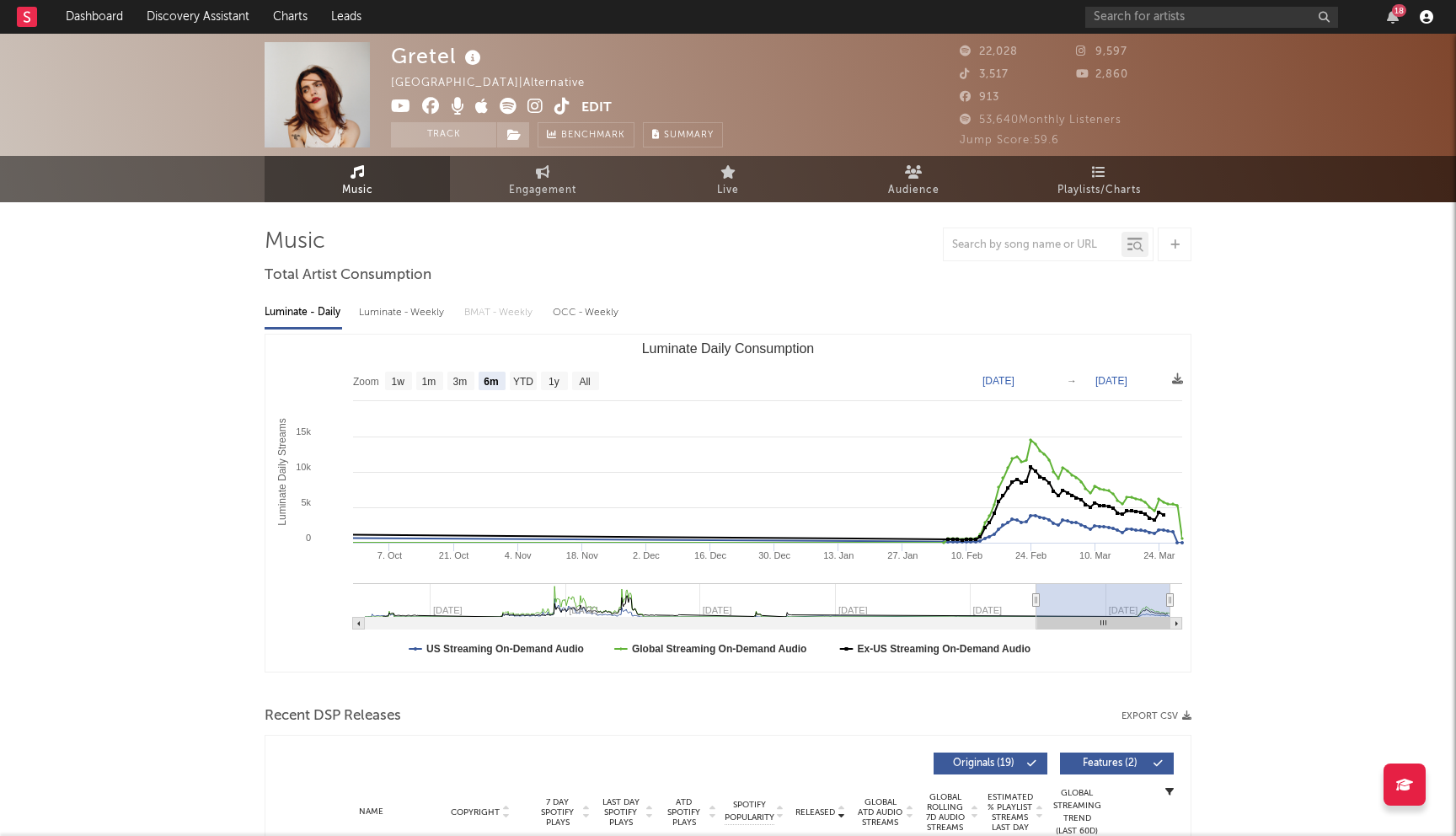
click at [1424, 17] on icon "button" at bounding box center [1426, 17] width 13 height 13
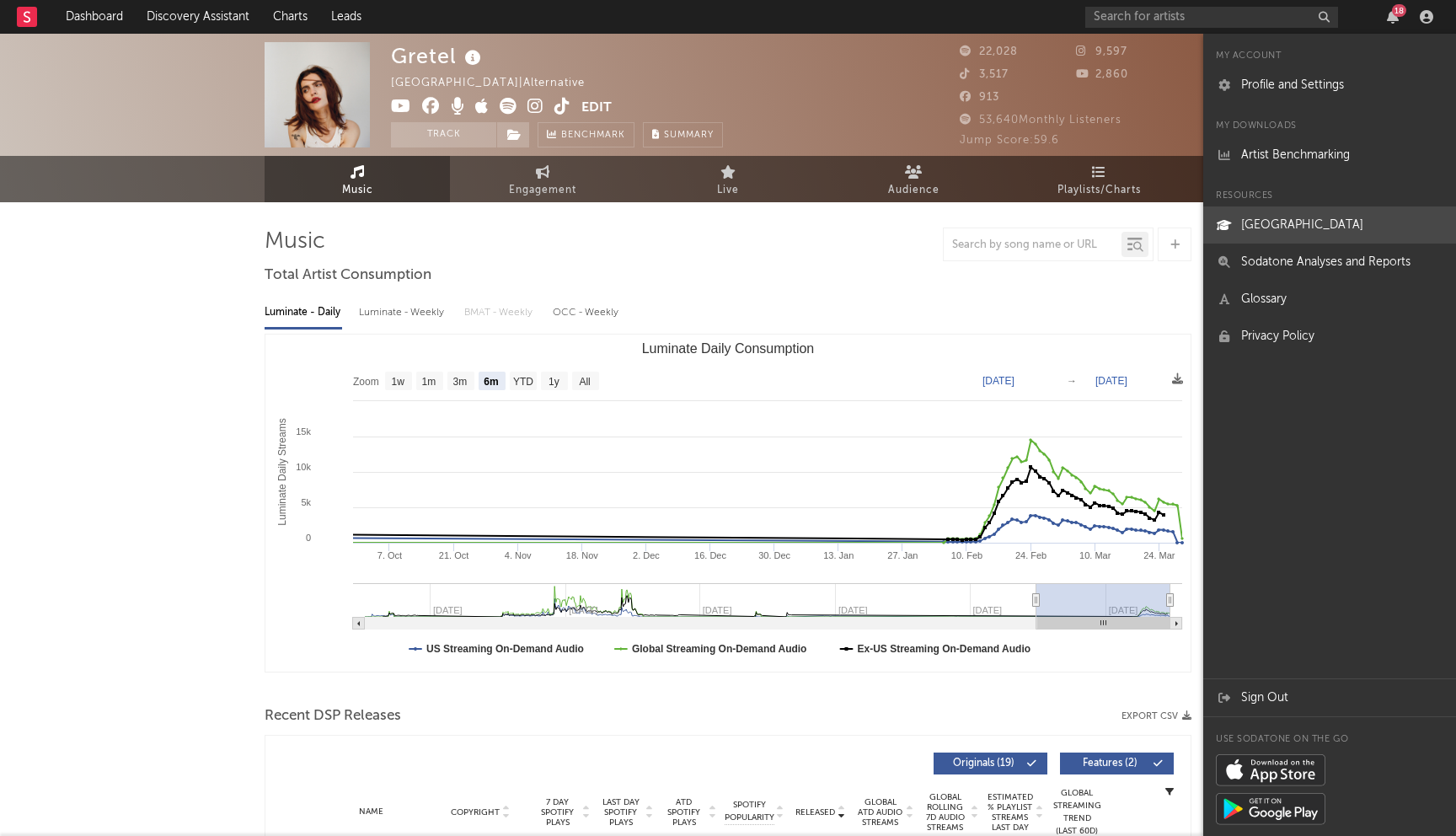
click at [1335, 223] on link "[GEOGRAPHIC_DATA]" at bounding box center [1329, 225] width 253 height 37
click at [857, 94] on div "Gretel United Kingdom | Alternative Edit Track Benchmark Summary" at bounding box center [665, 95] width 548 height 105
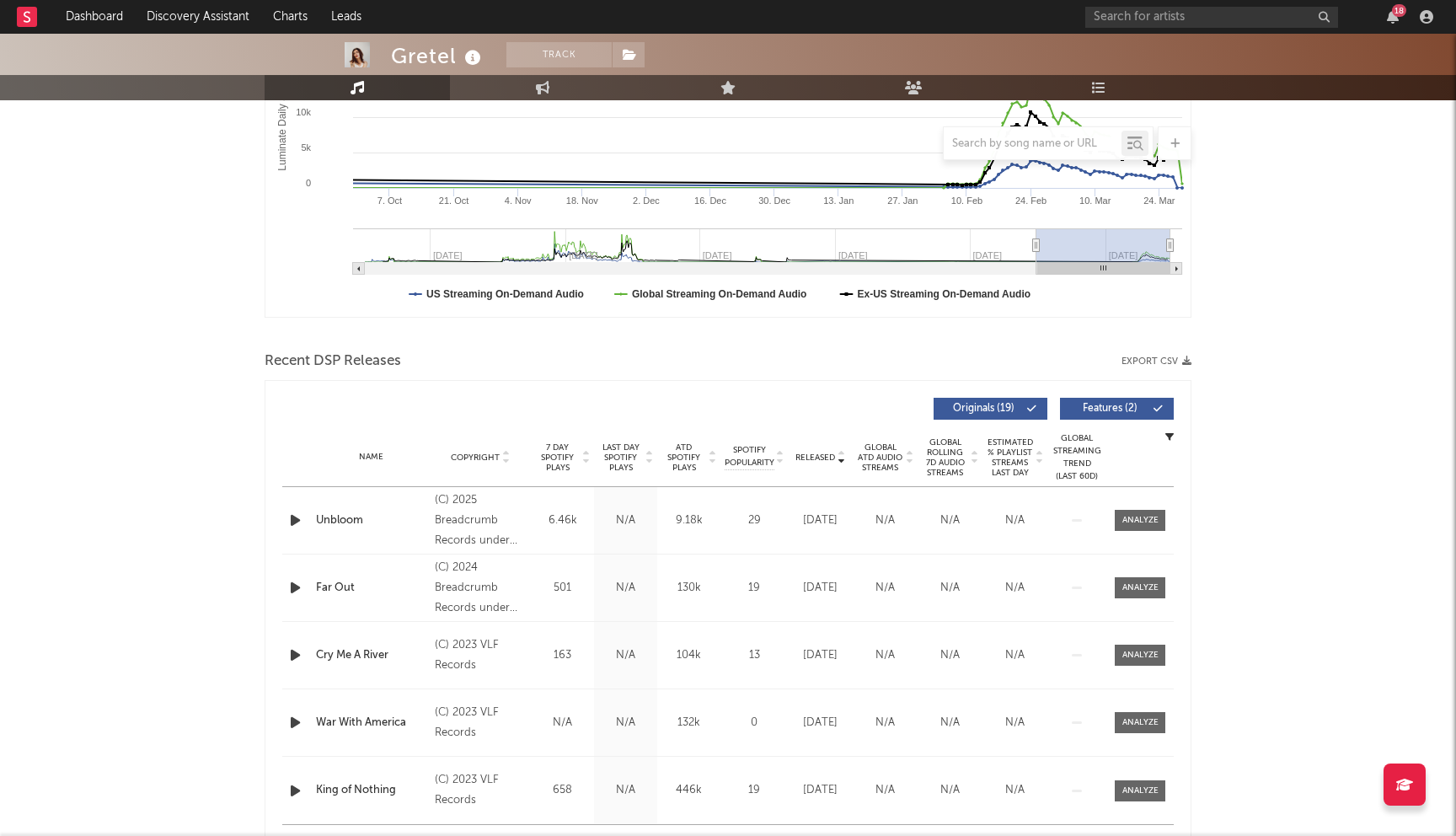
scroll to position [475, 0]
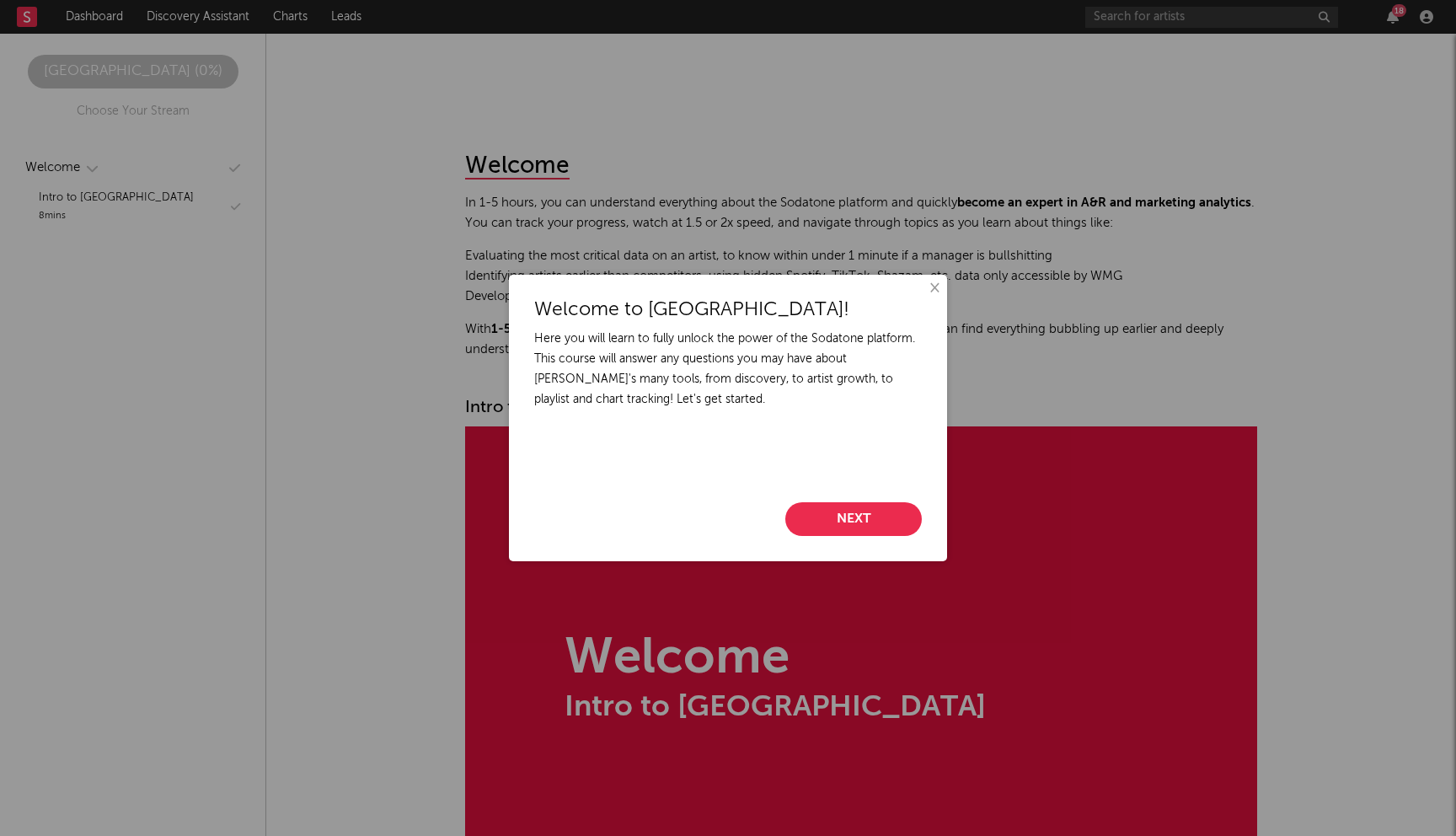
click at [934, 292] on button "×" at bounding box center [933, 289] width 19 height 19
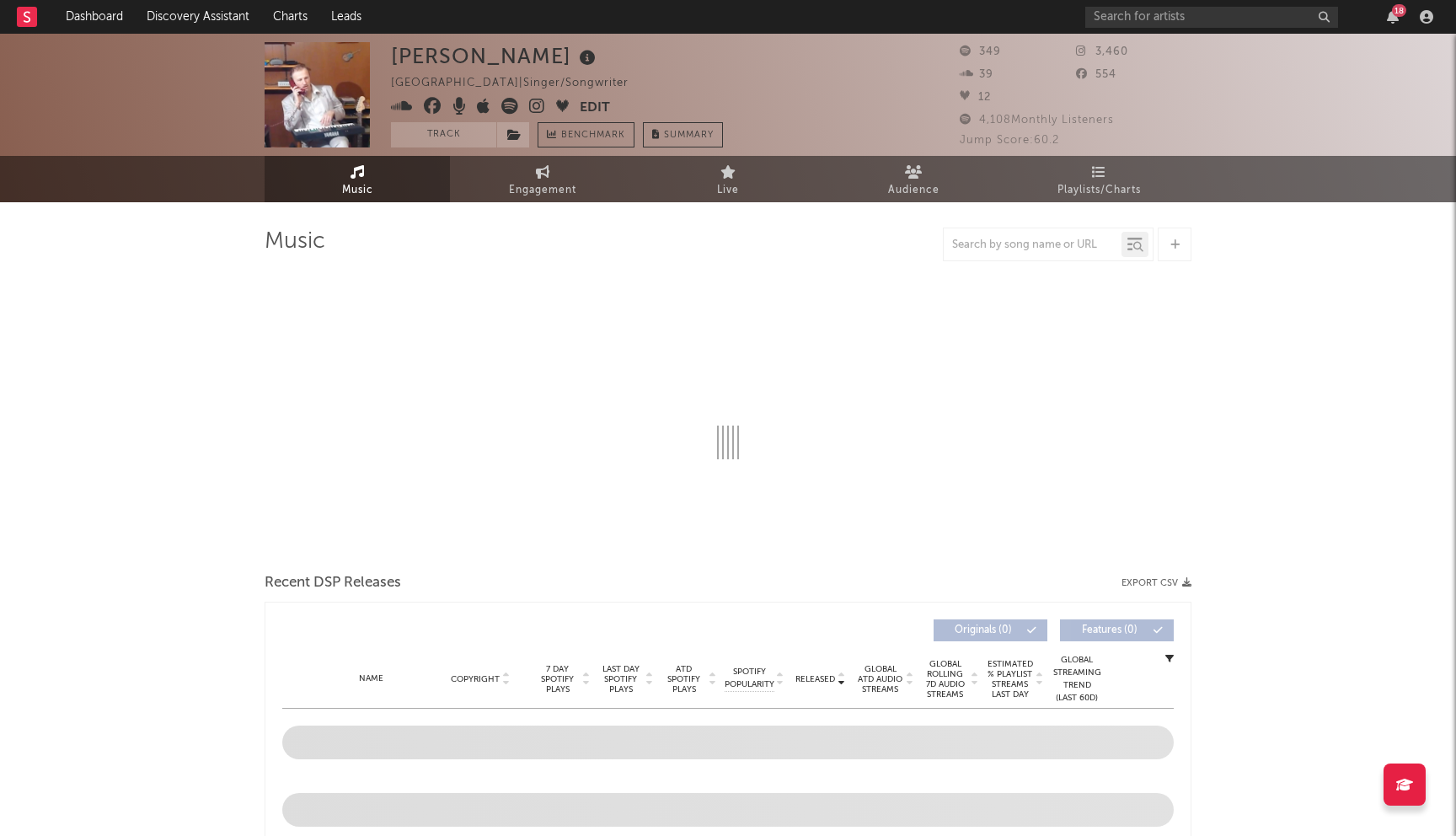
select select "1w"
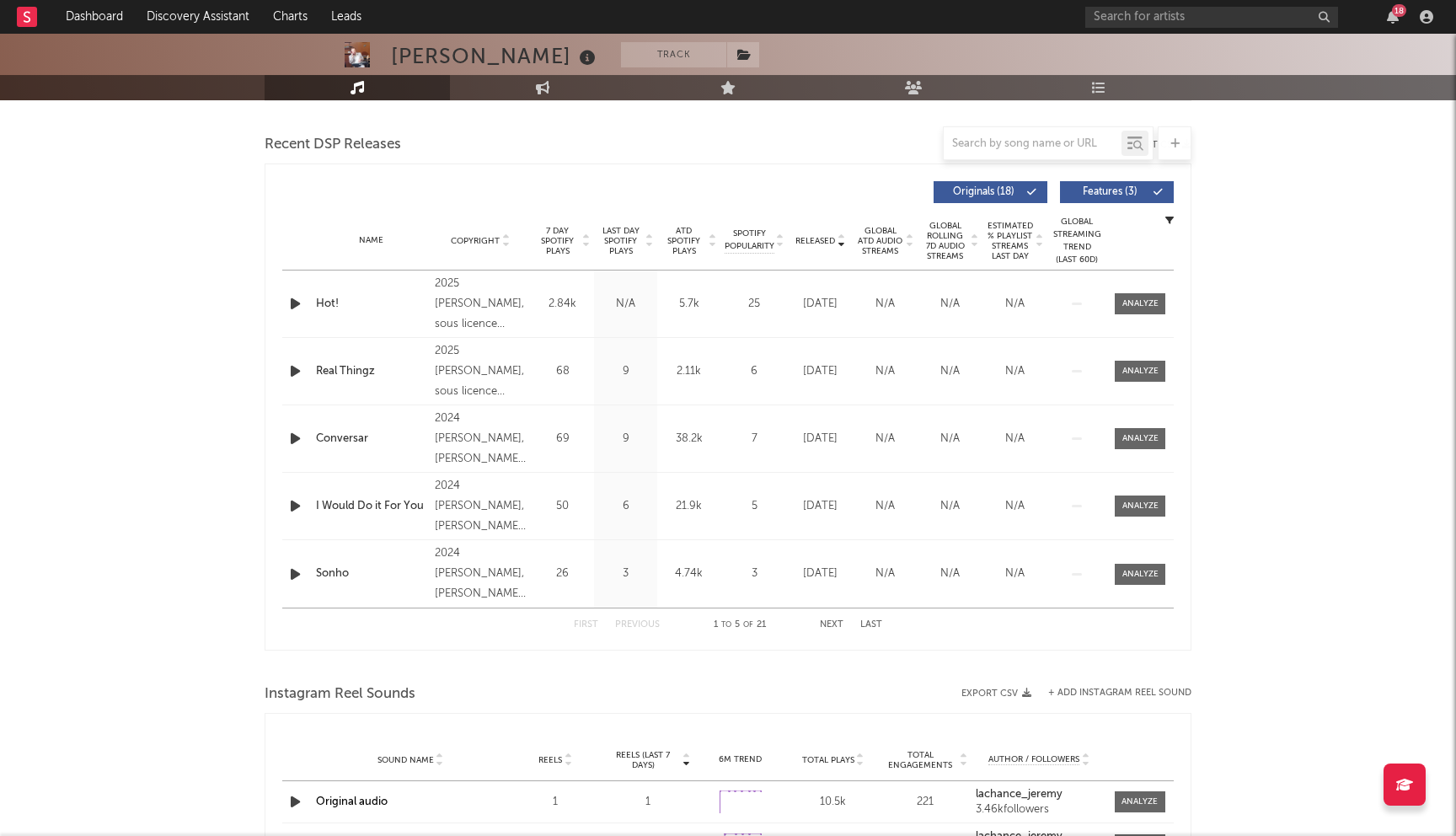
scroll to position [712, 0]
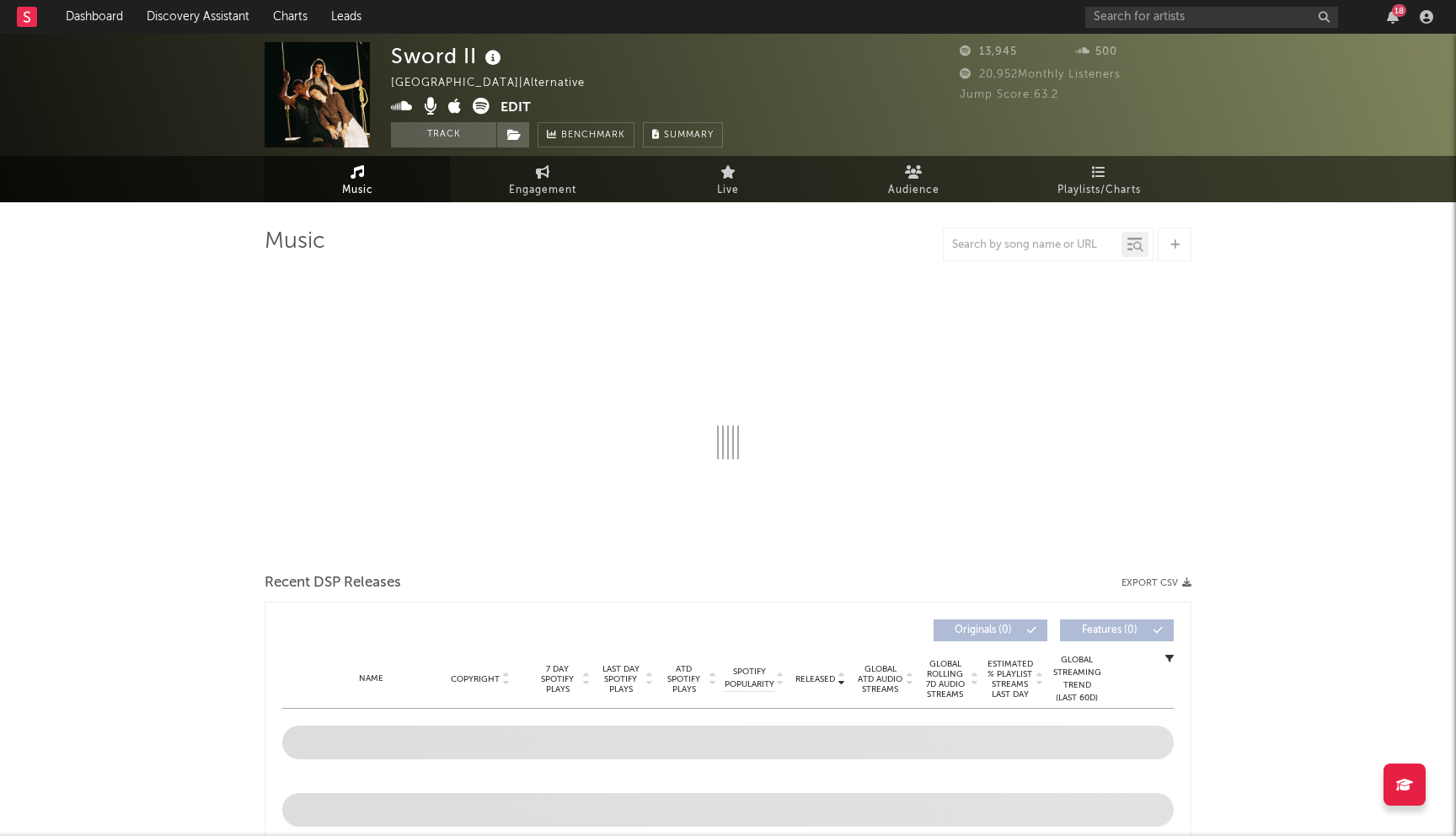
select select "6m"
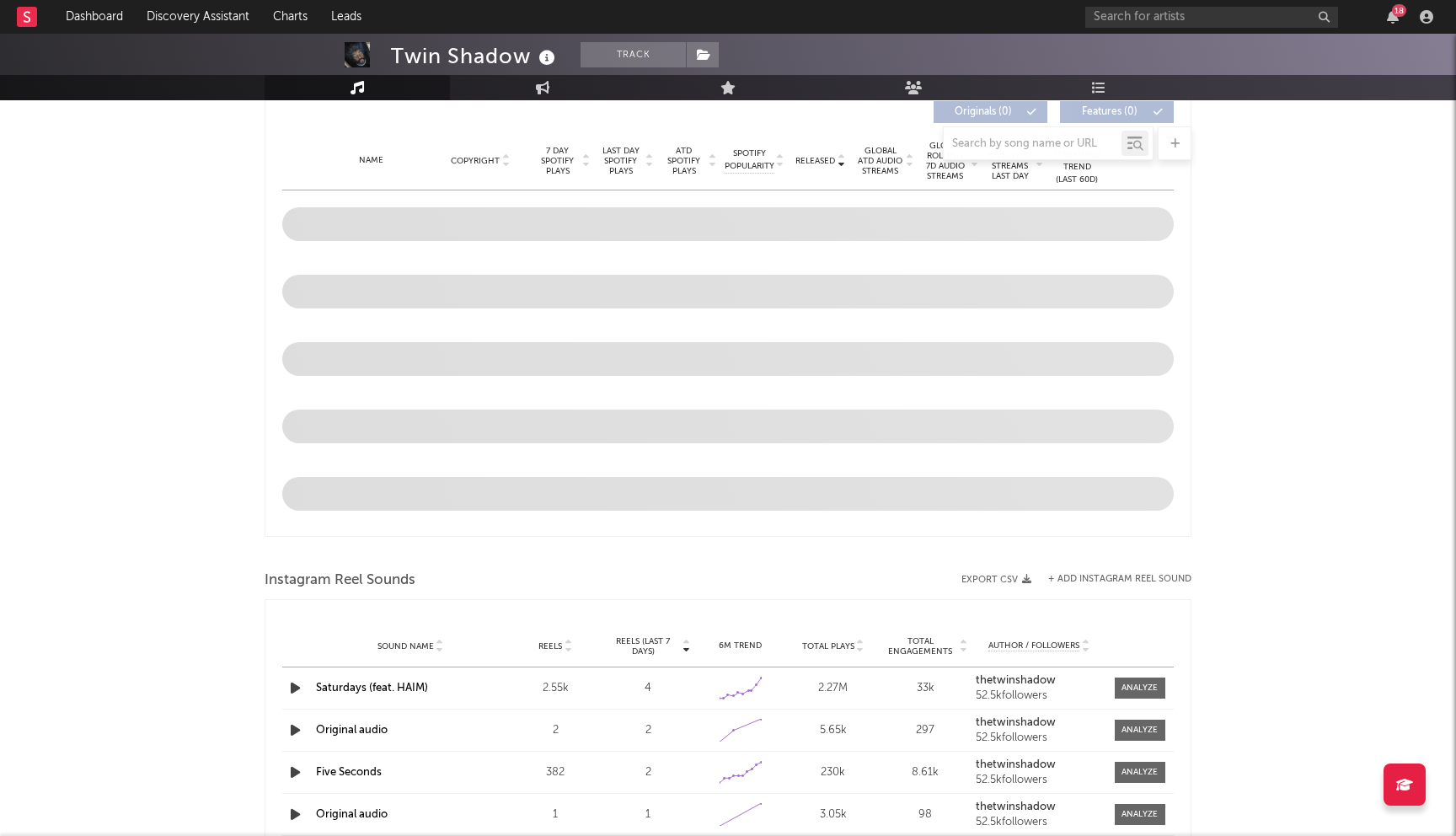
scroll to position [652, 0]
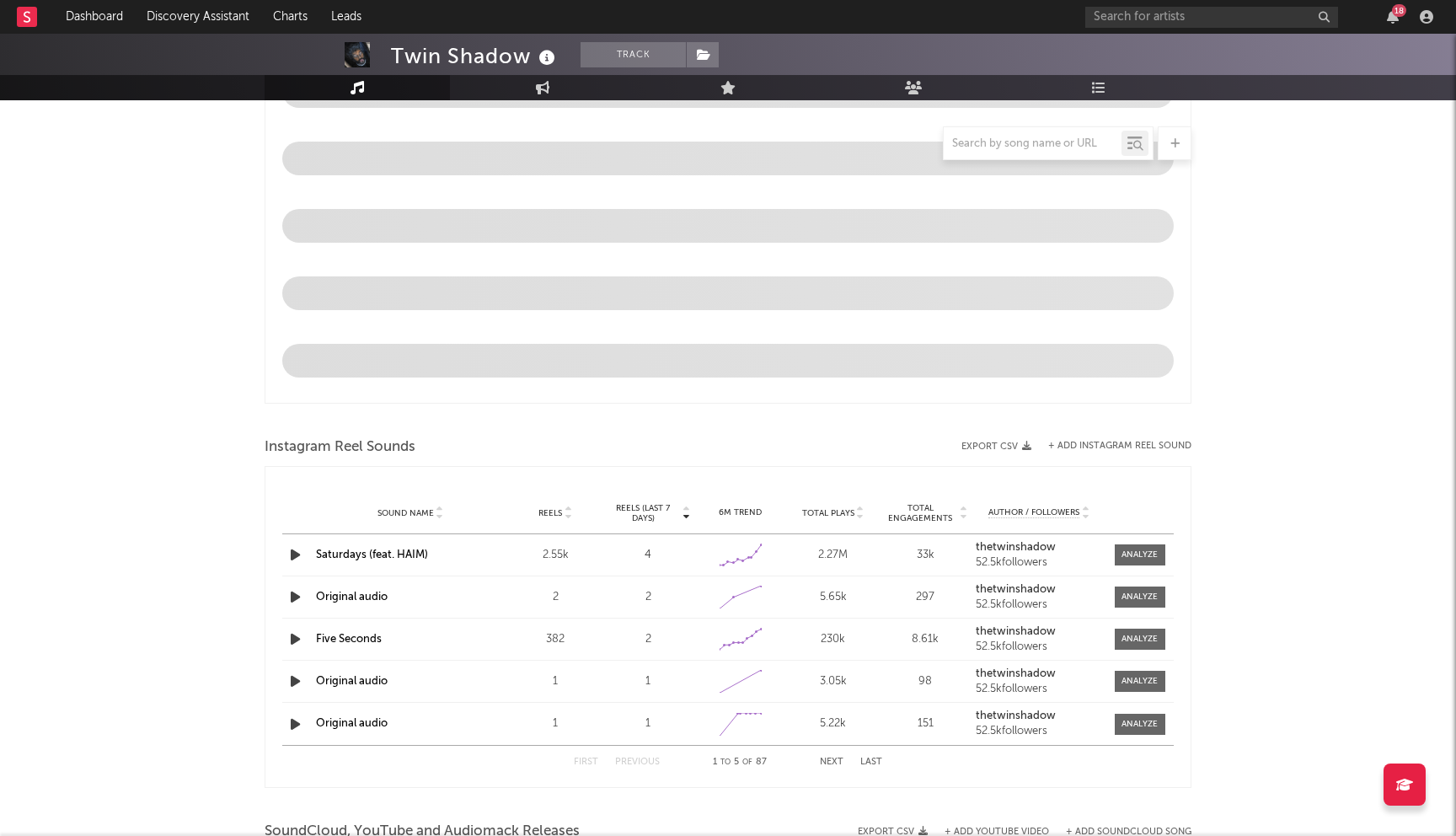
select select "6m"
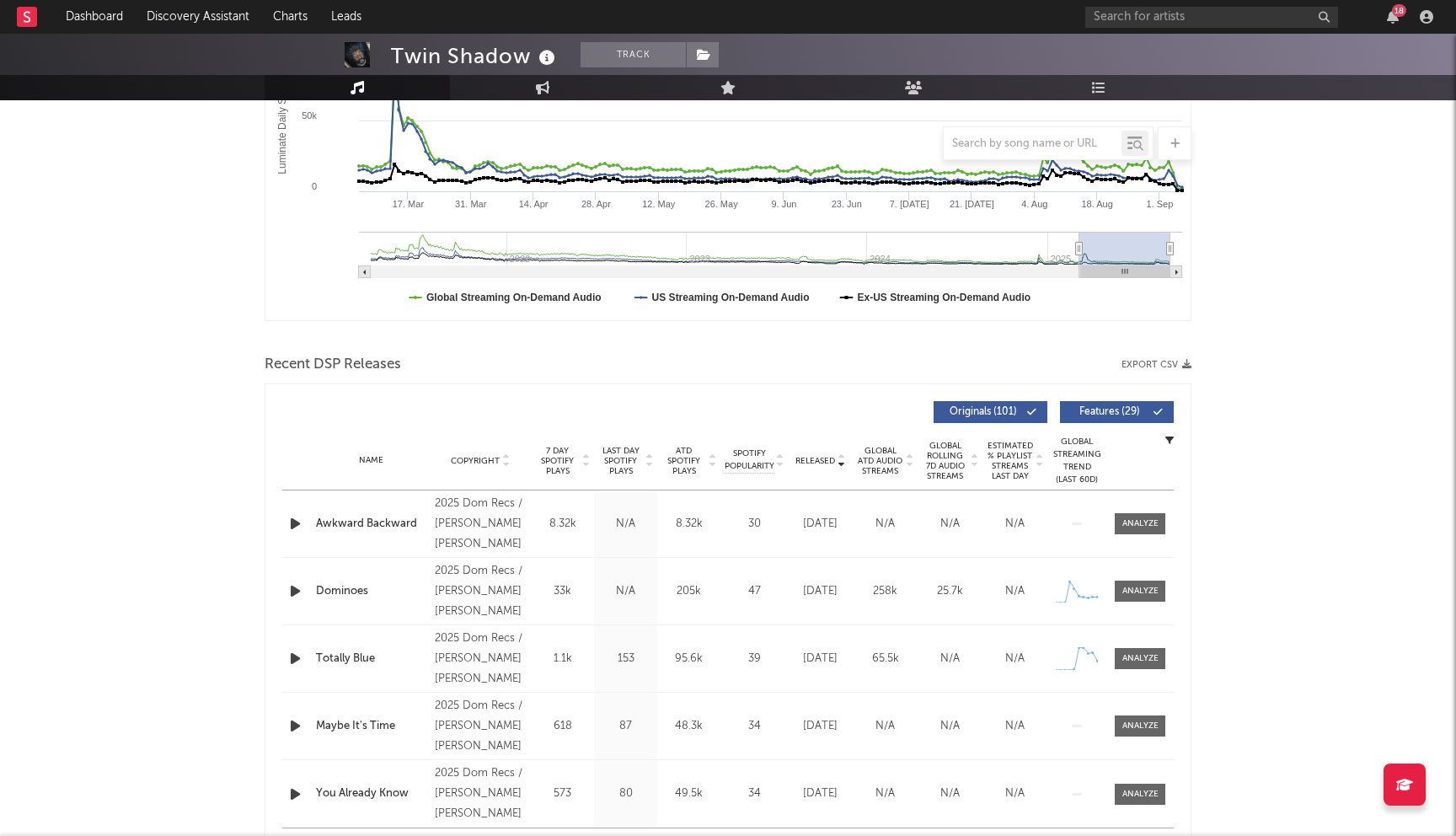
scroll to position [396, 0]
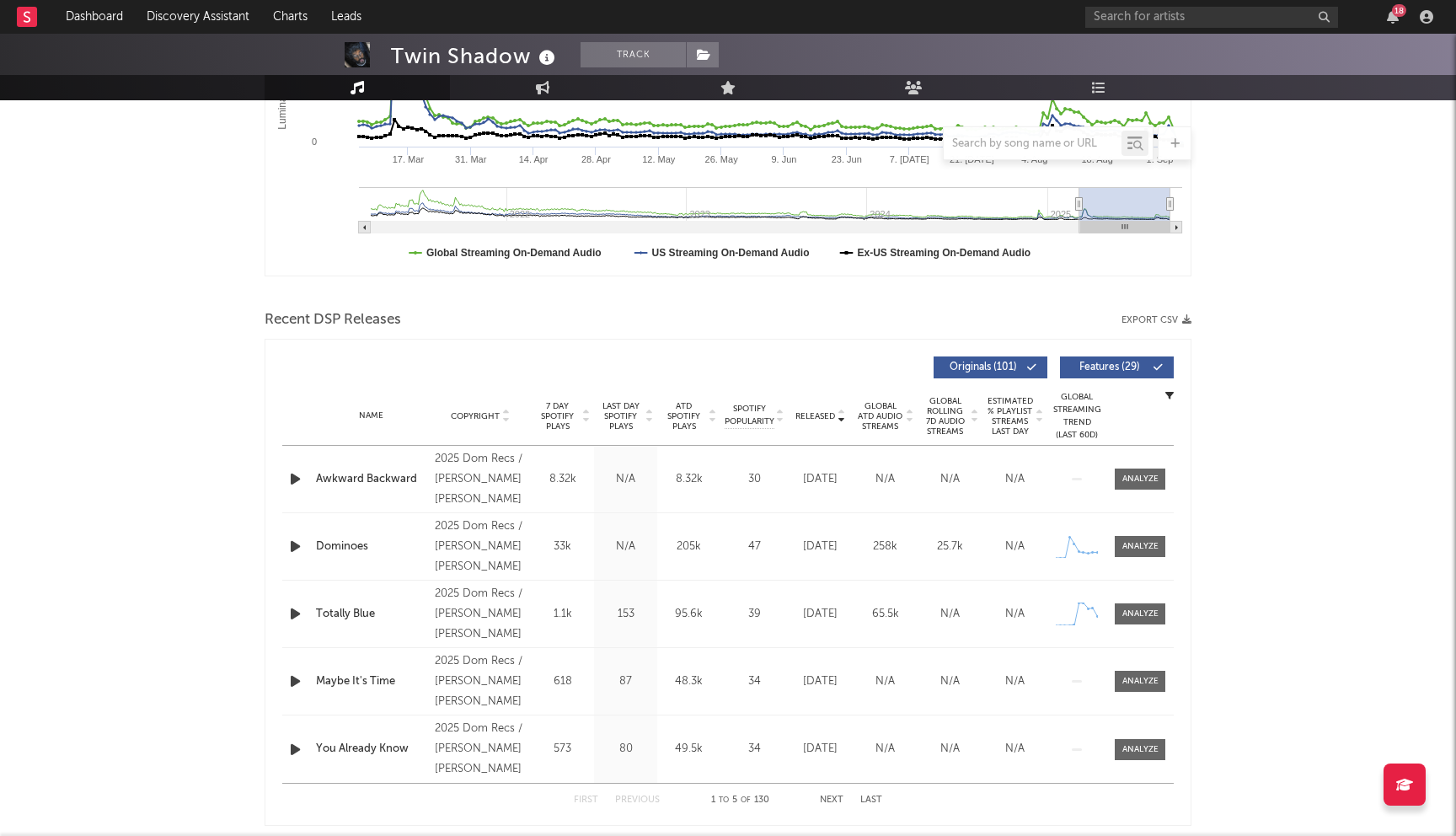
click at [473, 473] on div "2025 Dom Recs / Cheree Cheree" at bounding box center [480, 480] width 92 height 61
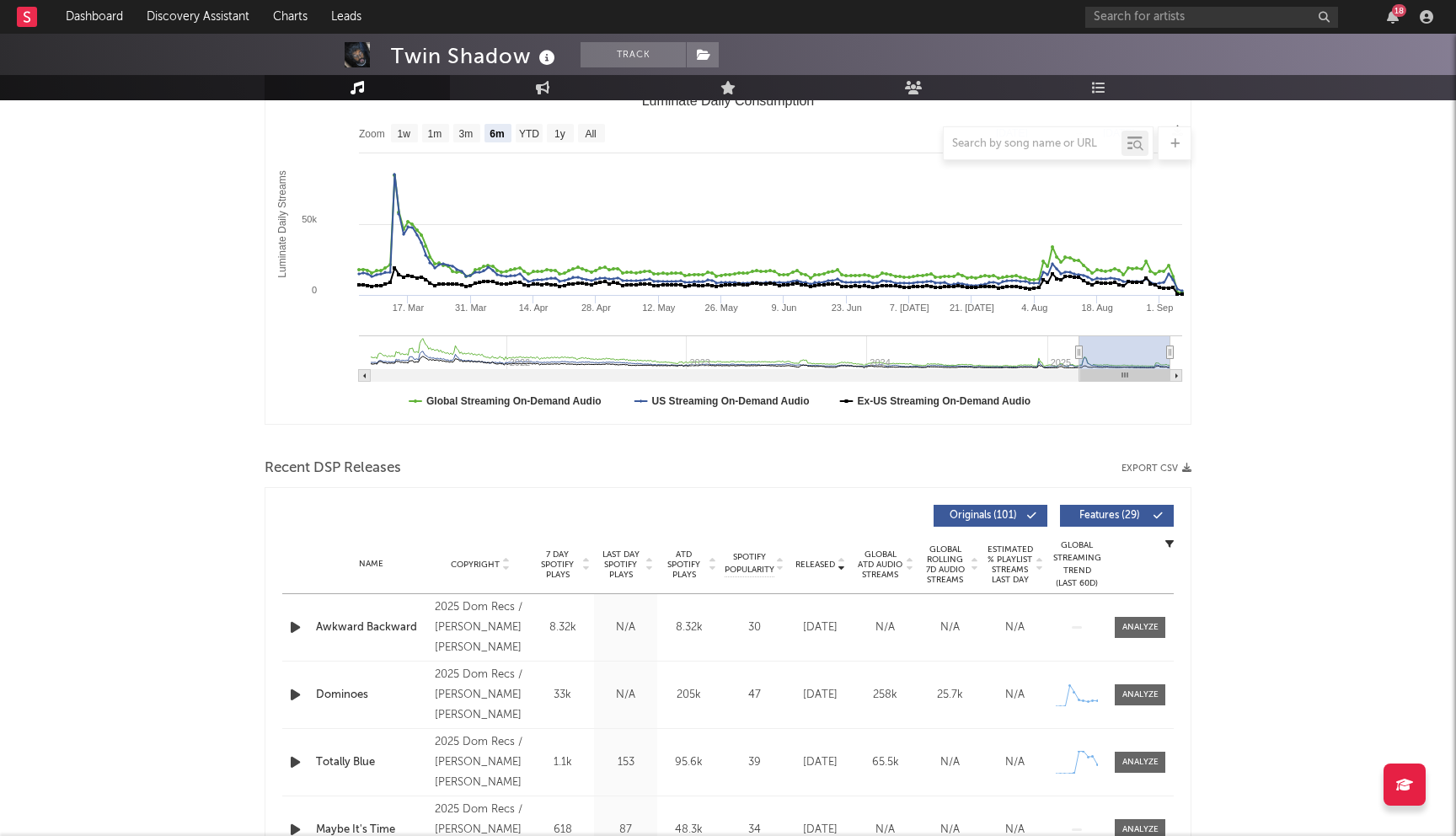
scroll to position [0, 0]
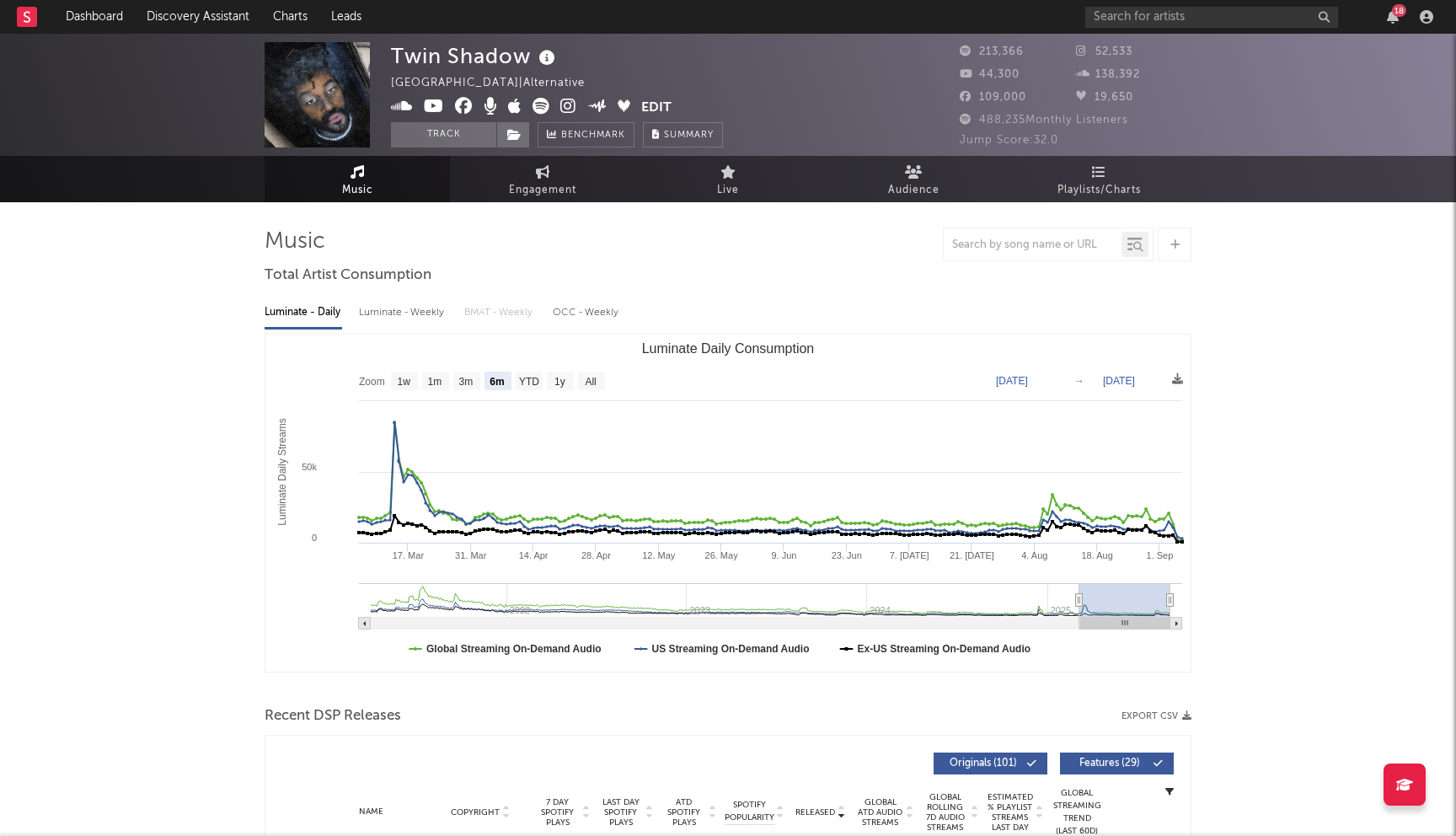
click at [466, 112] on icon at bounding box center [463, 106] width 18 height 17
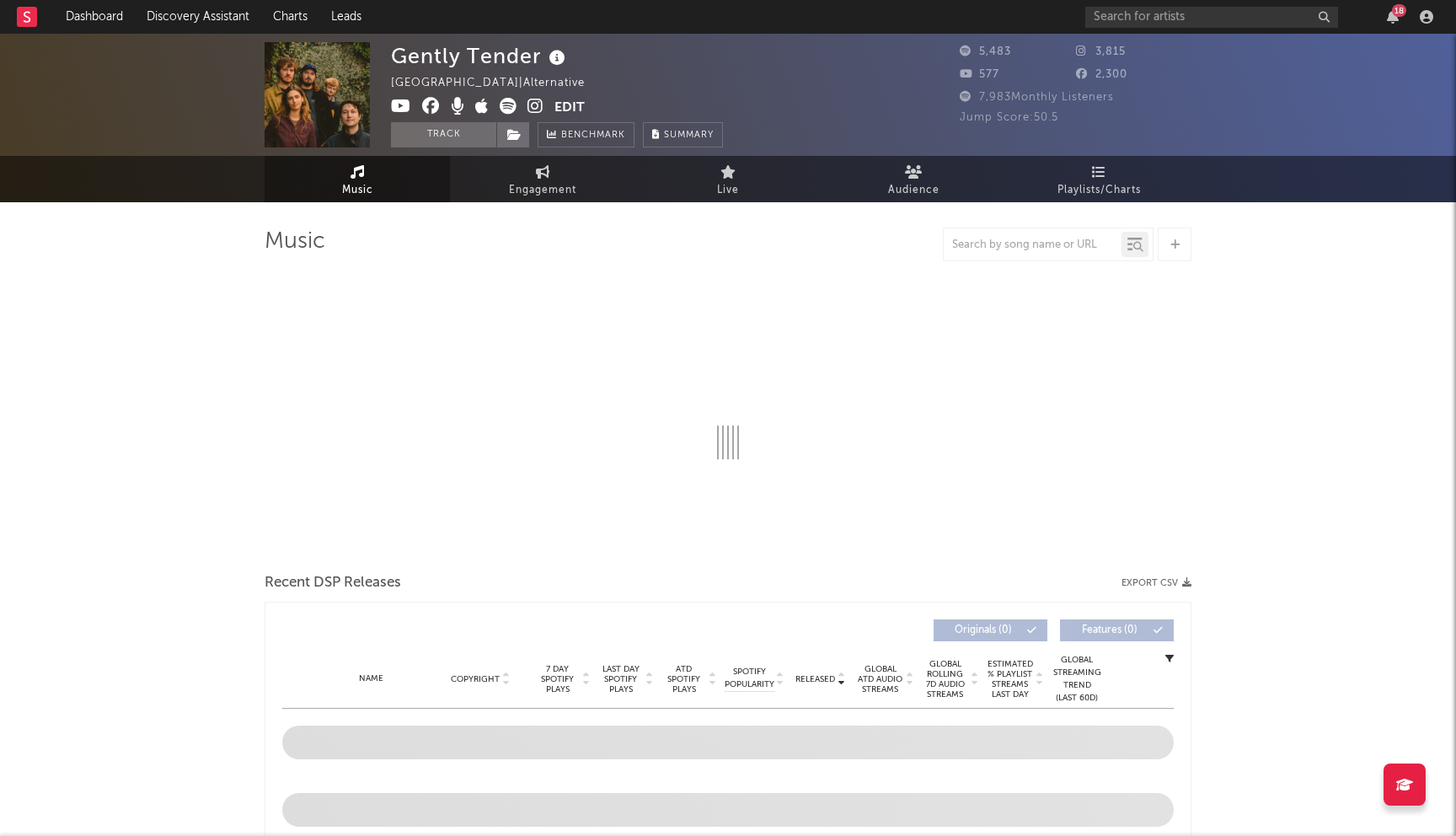
select select "1w"
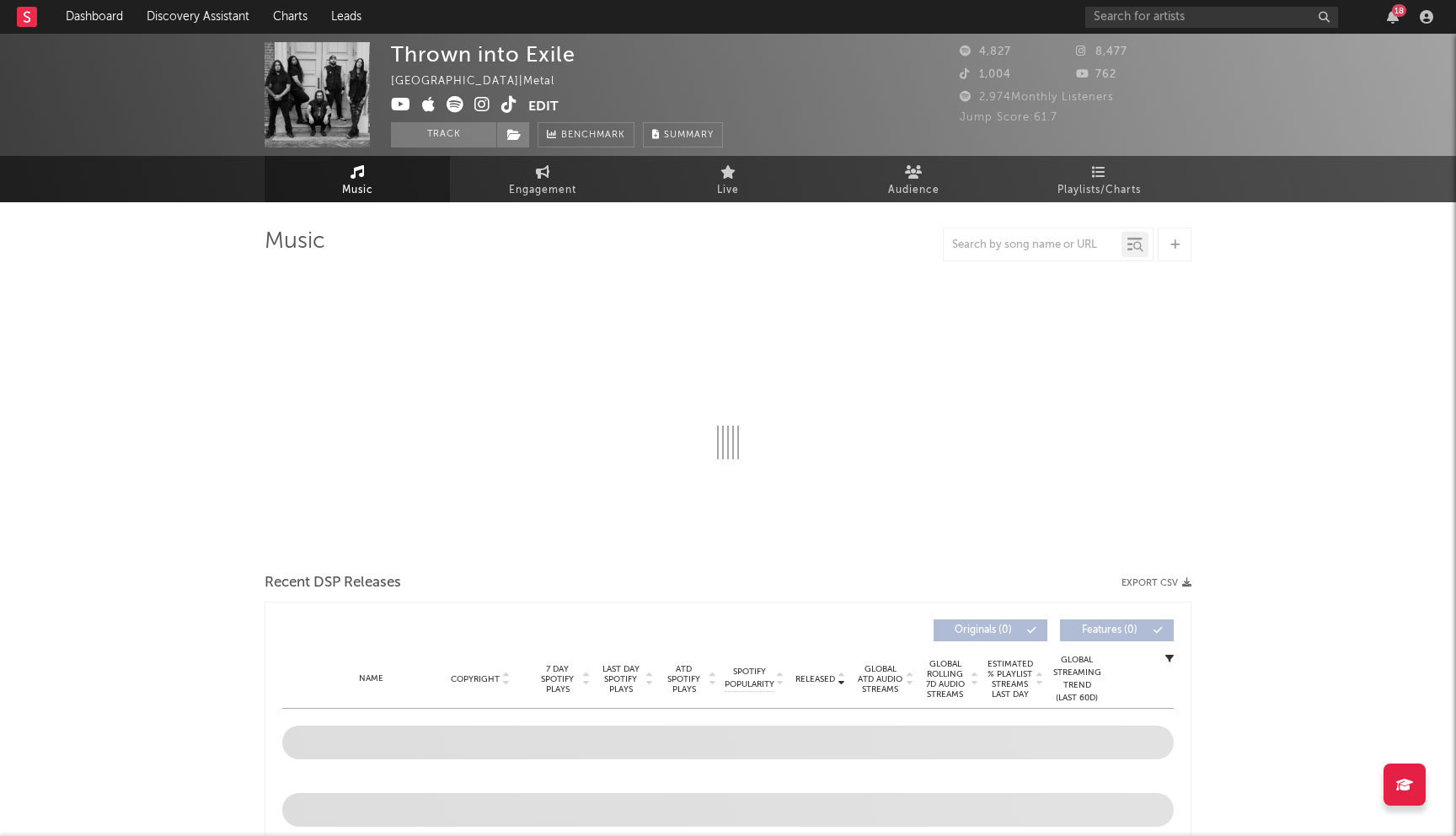
select select "1w"
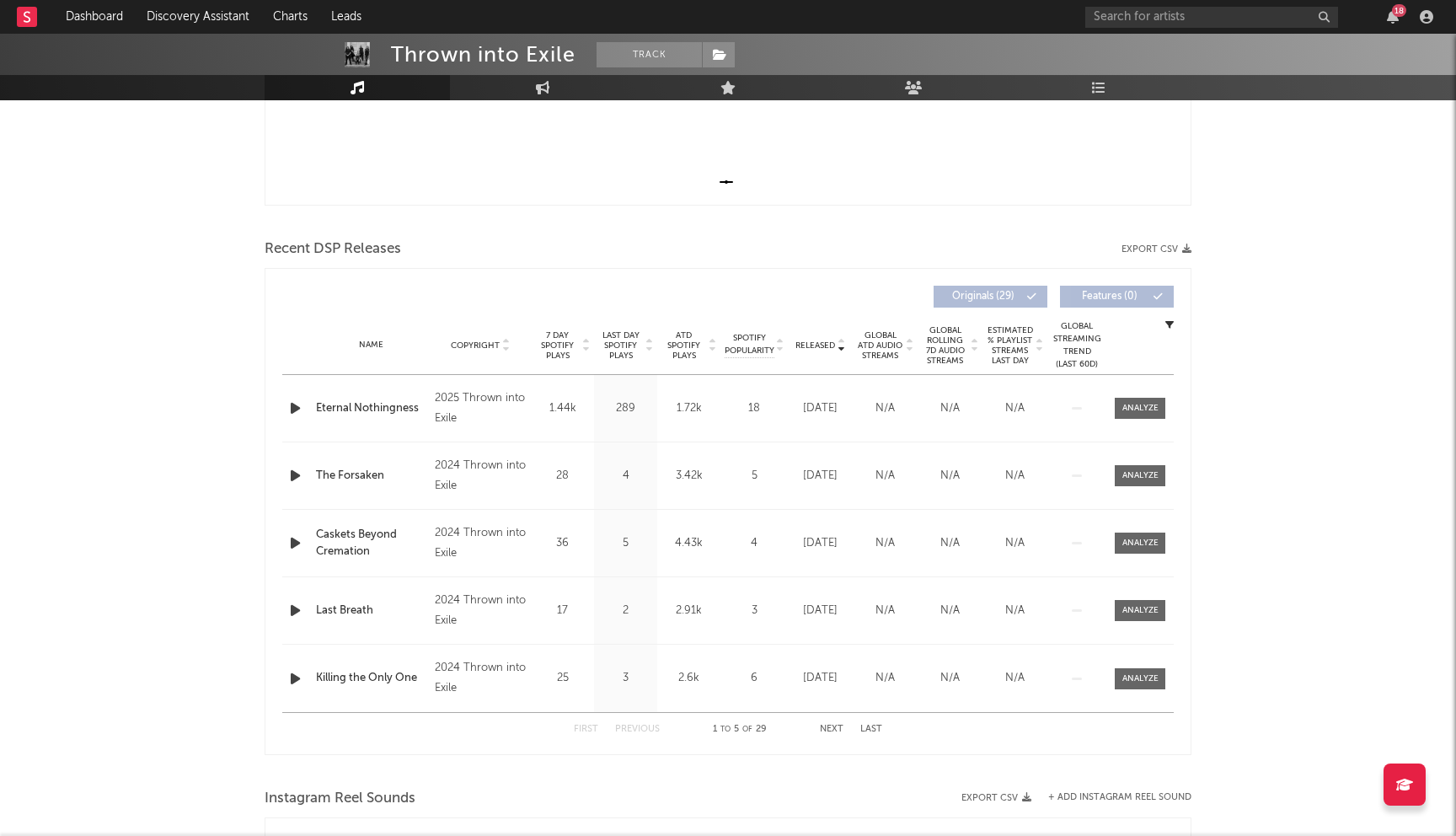
scroll to position [529, 0]
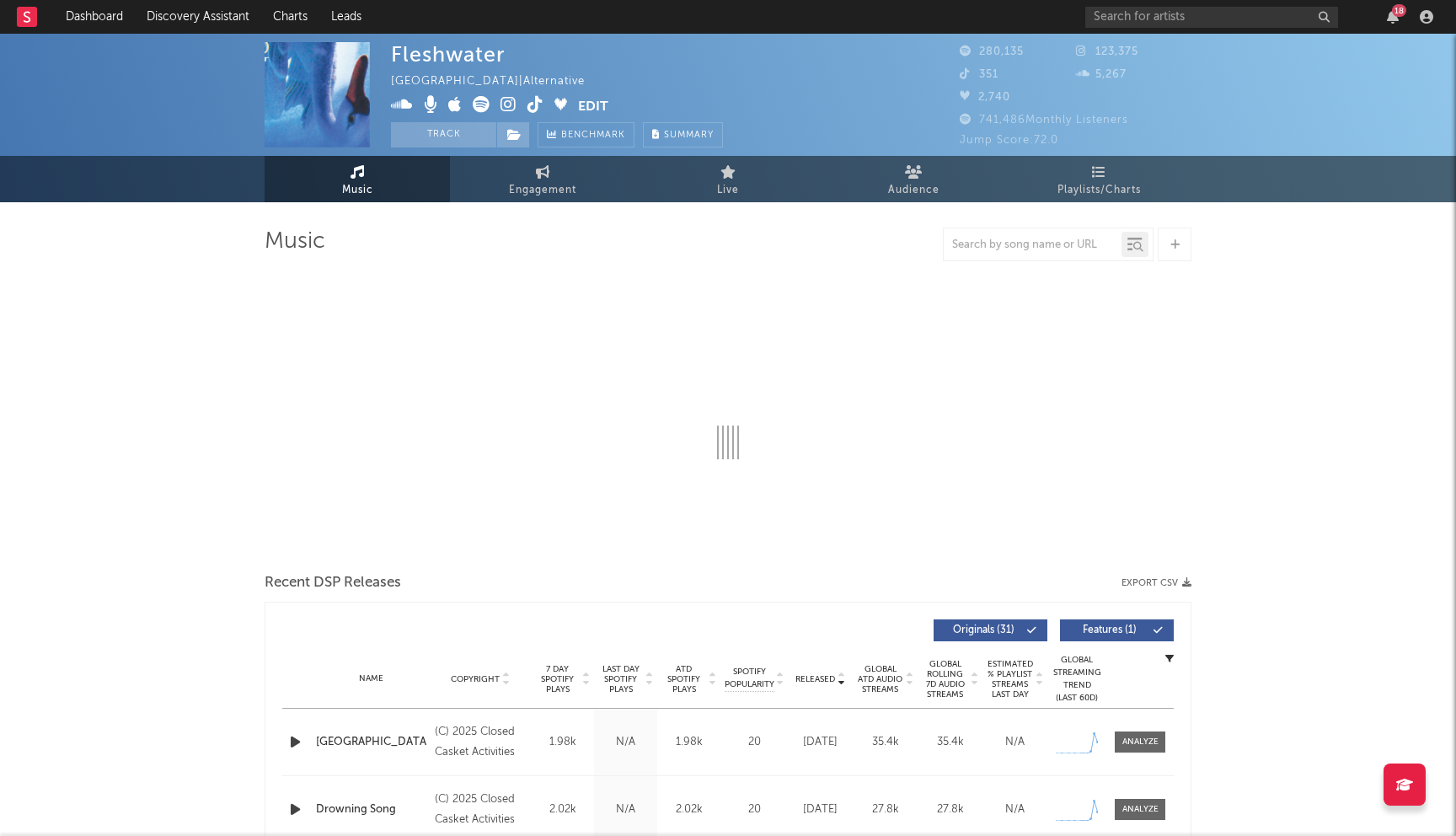
select select "6m"
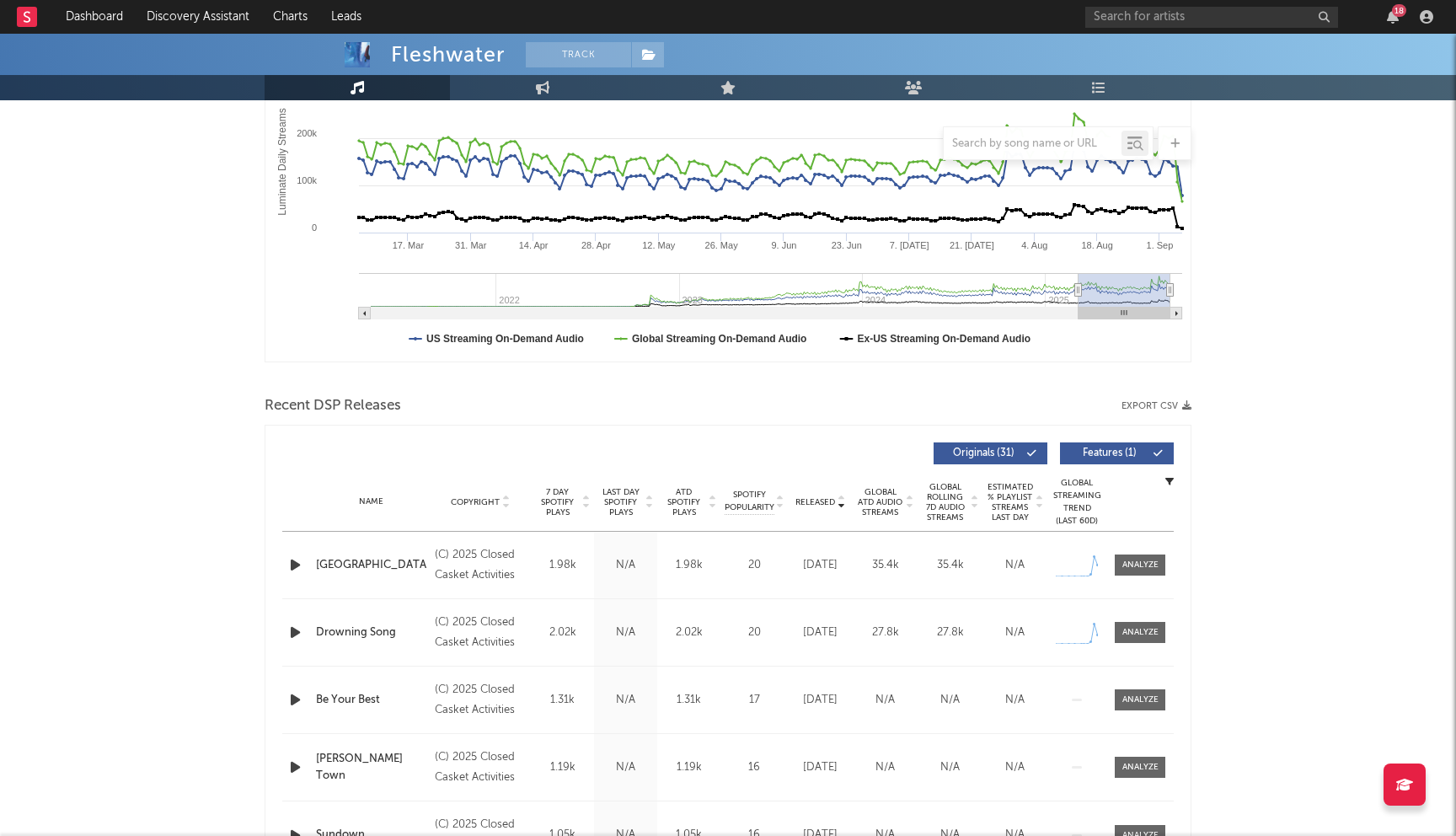
scroll to position [423, 0]
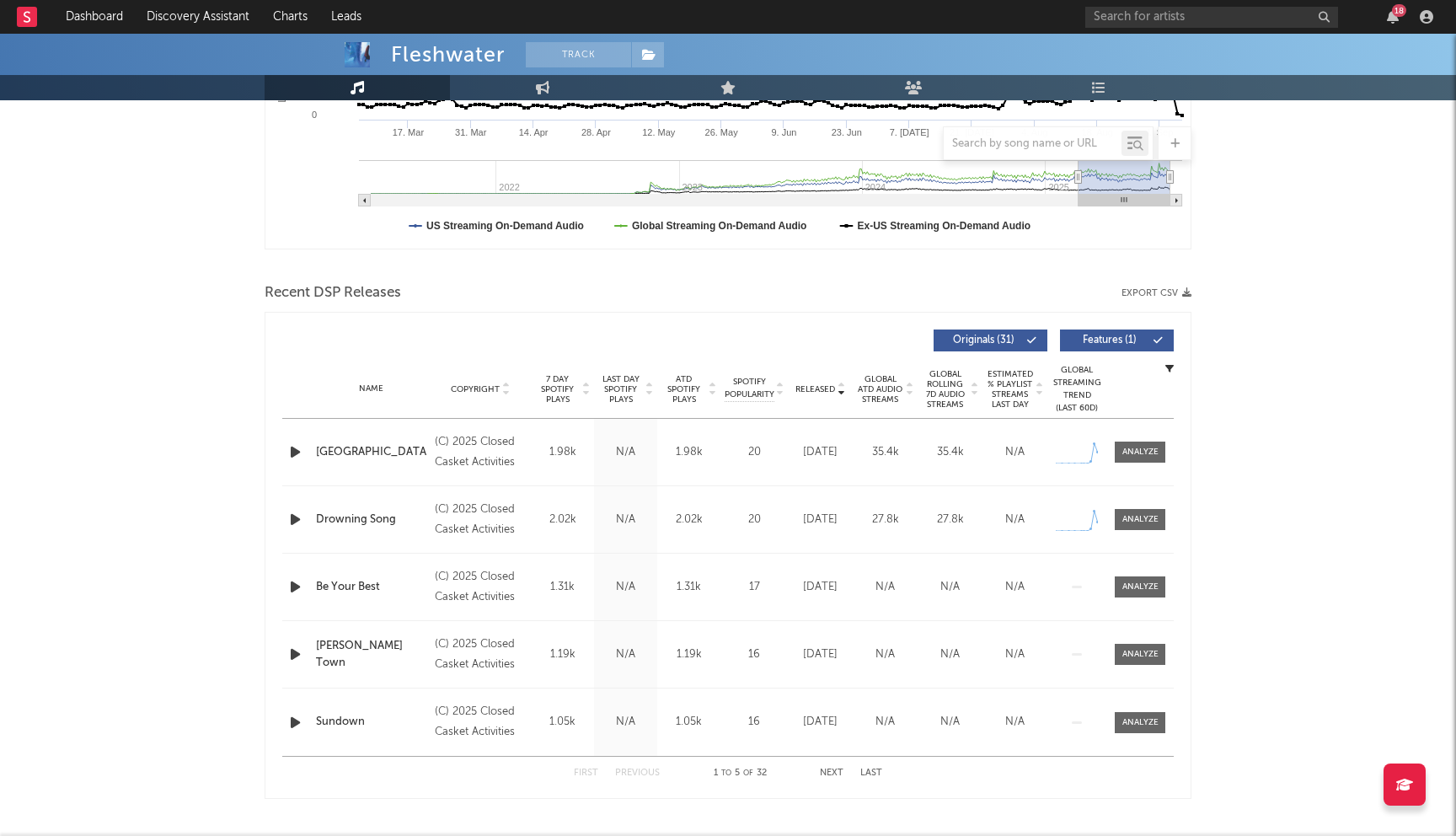
click at [482, 450] on div "(C) 2025 Closed Casket Activities" at bounding box center [480, 452] width 92 height 40
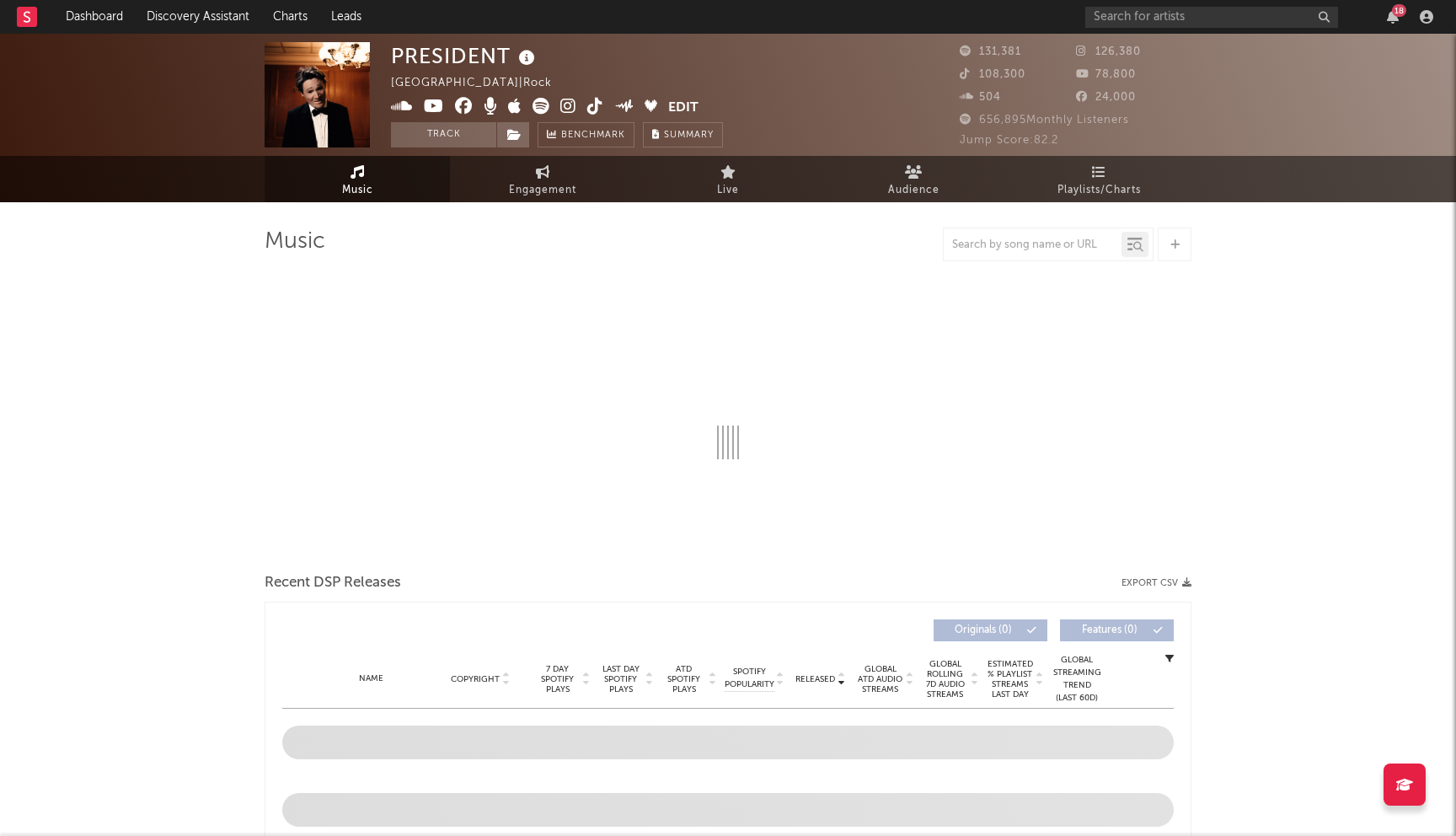
select select "1w"
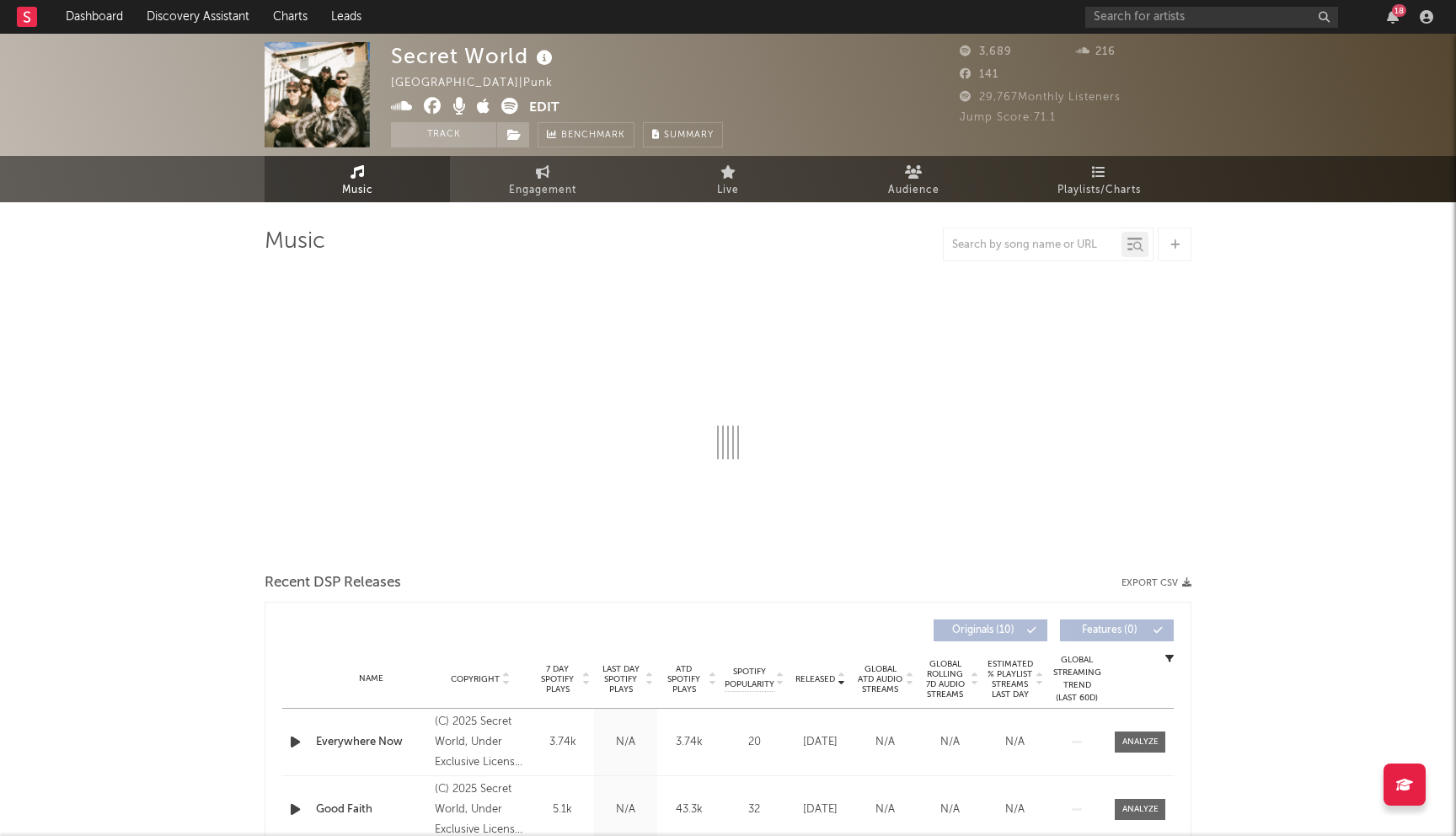
scroll to position [410, 0]
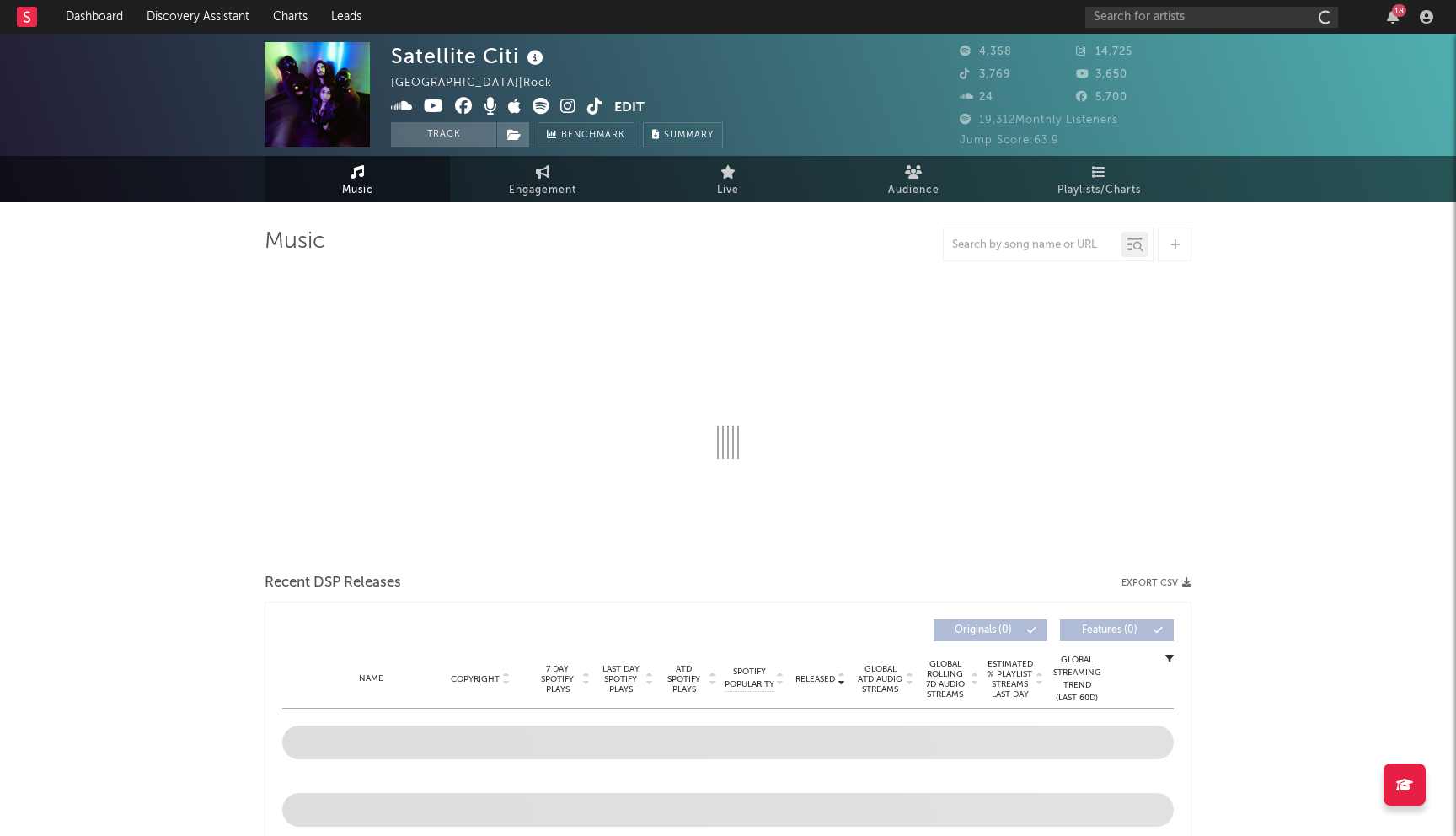
select select "6m"
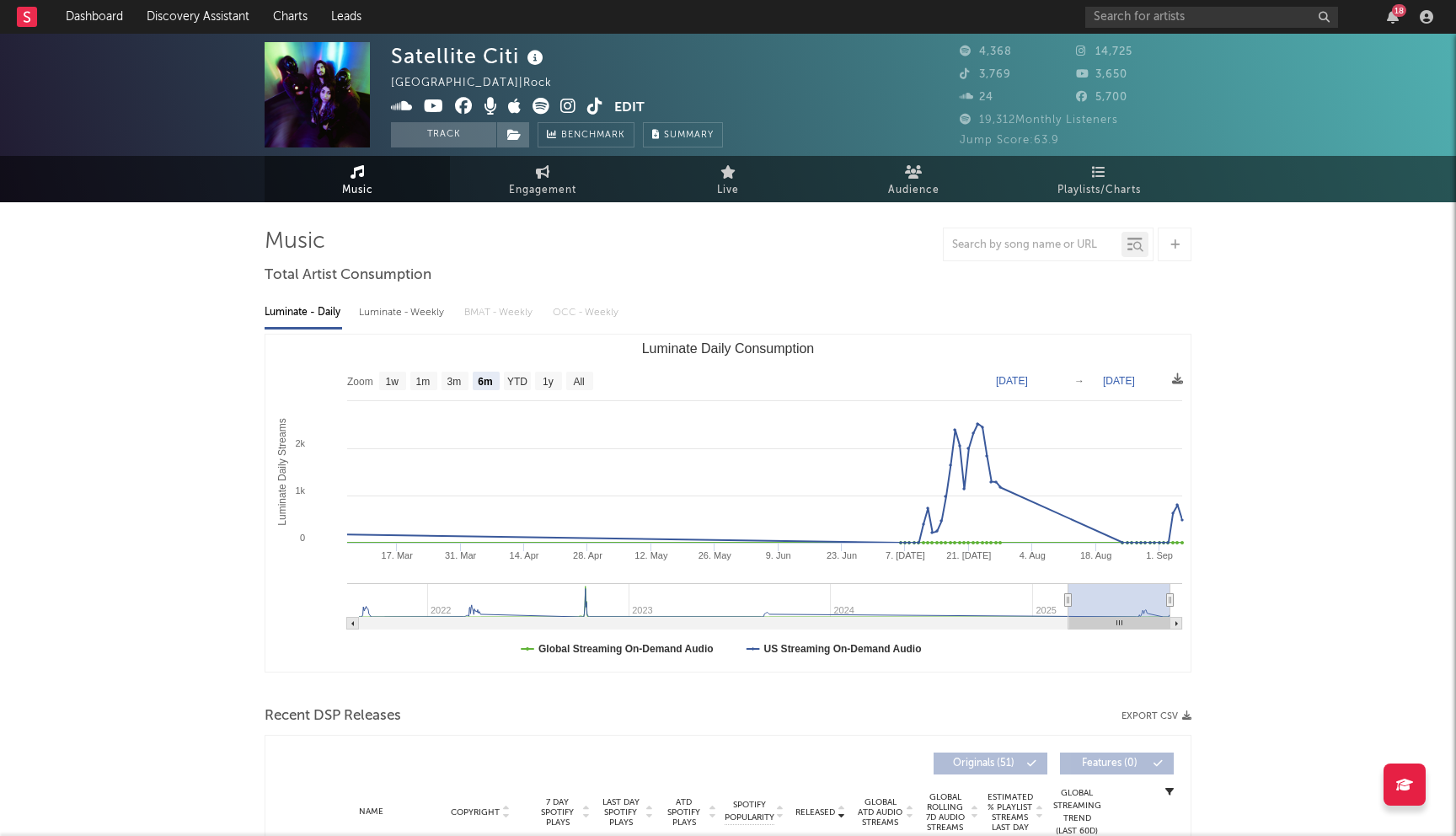
click at [464, 107] on icon at bounding box center [463, 106] width 18 height 17
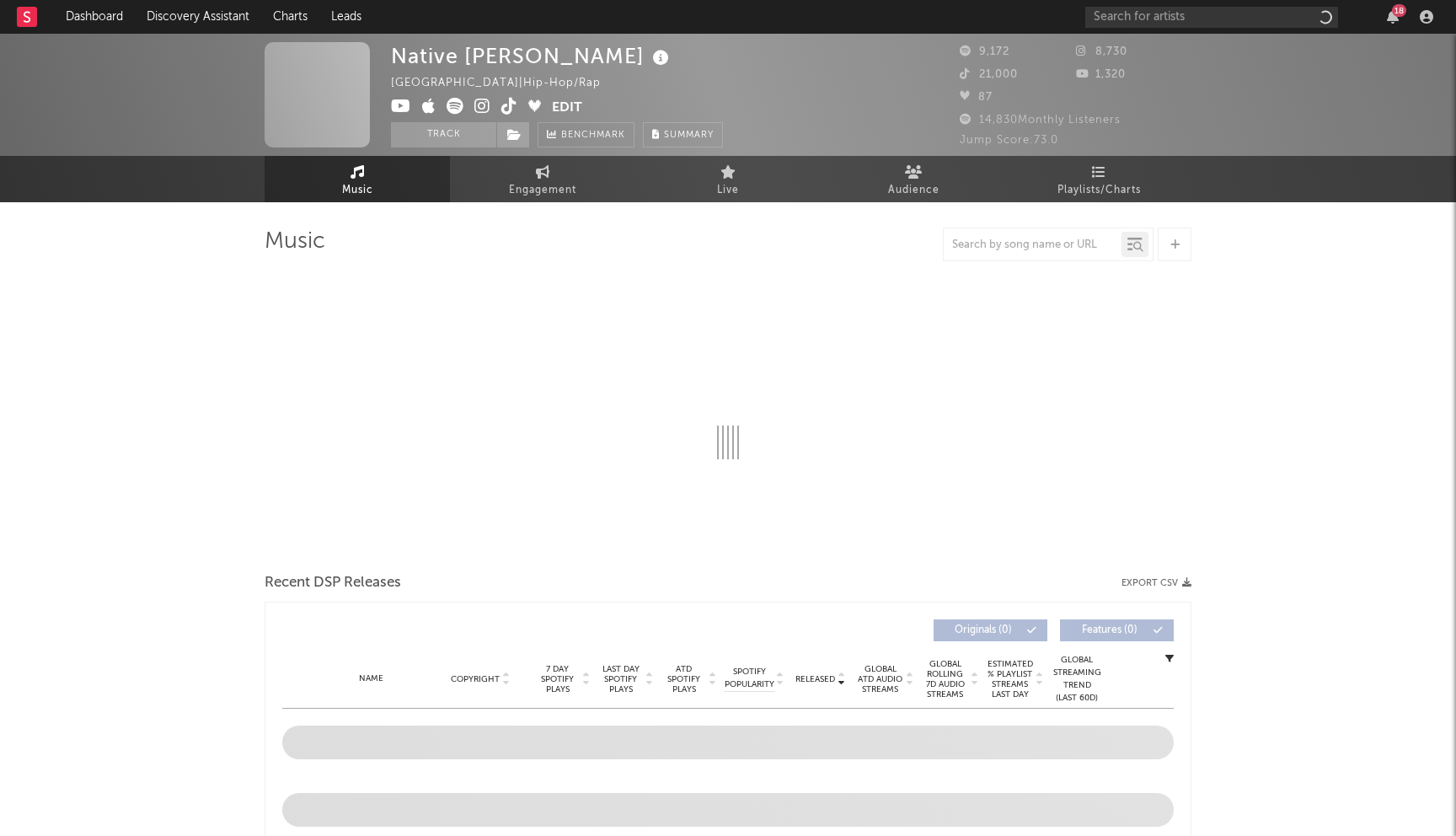
select select "1w"
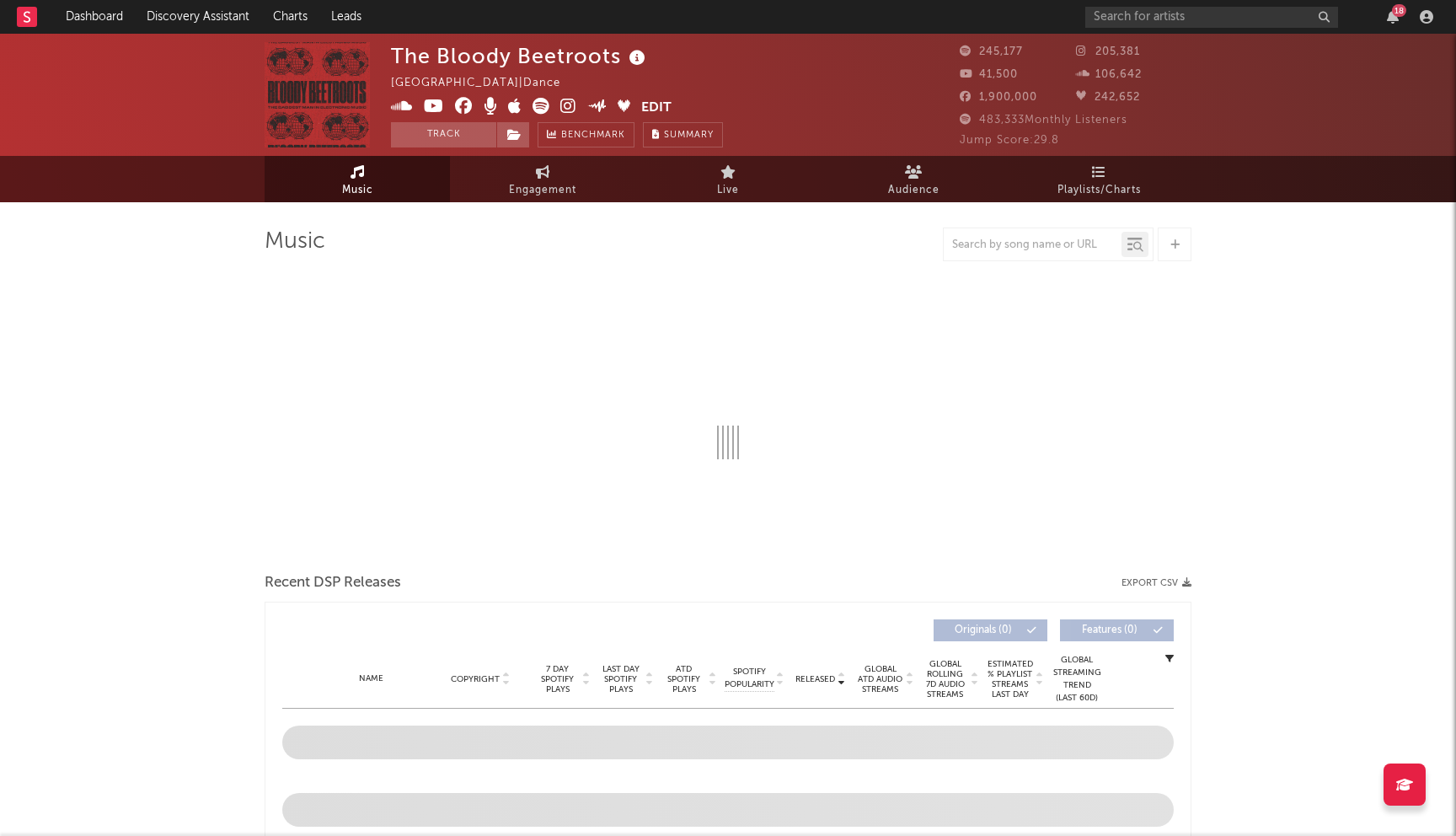
select select "6m"
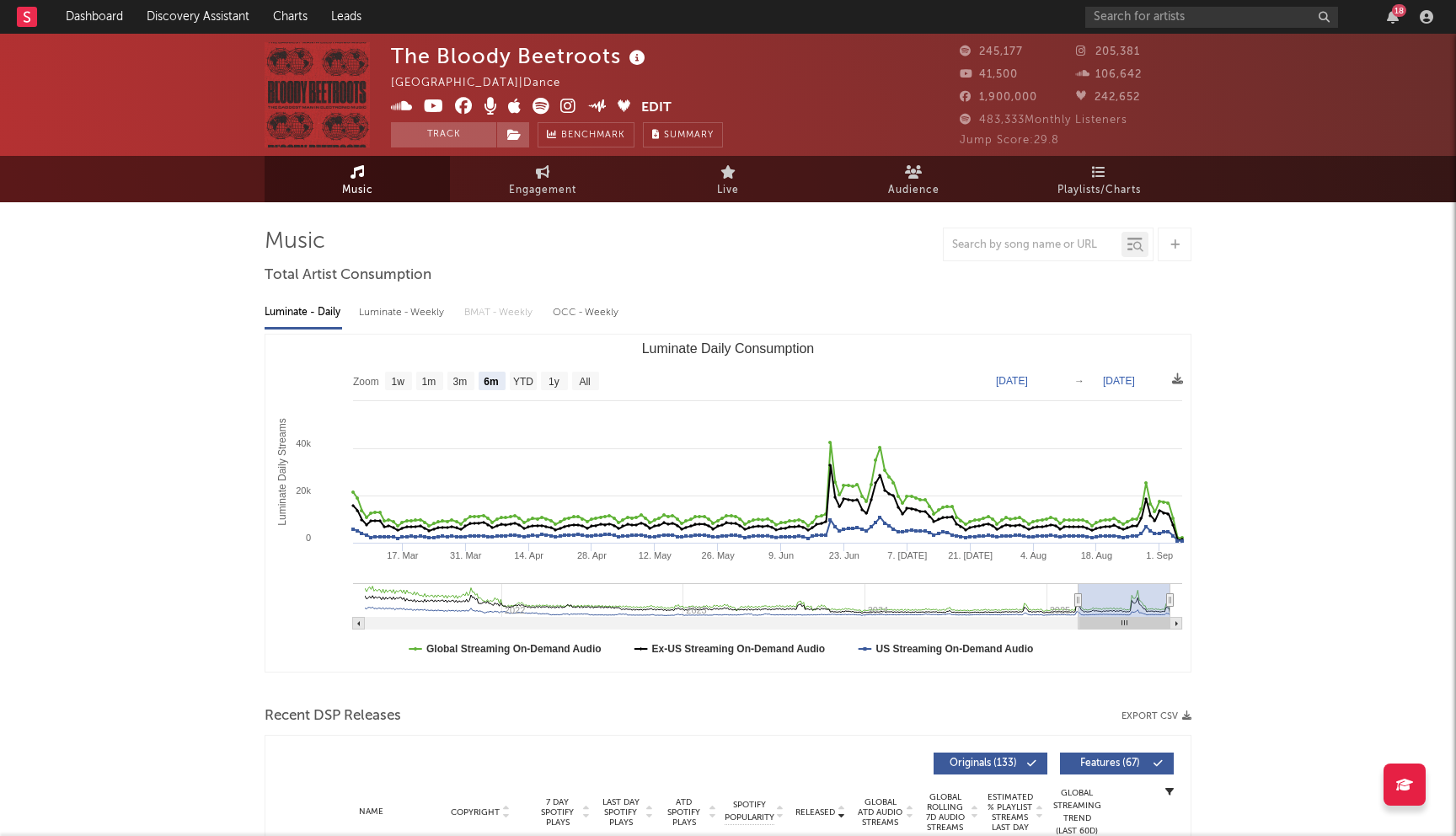
click at [461, 104] on icon at bounding box center [463, 106] width 18 height 17
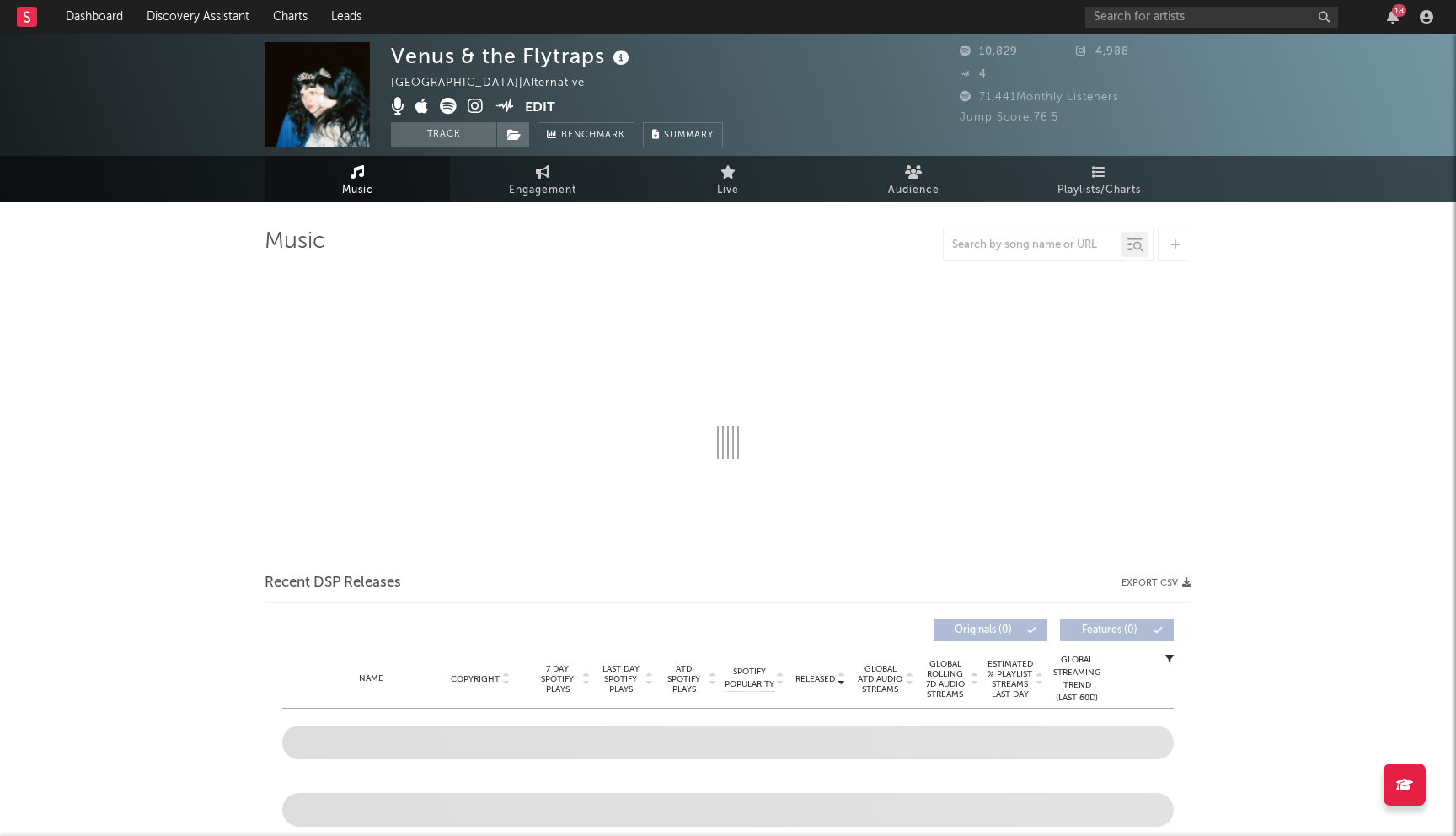
select select "6m"
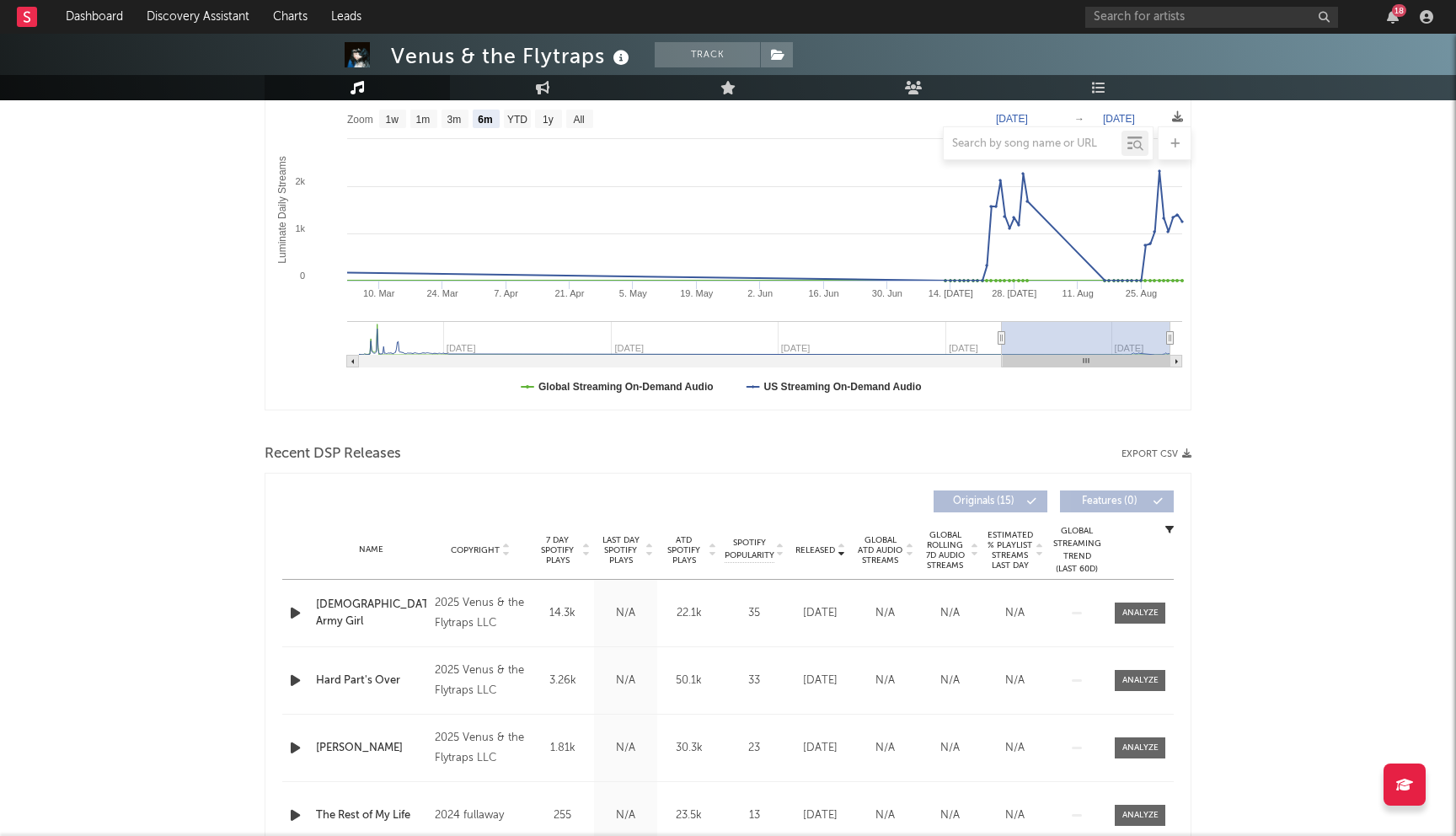
scroll to position [144, 0]
